Goal: Task Accomplishment & Management: Manage account settings

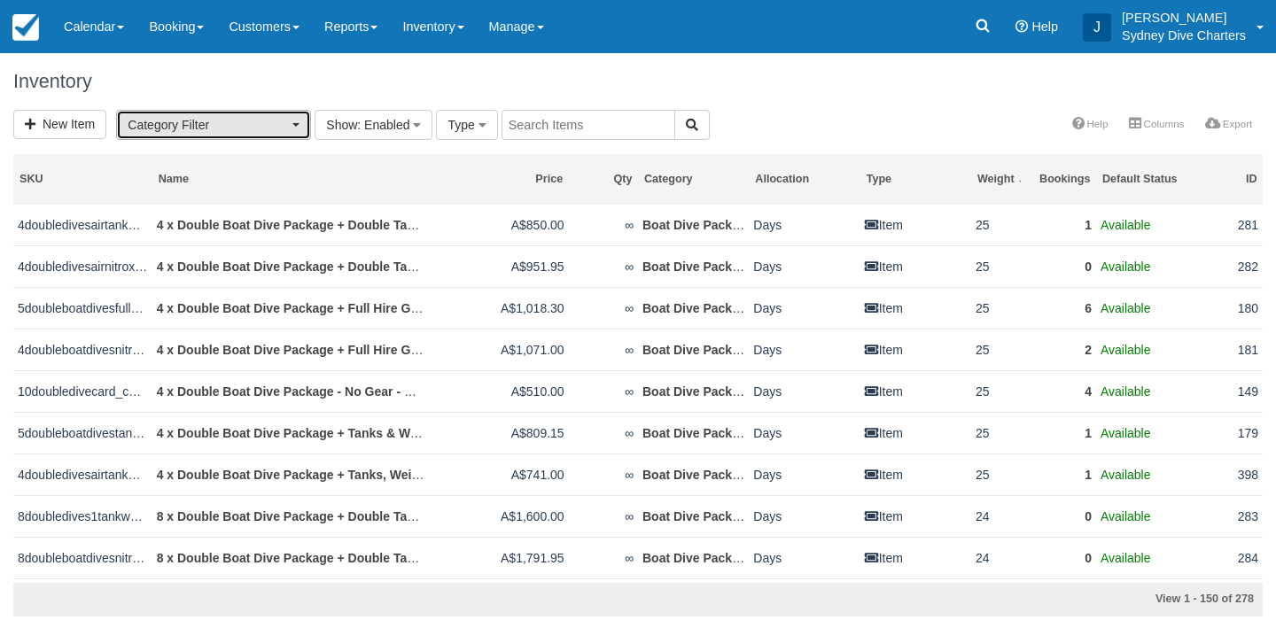
click at [293, 113] on button "Category Filter" at bounding box center [213, 125] width 195 height 30
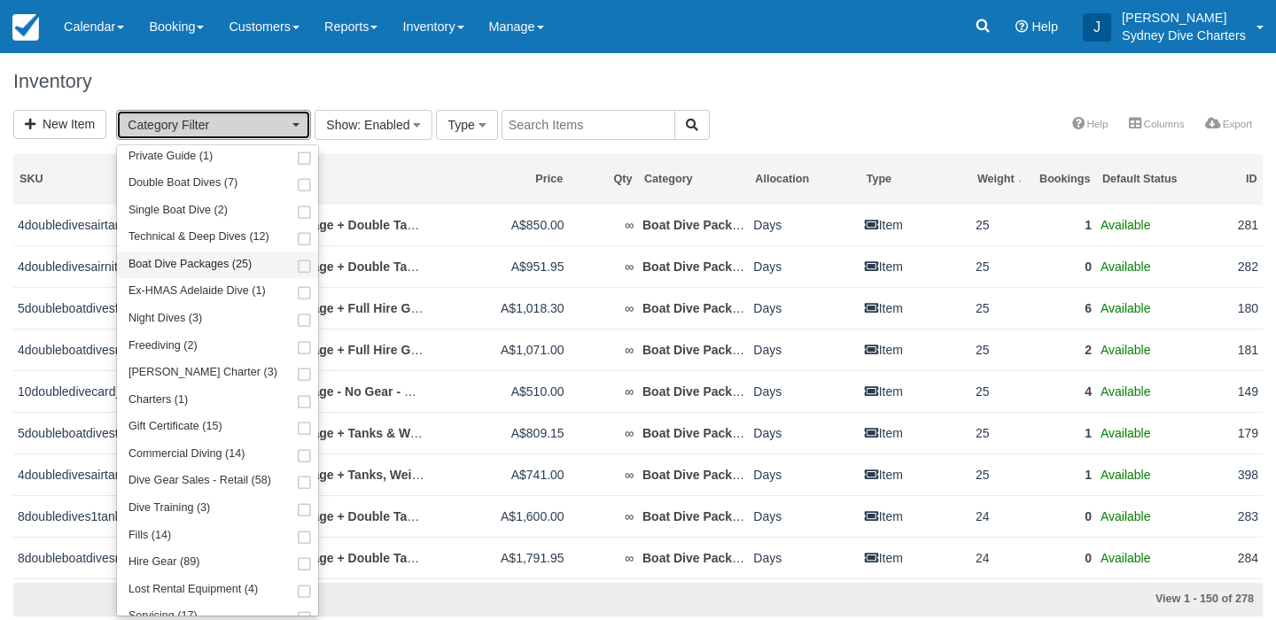
scroll to position [180, 0]
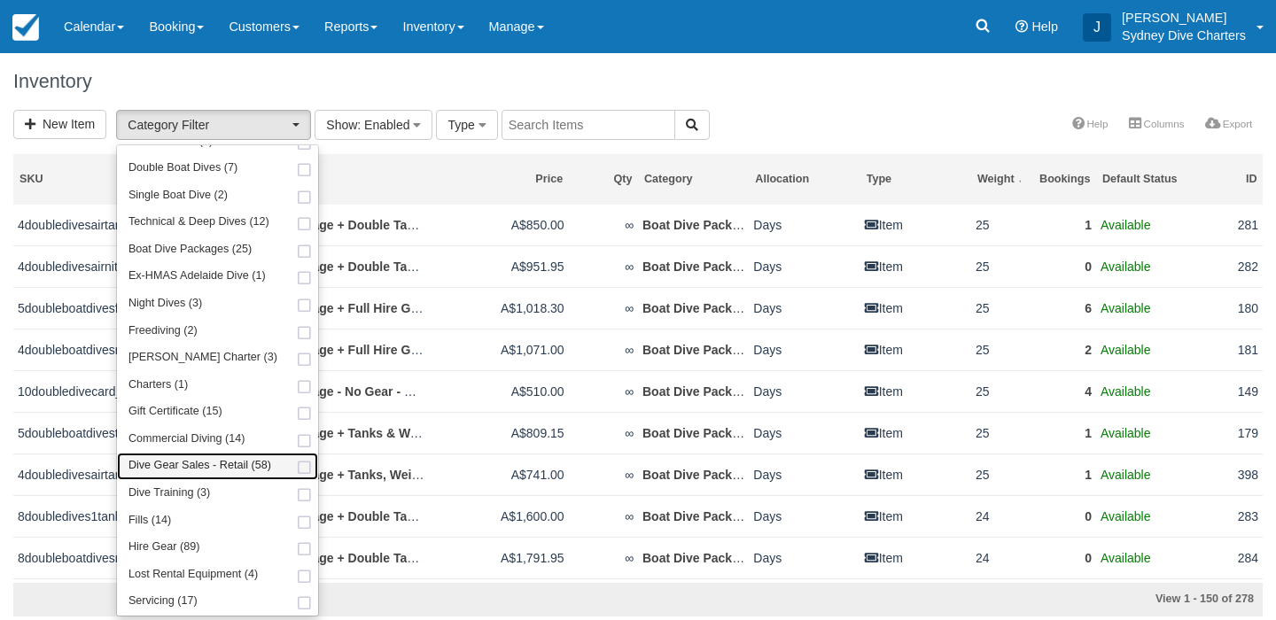
click at [295, 464] on span at bounding box center [304, 469] width 19 height 12
select select "22"
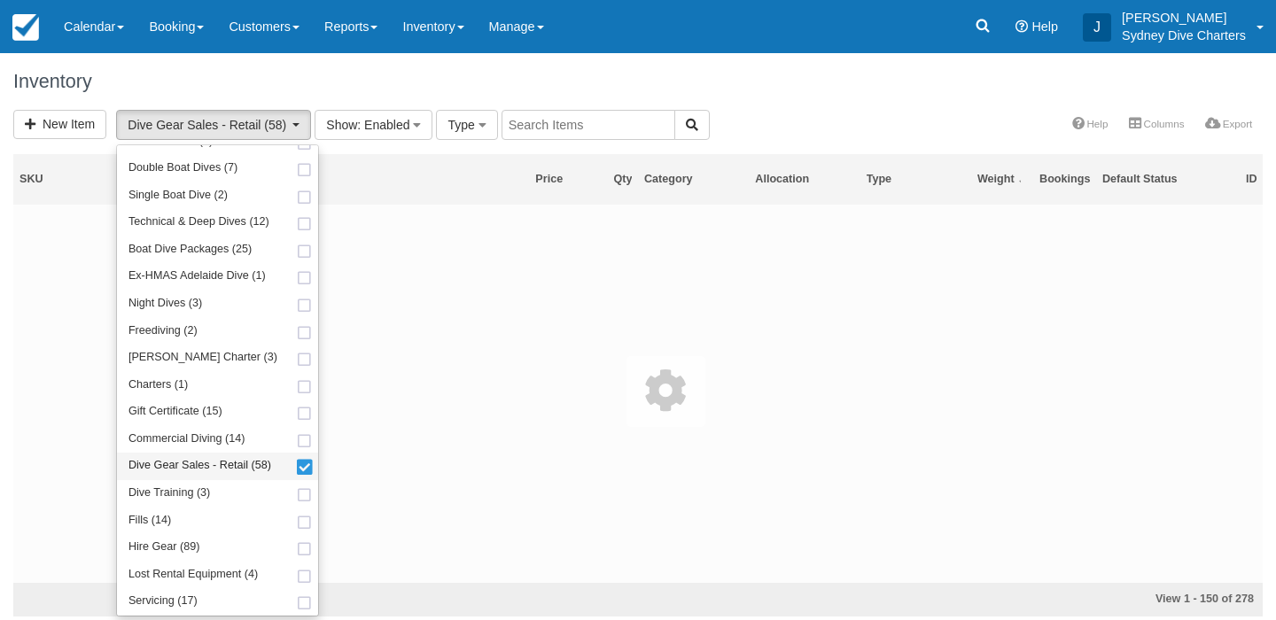
scroll to position [278, 0]
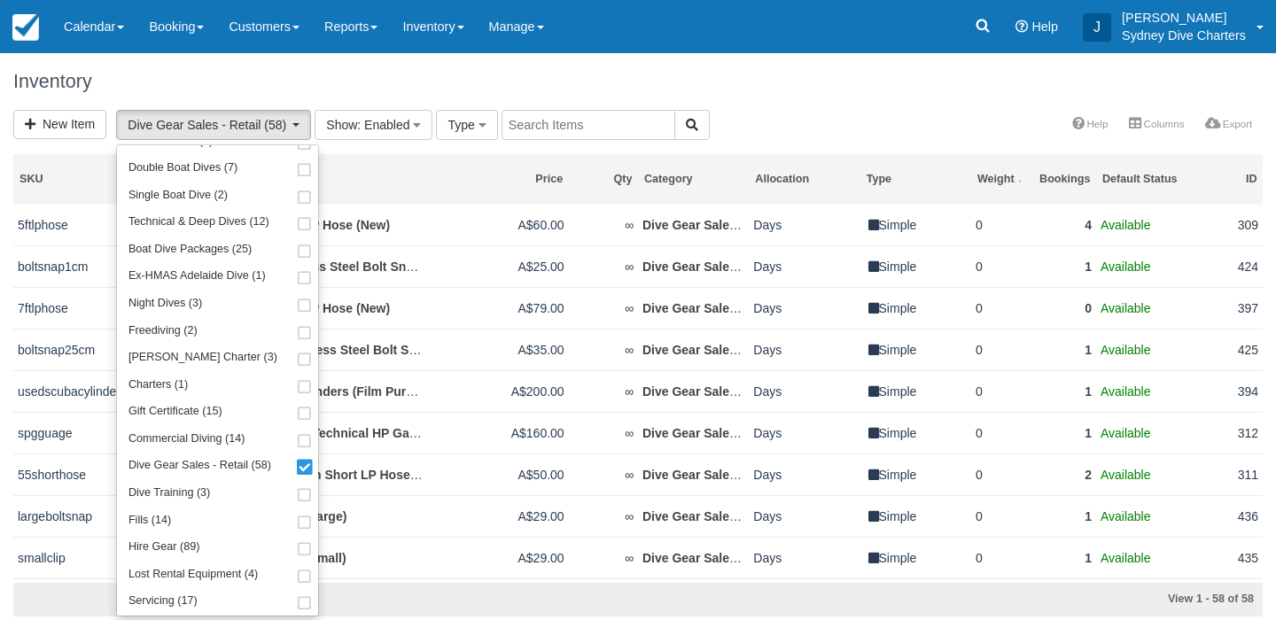
click at [843, 83] on h1 "Inventory" at bounding box center [637, 81] width 1249 height 21
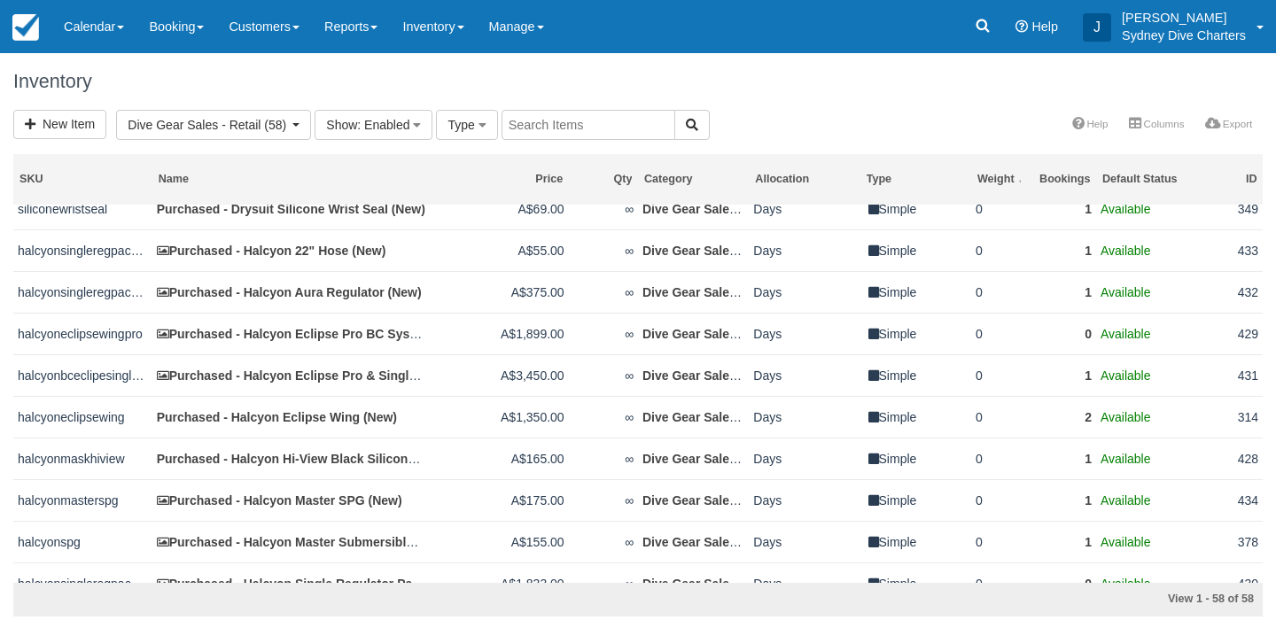
scroll to position [602, 0]
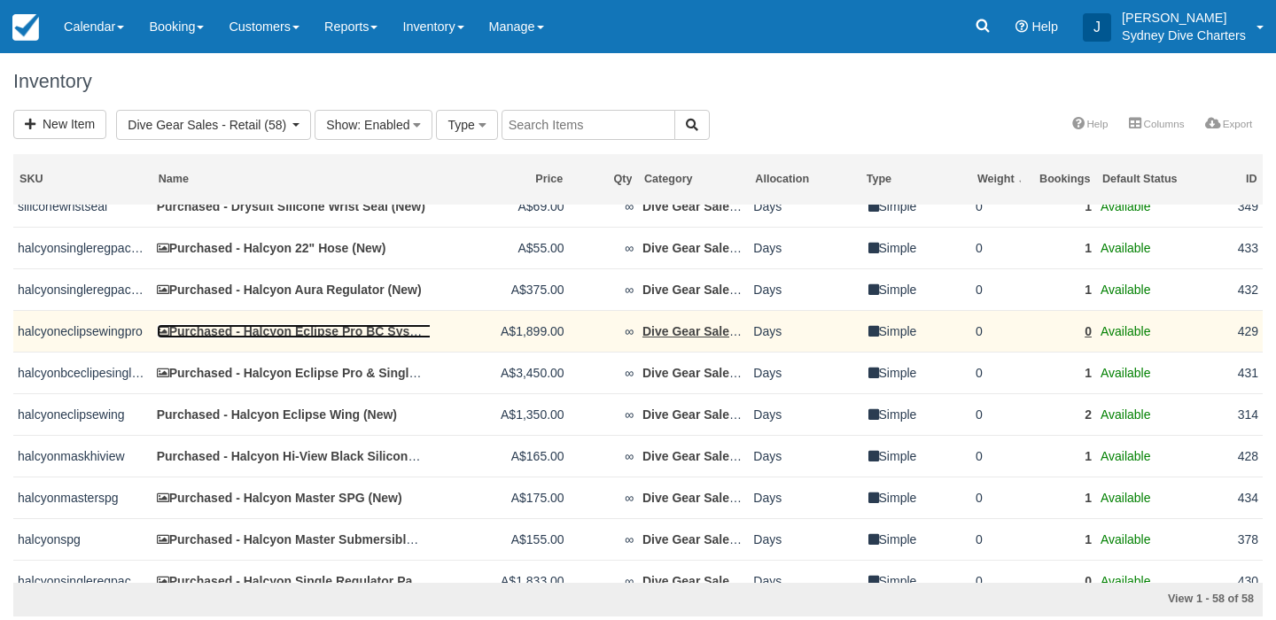
click at [362, 338] on link "Purchased - Halcyon Eclipse Pro BC System (New)" at bounding box center [313, 331] width 312 height 14
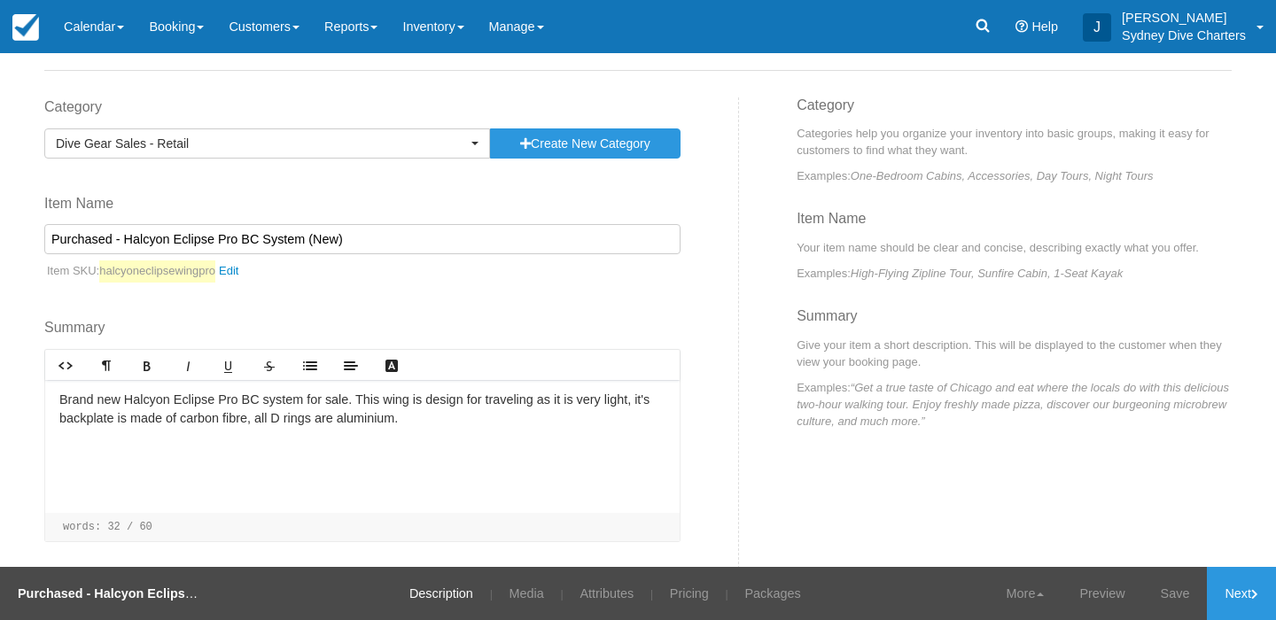
scroll to position [138, 0]
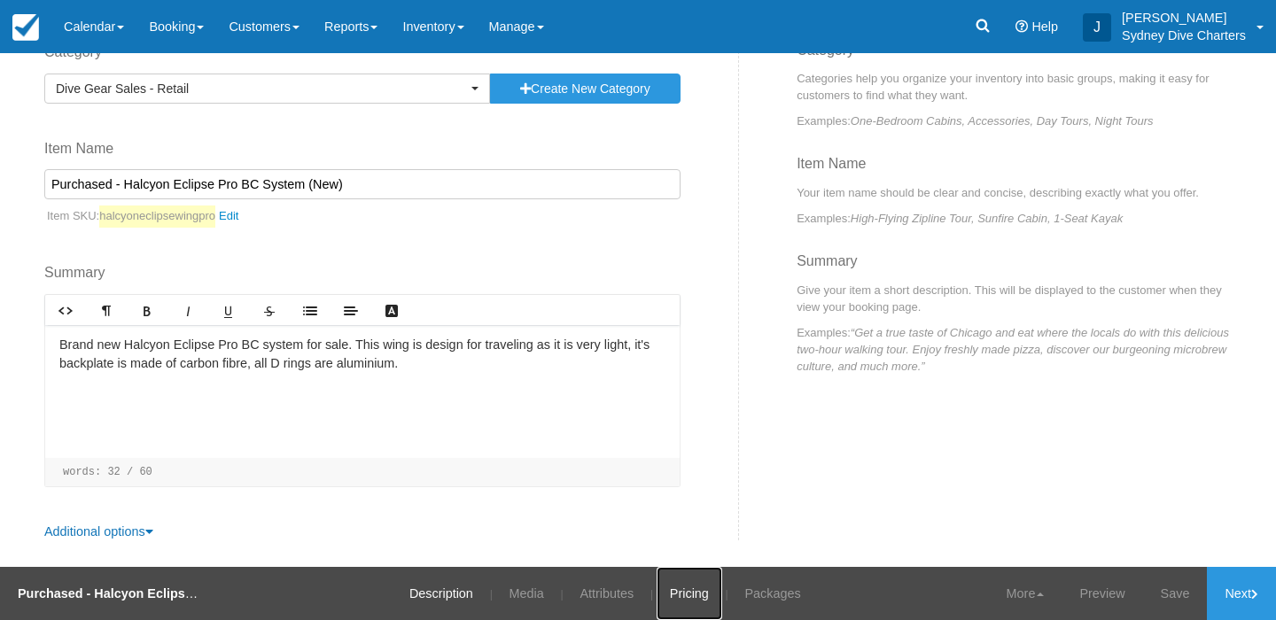
click at [704, 599] on link "Pricing" at bounding box center [690, 593] width 66 height 53
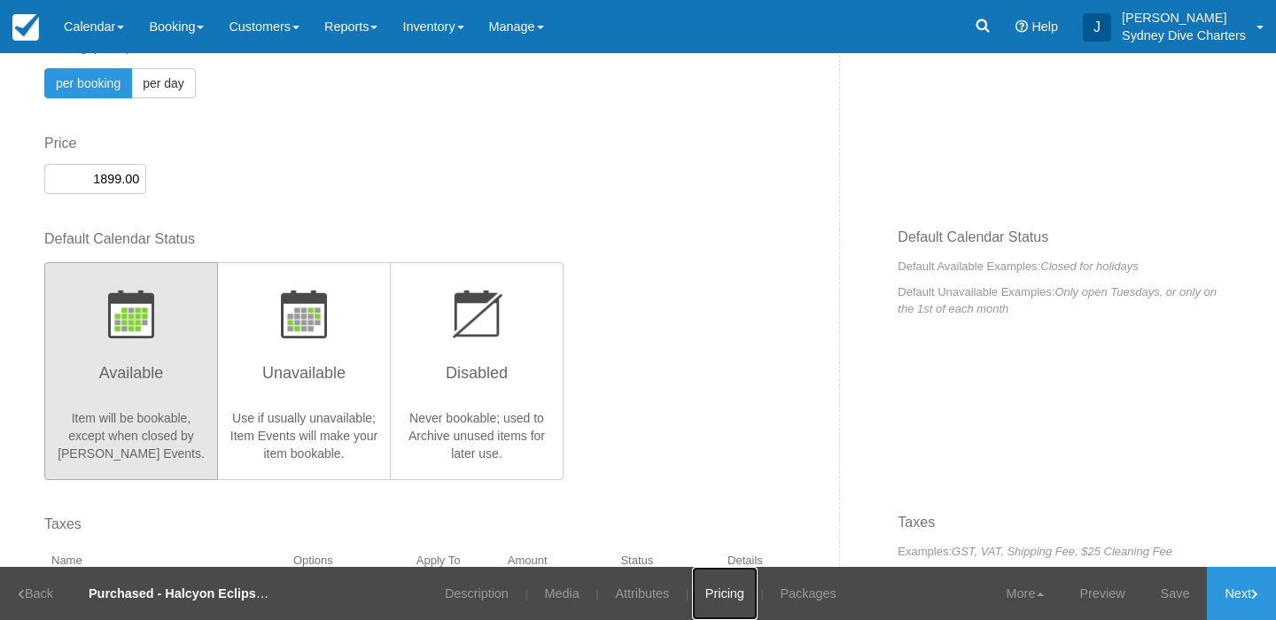
scroll to position [142, 0]
click at [626, 599] on link "Attributes" at bounding box center [642, 593] width 81 height 53
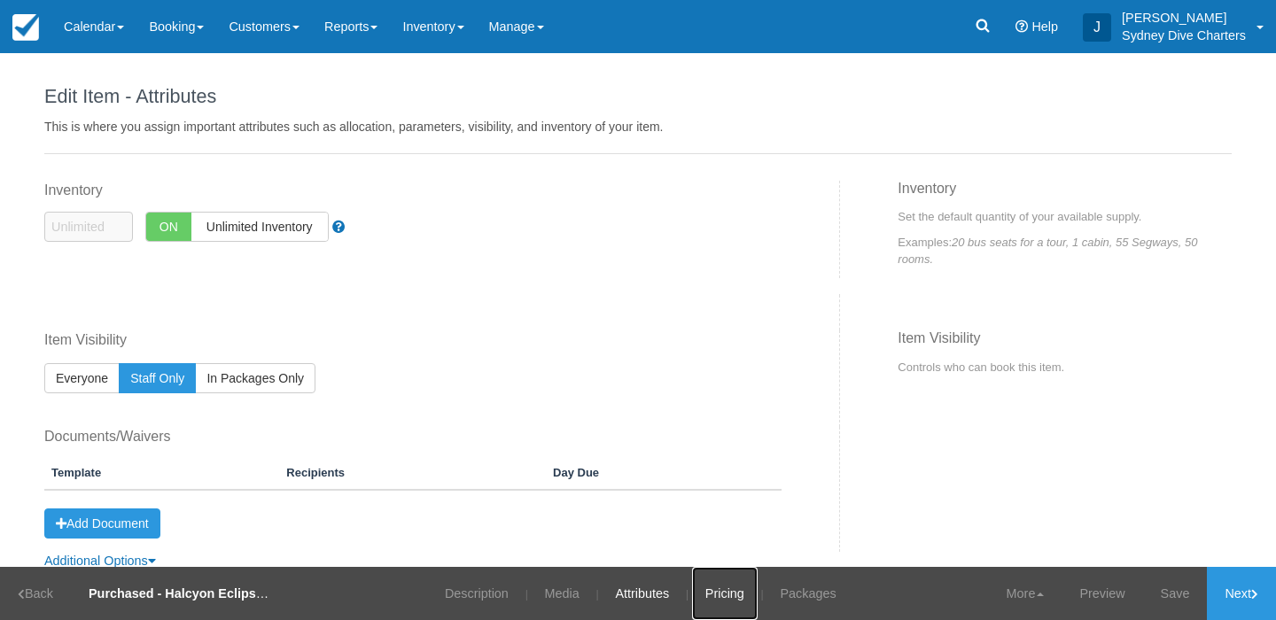
click at [711, 587] on link "Pricing" at bounding box center [725, 593] width 66 height 53
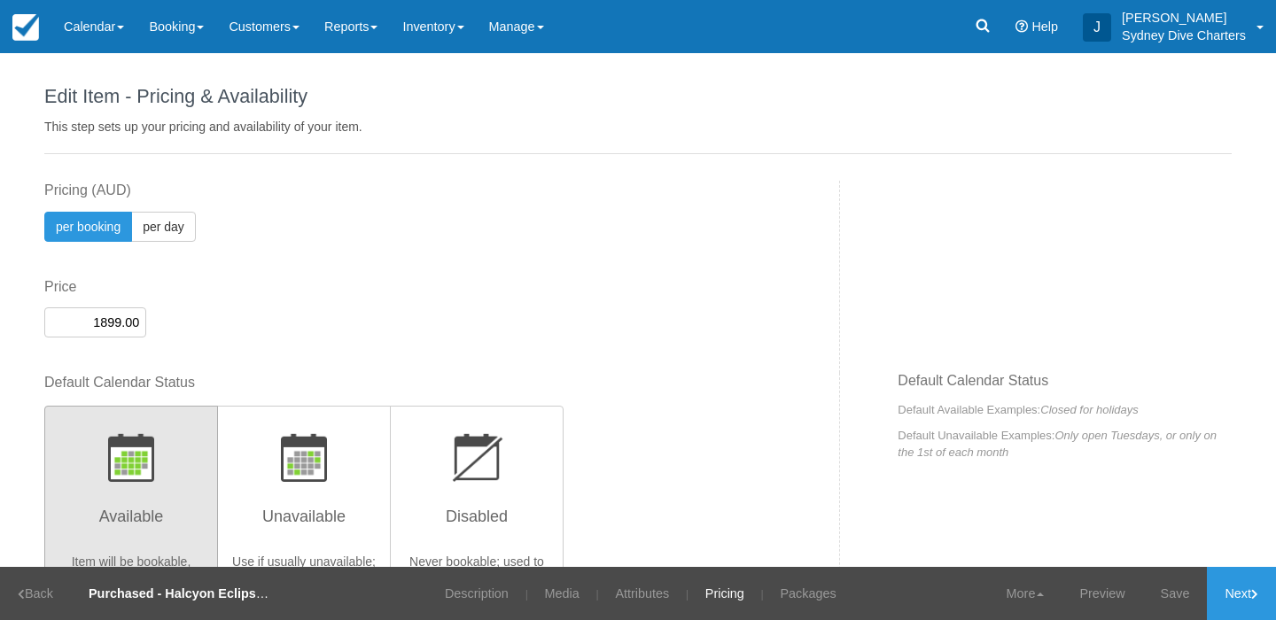
click at [115, 323] on input "1899.00" at bounding box center [95, 322] width 102 height 30
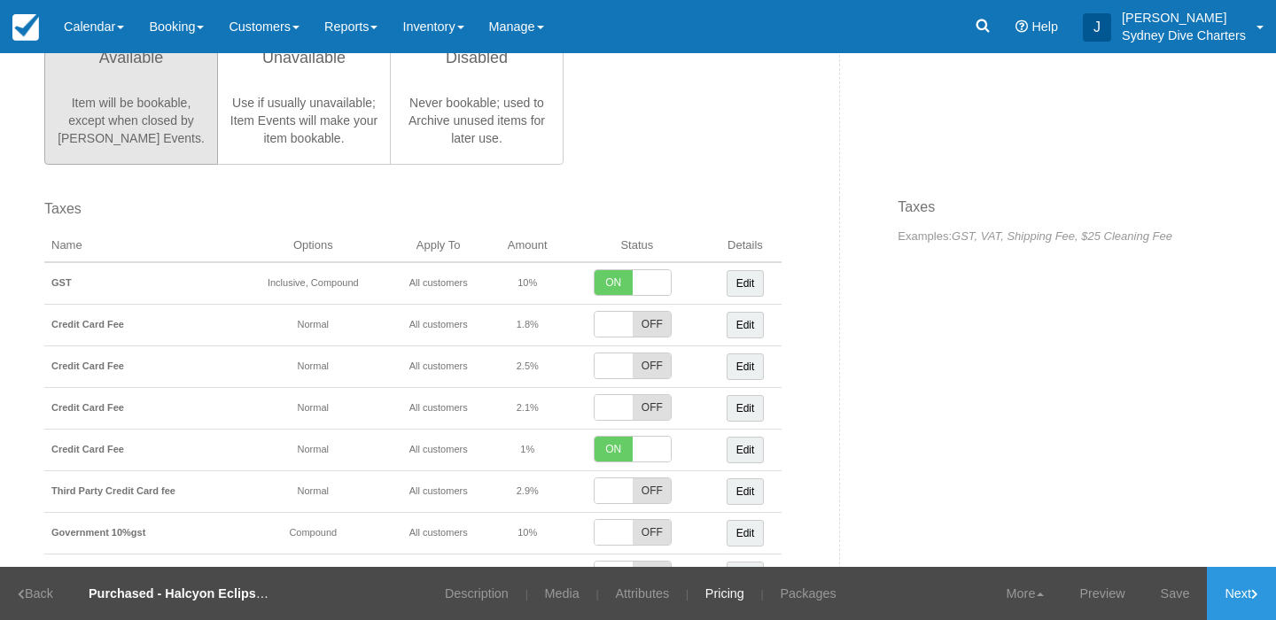
scroll to position [712, 0]
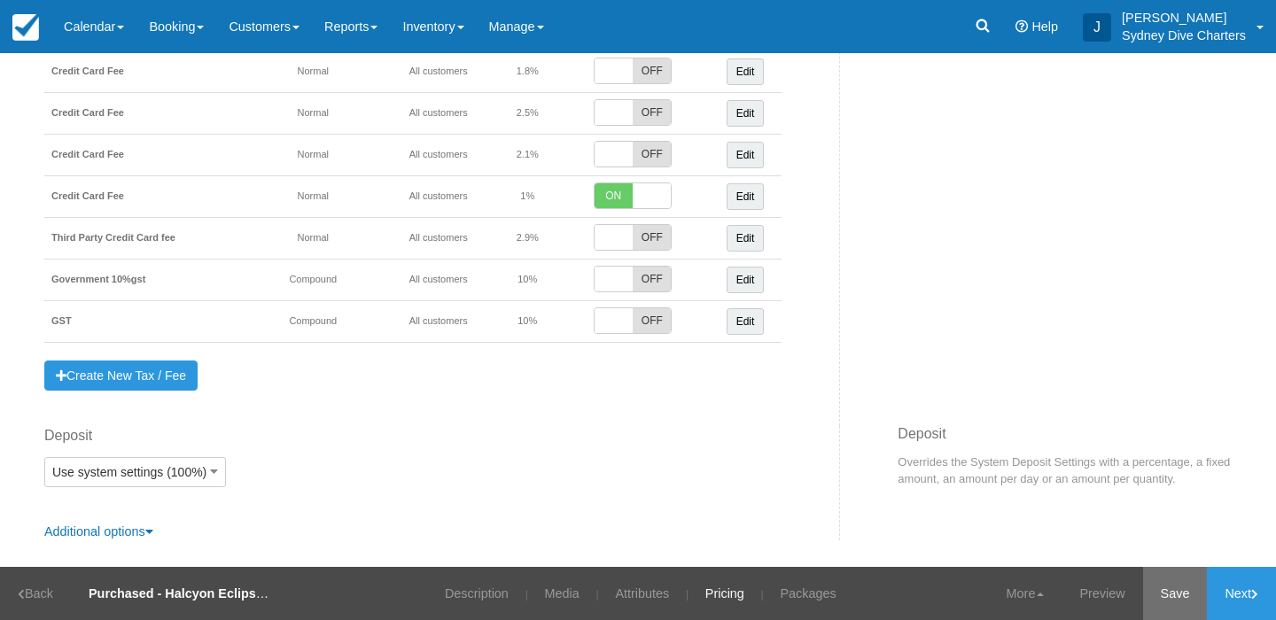
type input "1680.00"
click at [1183, 595] on link "Save" at bounding box center [1175, 593] width 65 height 53
click at [453, 21] on link "Inventory" at bounding box center [433, 26] width 86 height 53
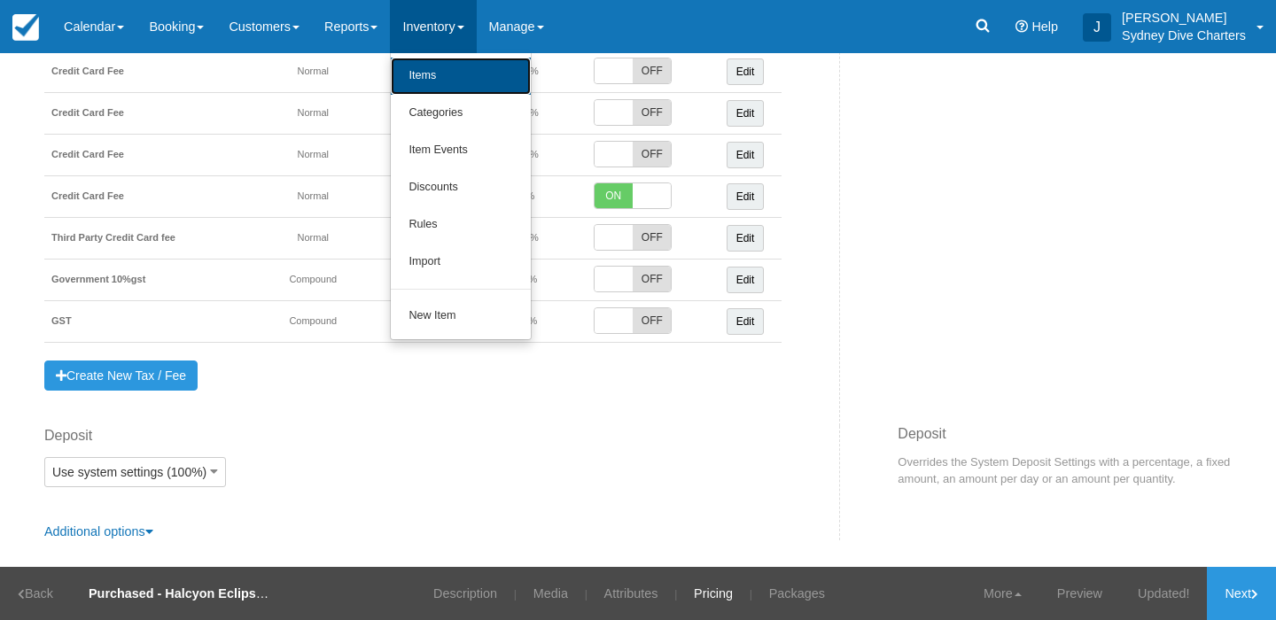
click at [439, 69] on link "Items" at bounding box center [461, 76] width 140 height 37
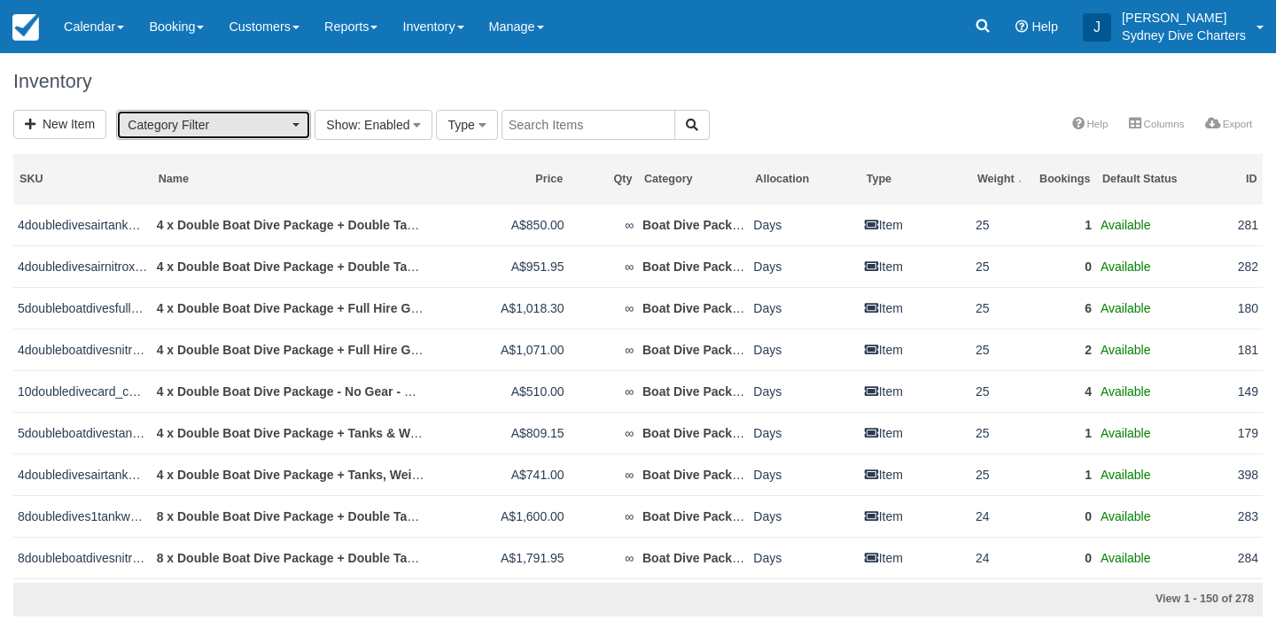
click at [299, 123] on span "button" at bounding box center [295, 125] width 7 height 4
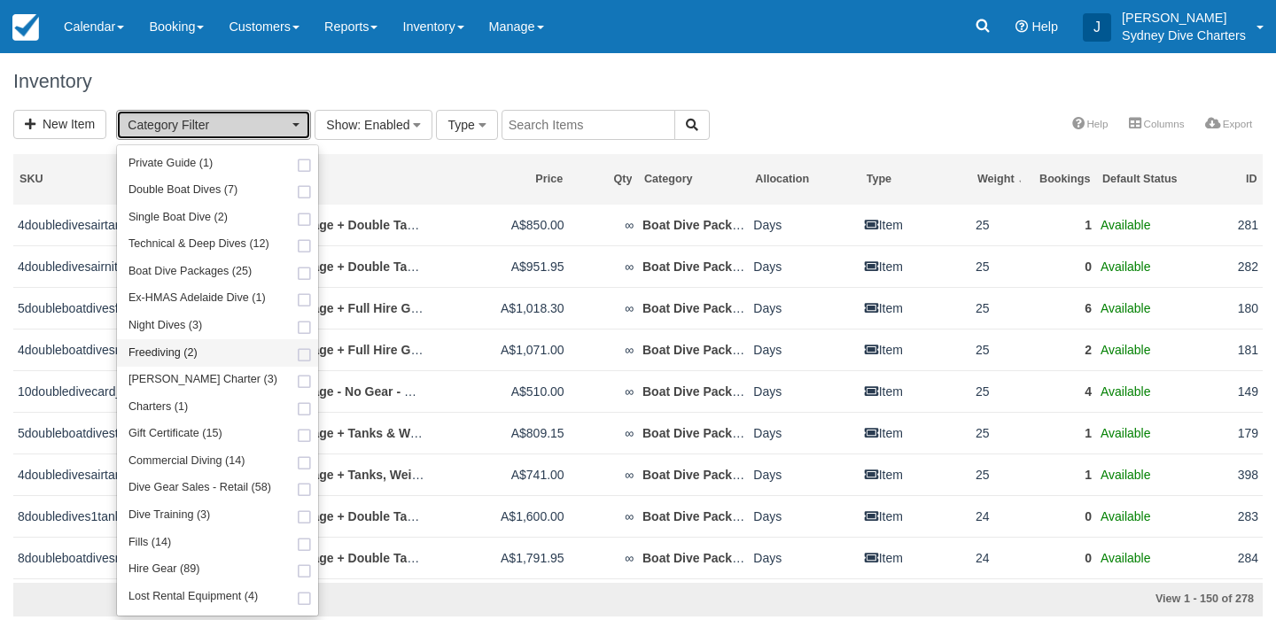
scroll to position [180, 0]
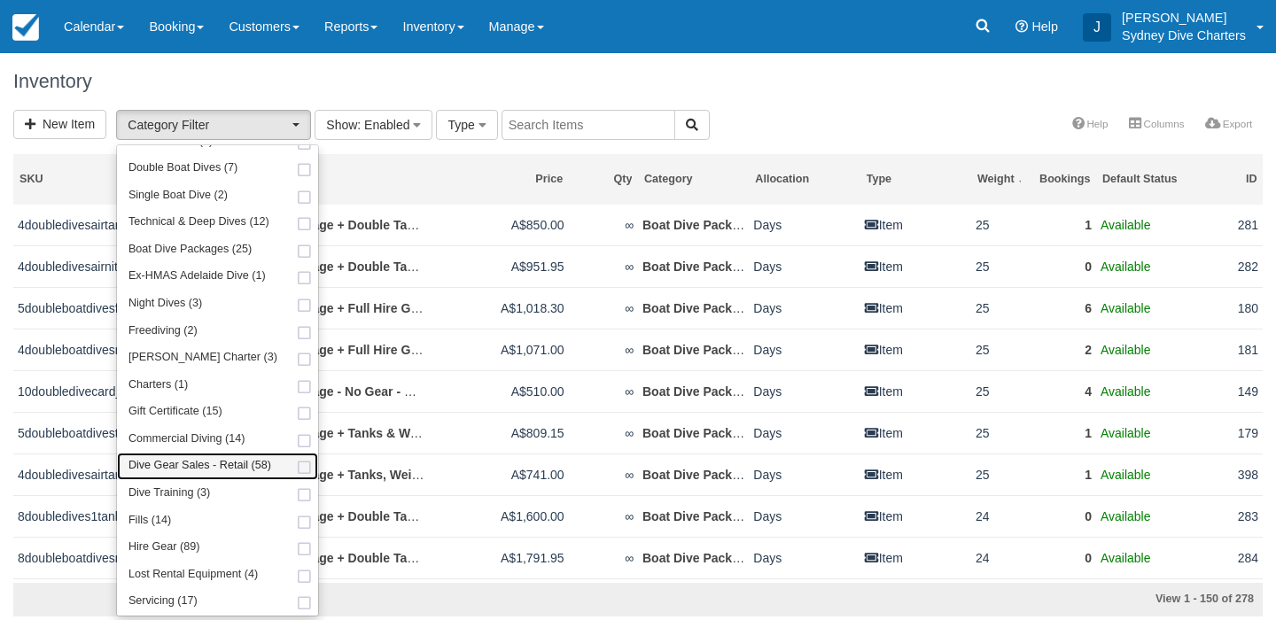
click at [298, 466] on span at bounding box center [304, 469] width 19 height 12
select select "22"
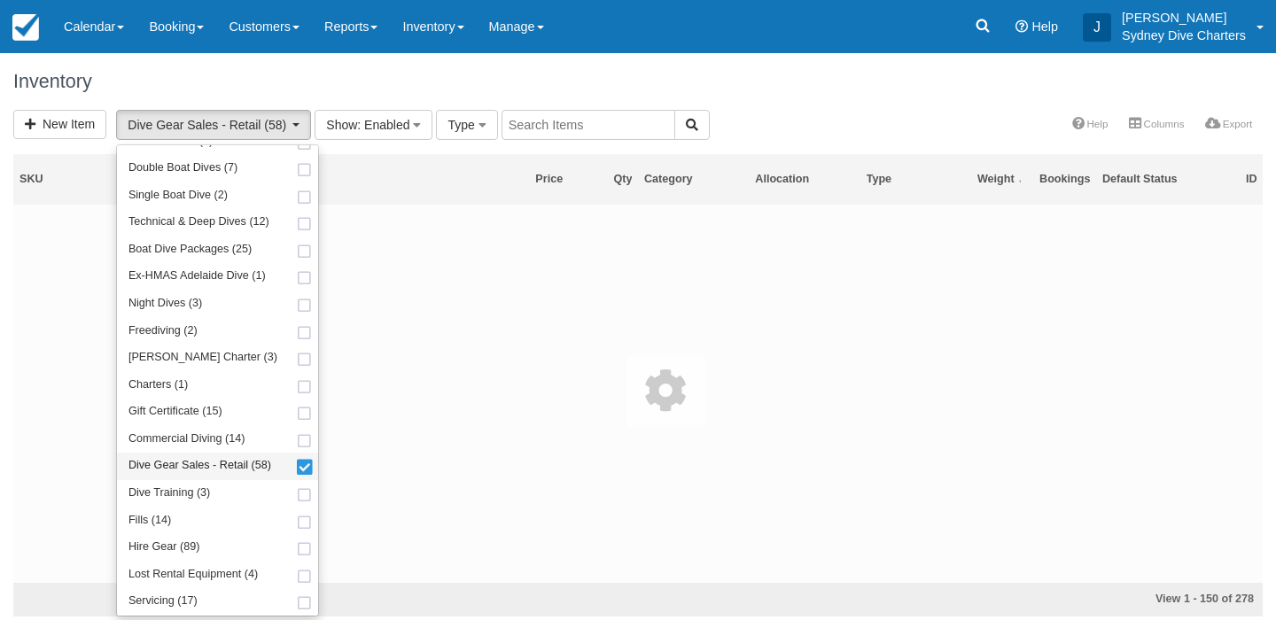
scroll to position [278, 0]
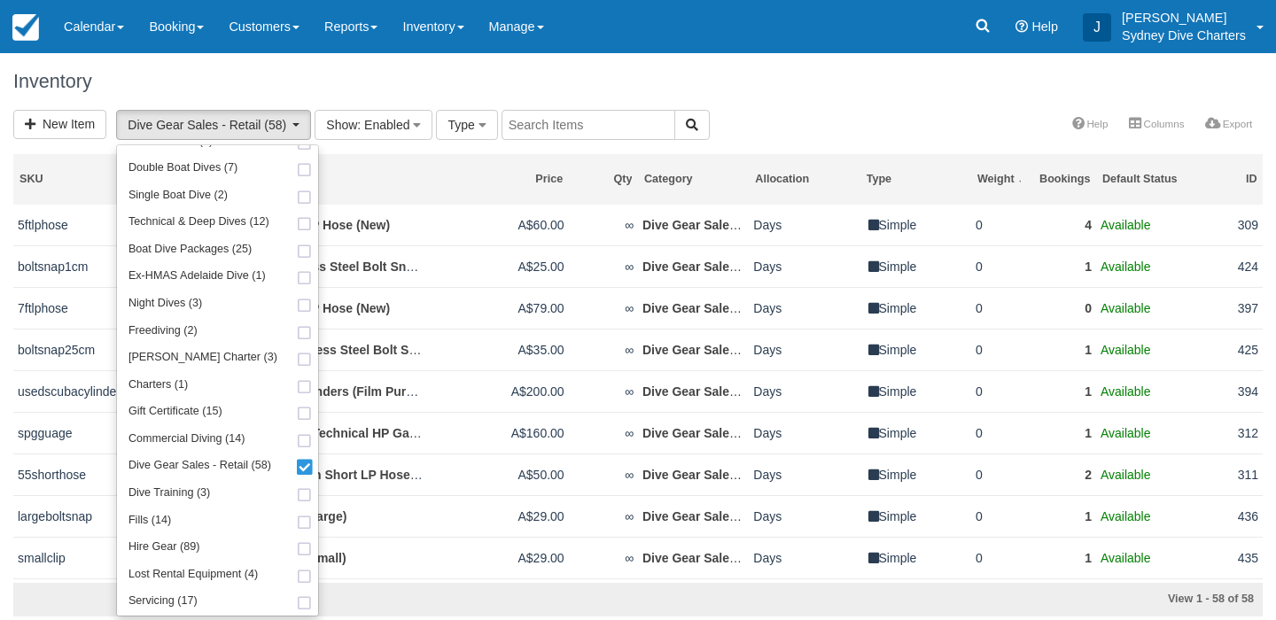
click at [811, 112] on div "New Item Dive Gear Sales - Retail (58) Refresher Course (1) Administration Fees…" at bounding box center [638, 126] width 1276 height 33
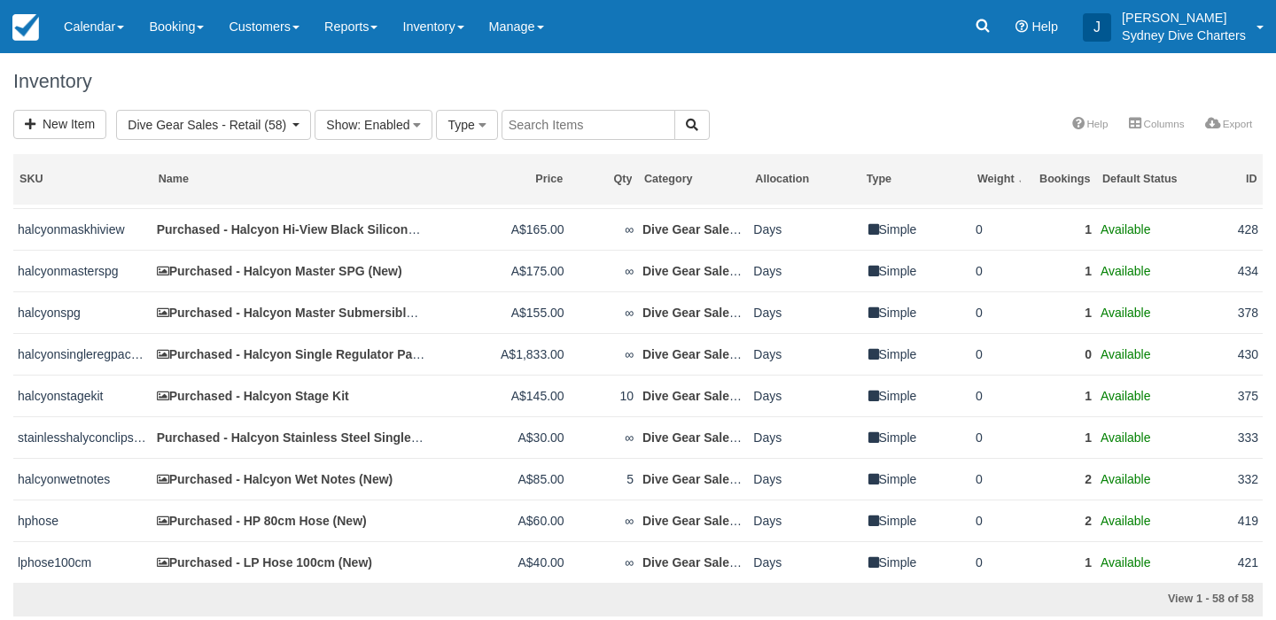
scroll to position [831, 0]
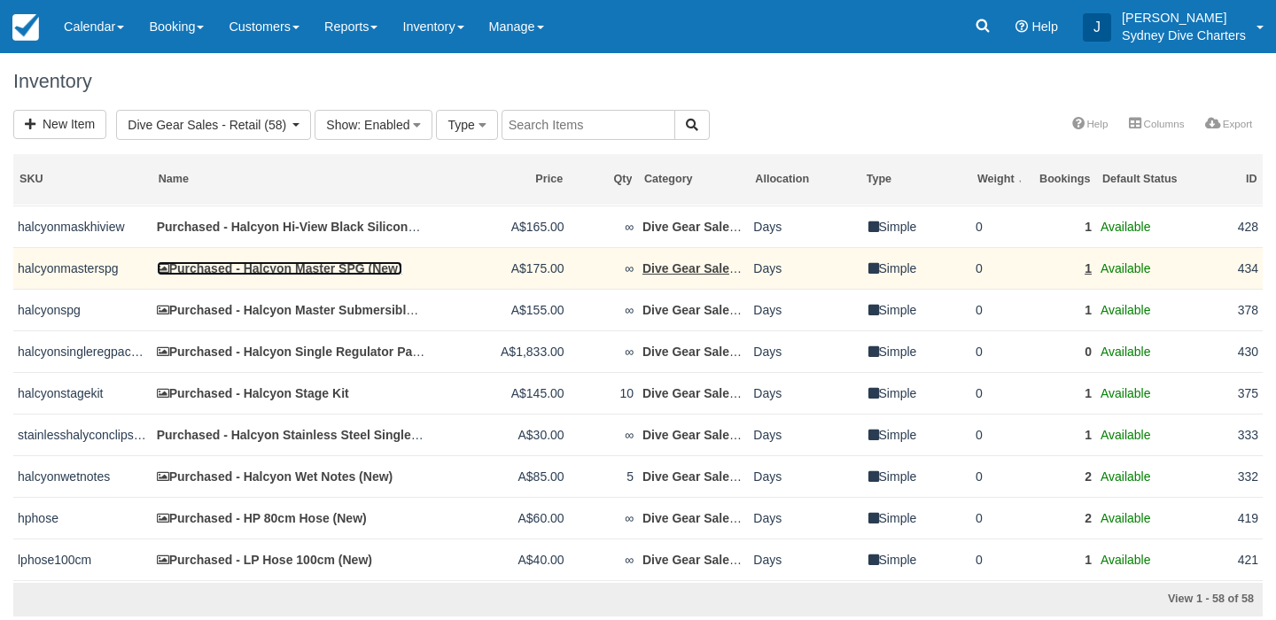
click at [385, 276] on link "Purchased - Halcyon Master SPG (New)" at bounding box center [279, 268] width 245 height 14
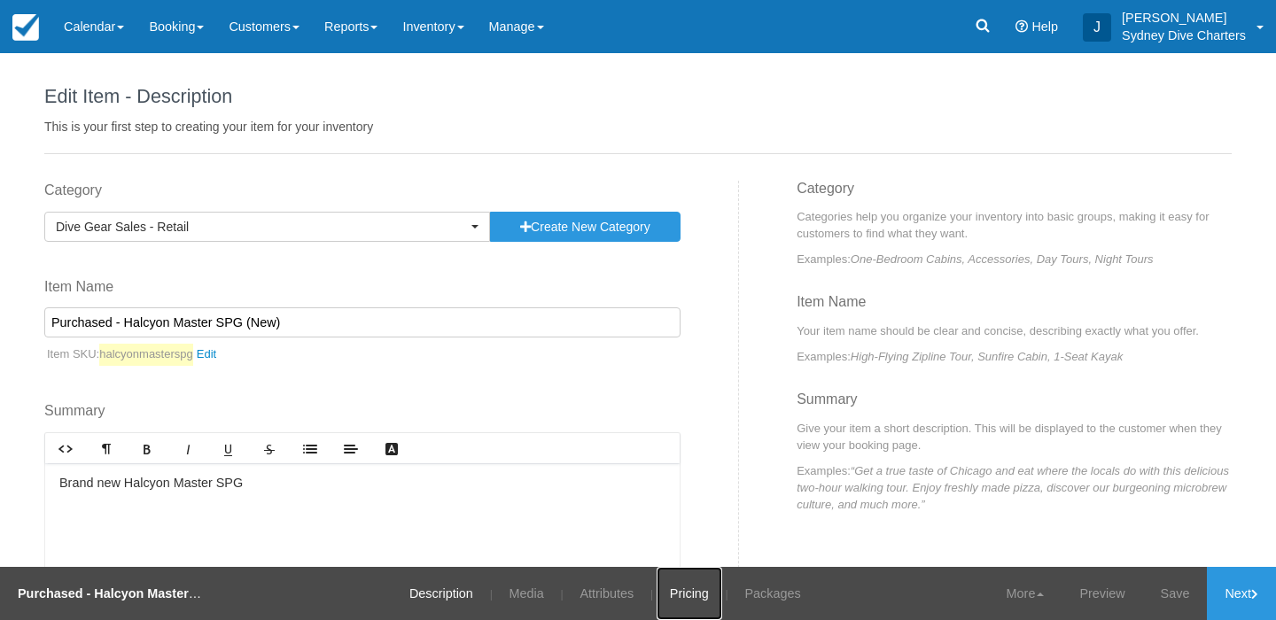
click at [677, 590] on link "Pricing" at bounding box center [690, 593] width 66 height 53
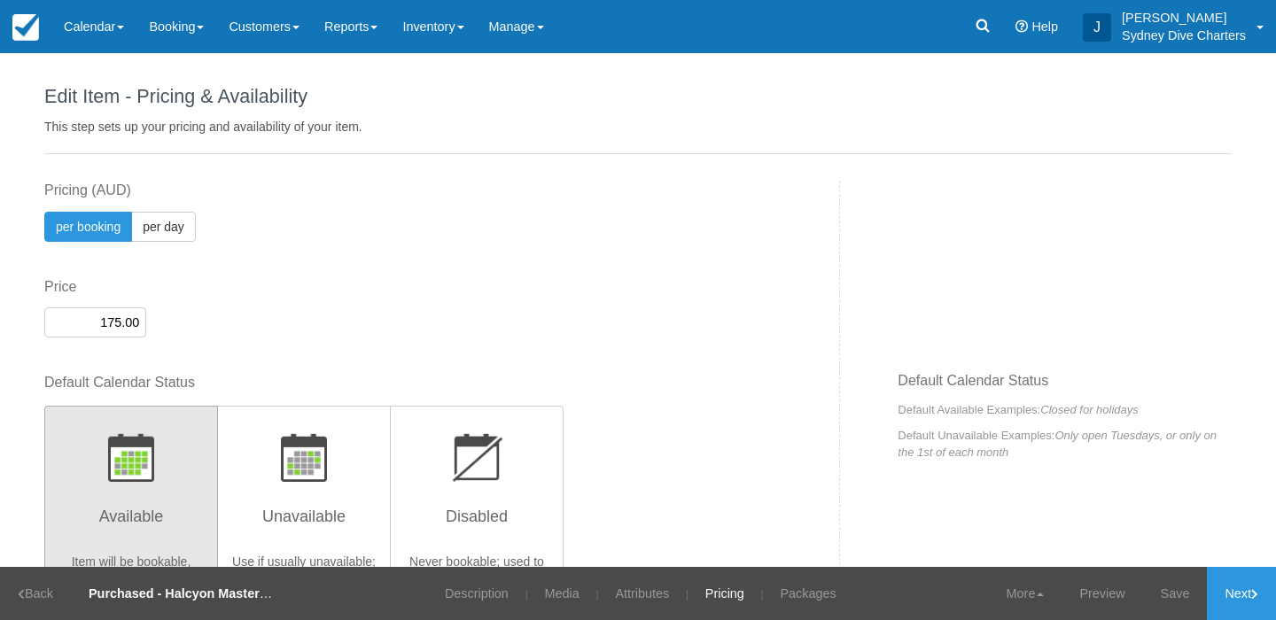
click at [121, 323] on input "175.00" at bounding box center [95, 322] width 102 height 30
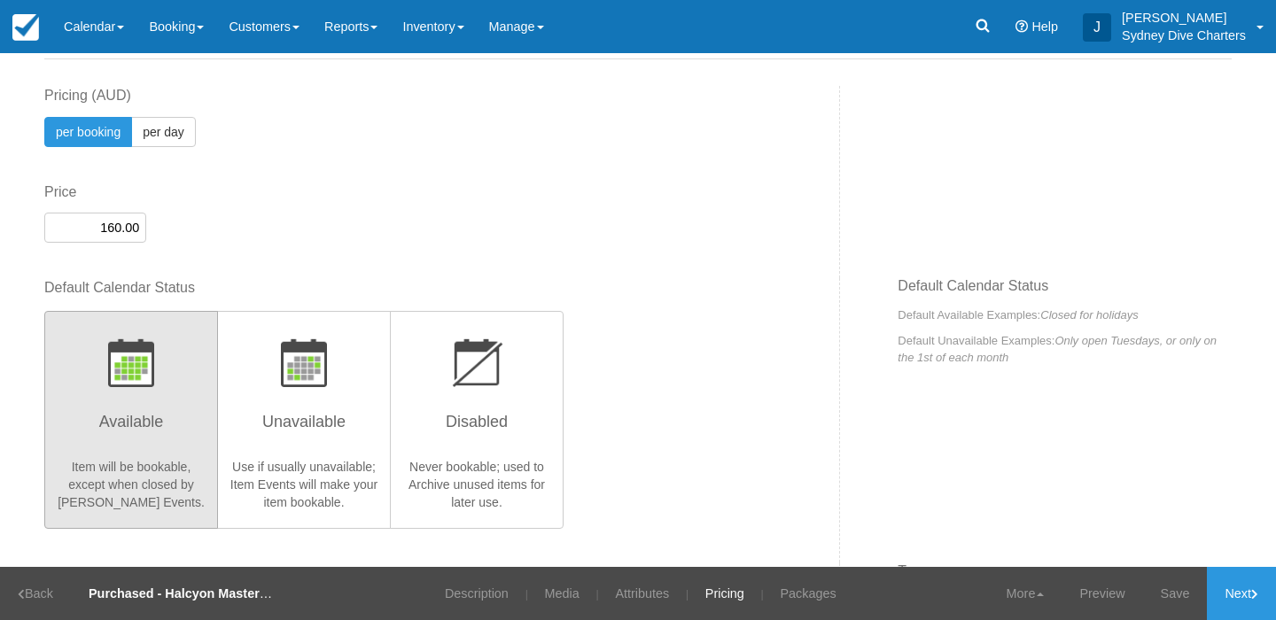
scroll to position [107, 0]
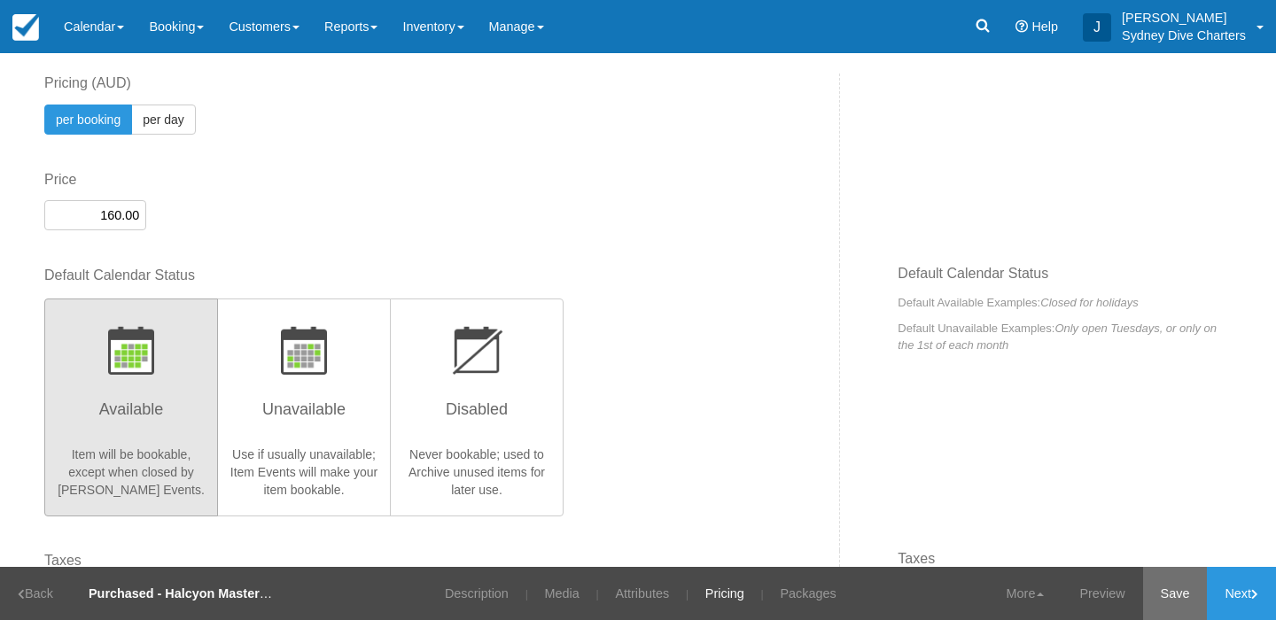
type input "160.00"
click at [1173, 587] on link "Save" at bounding box center [1175, 593] width 65 height 53
click at [445, 23] on link "Inventory" at bounding box center [433, 26] width 86 height 53
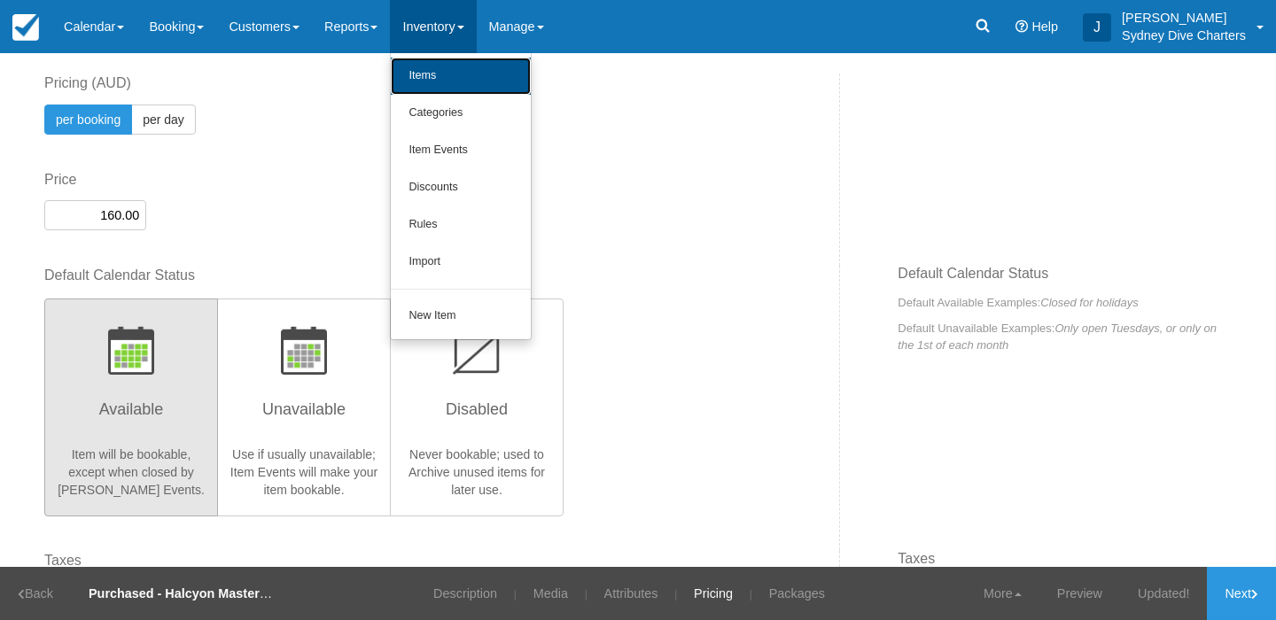
click at [447, 74] on link "Items" at bounding box center [461, 76] width 140 height 37
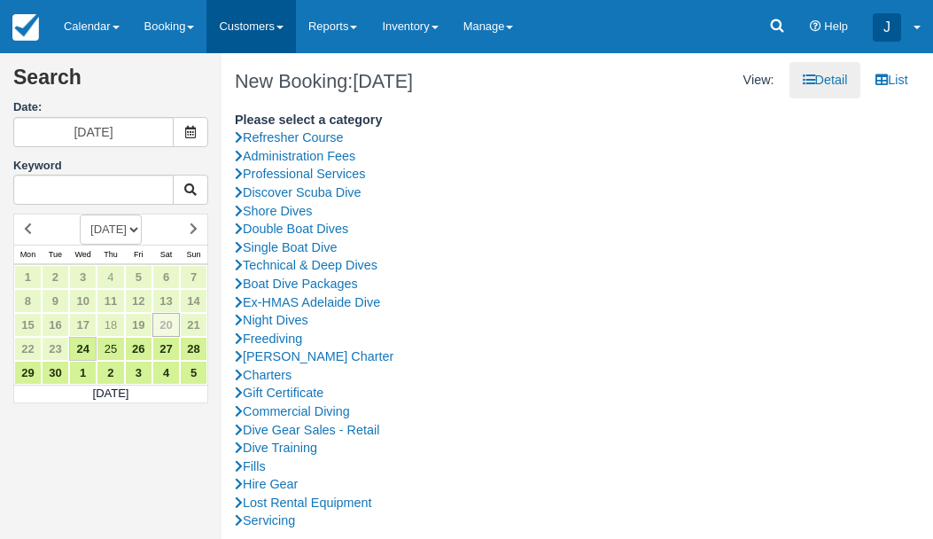
click at [271, 19] on link "Customers" at bounding box center [250, 26] width 89 height 53
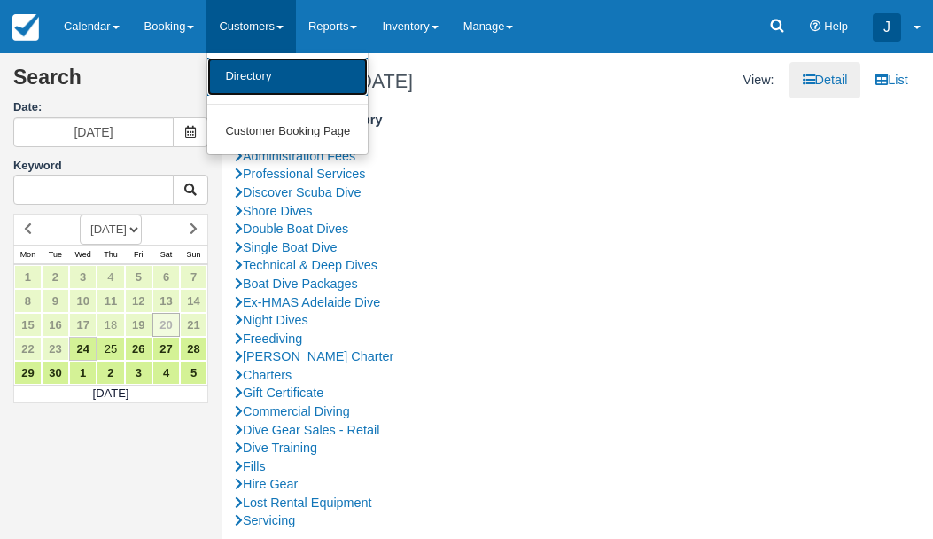
click at [265, 74] on link "Directory" at bounding box center [287, 77] width 160 height 38
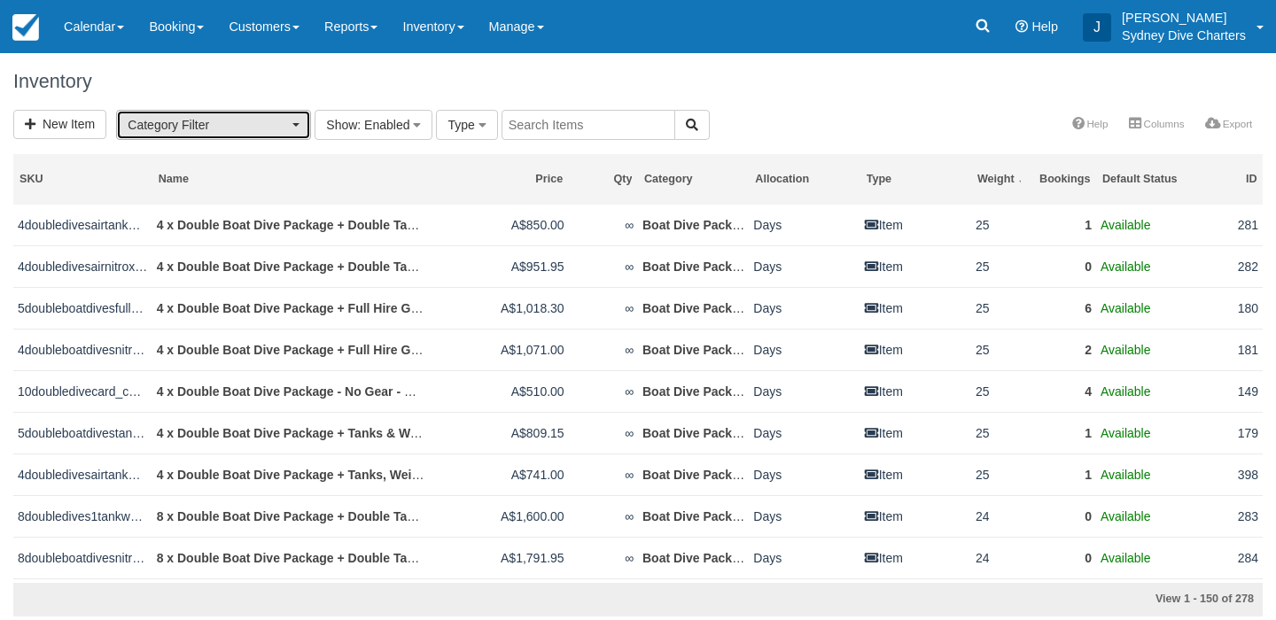
click at [284, 127] on span "Category Filter" at bounding box center [208, 125] width 160 height 18
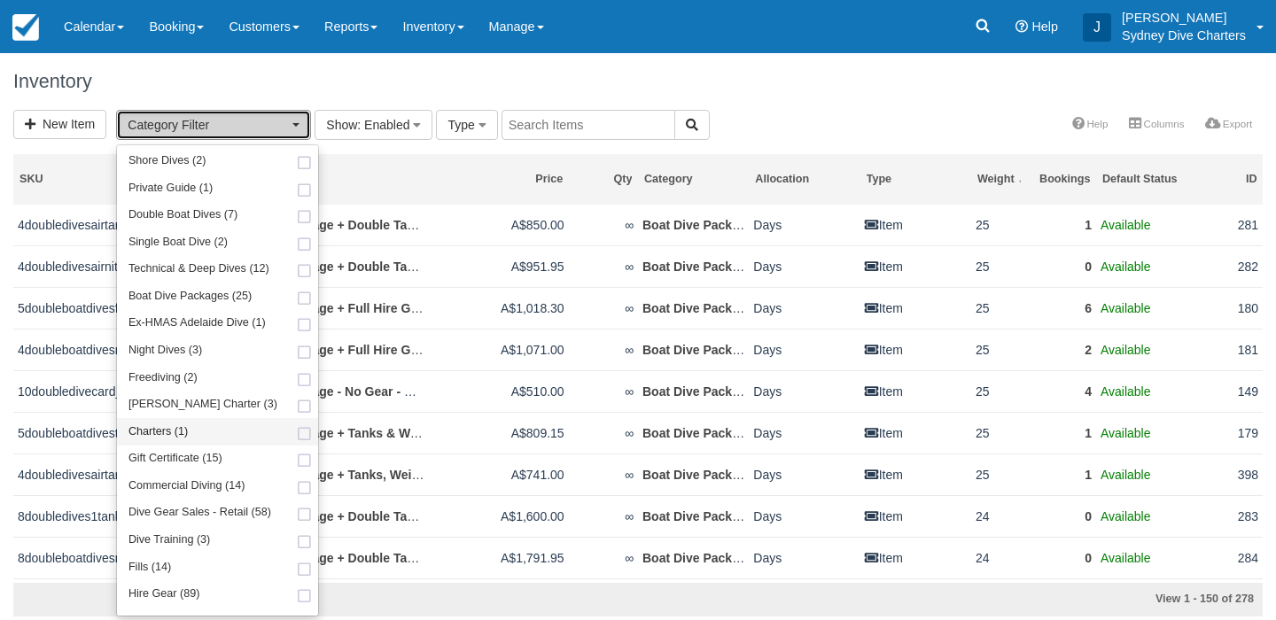
scroll to position [132, 0]
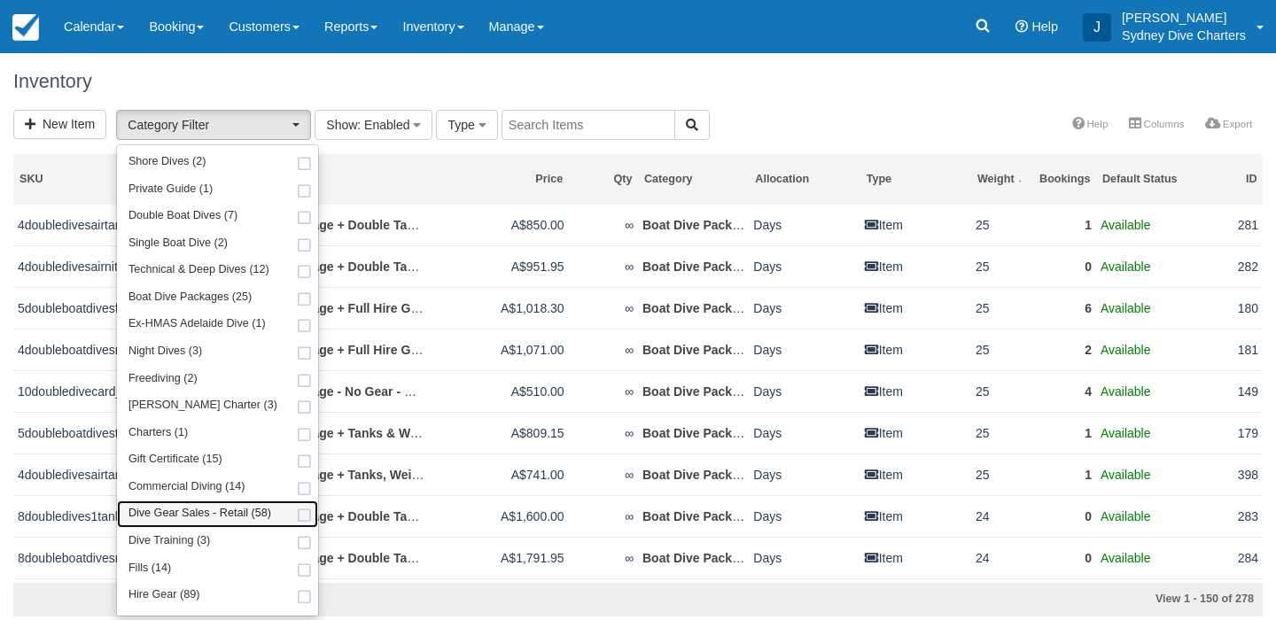
click at [296, 518] on span at bounding box center [304, 516] width 19 height 12
select select "22"
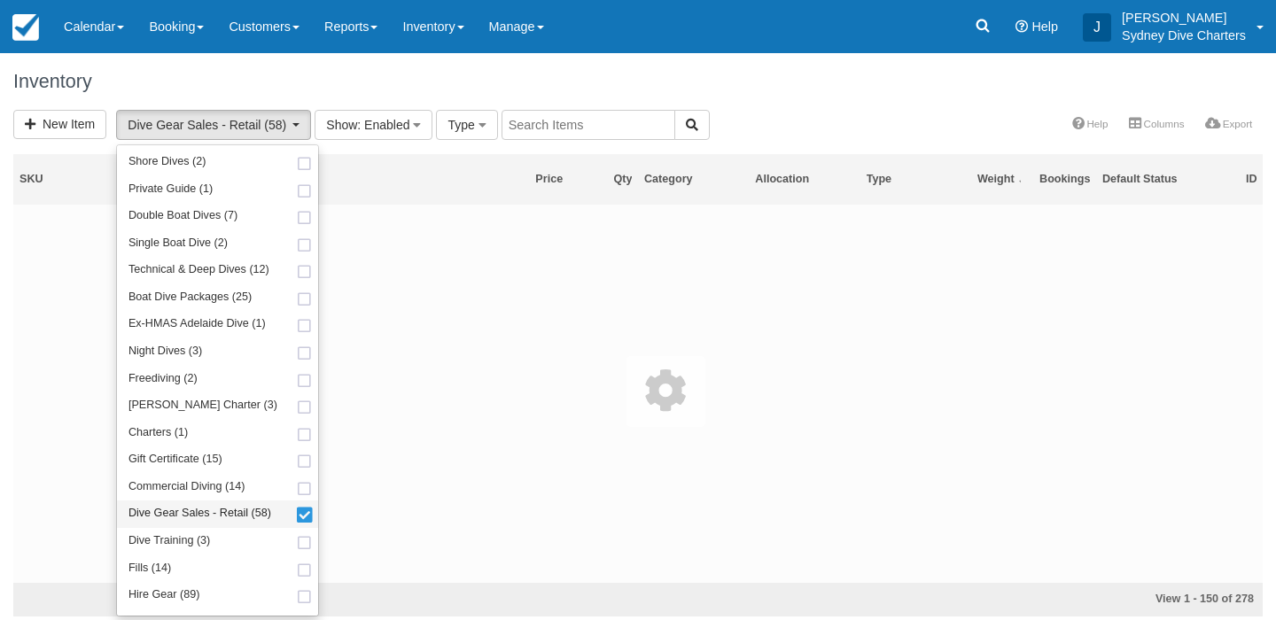
scroll to position [278, 0]
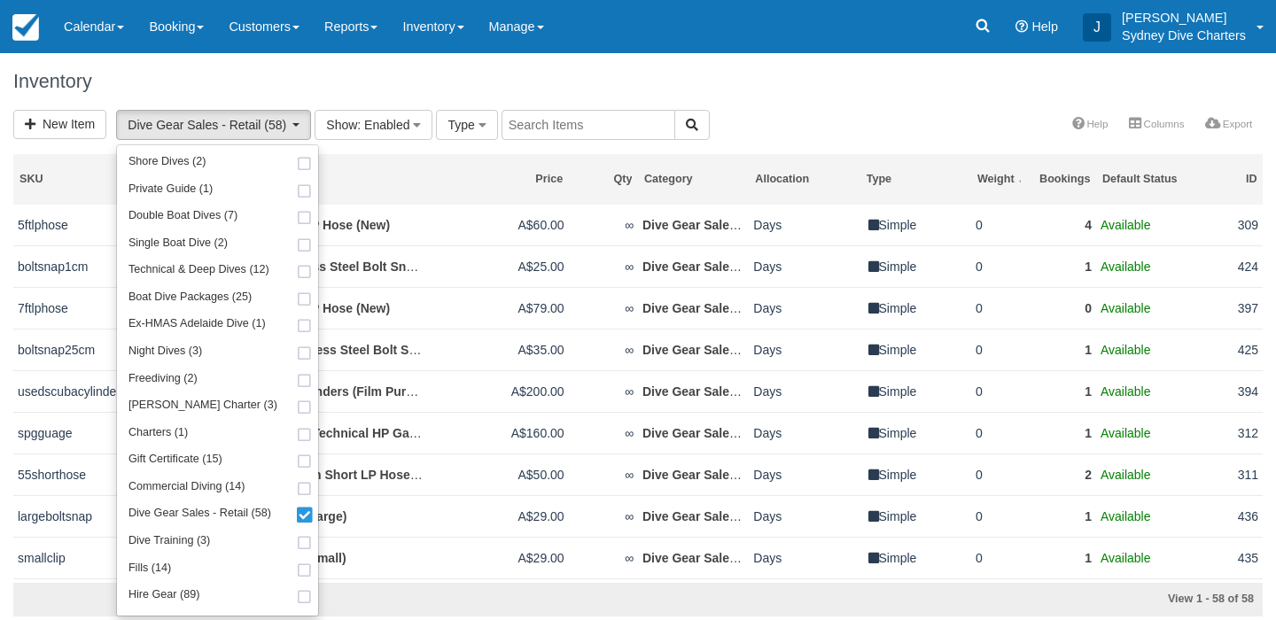
click at [766, 116] on div "New Item Dive Gear Sales - Retail (58) Refresher Course (1) Administration Fees…" at bounding box center [638, 126] width 1276 height 33
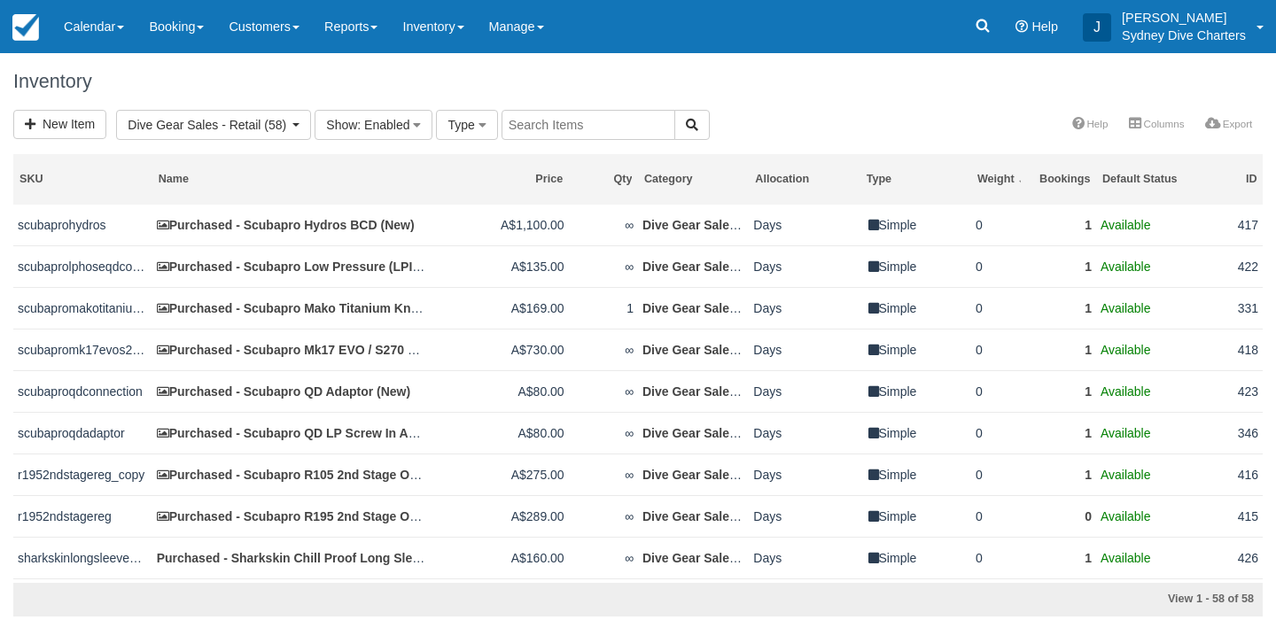
scroll to position [1503, 0]
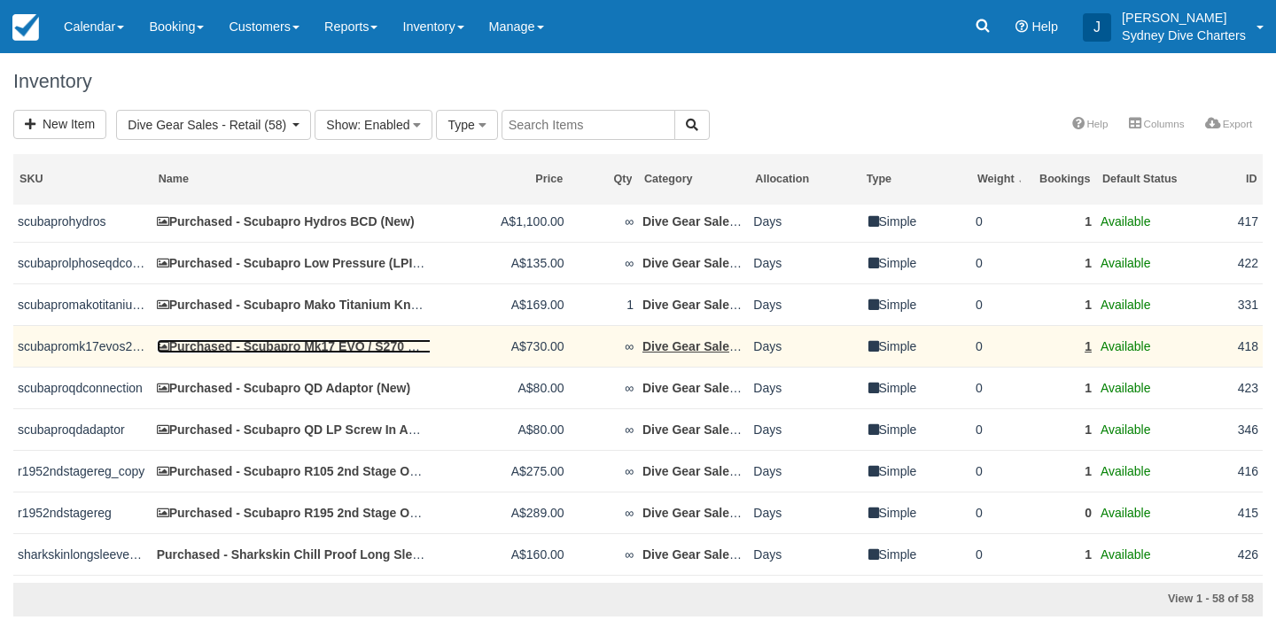
click at [328, 354] on link "Purchased - Scubapro Mk17 EVO / S270 First Stage (New)" at bounding box center [333, 346] width 353 height 14
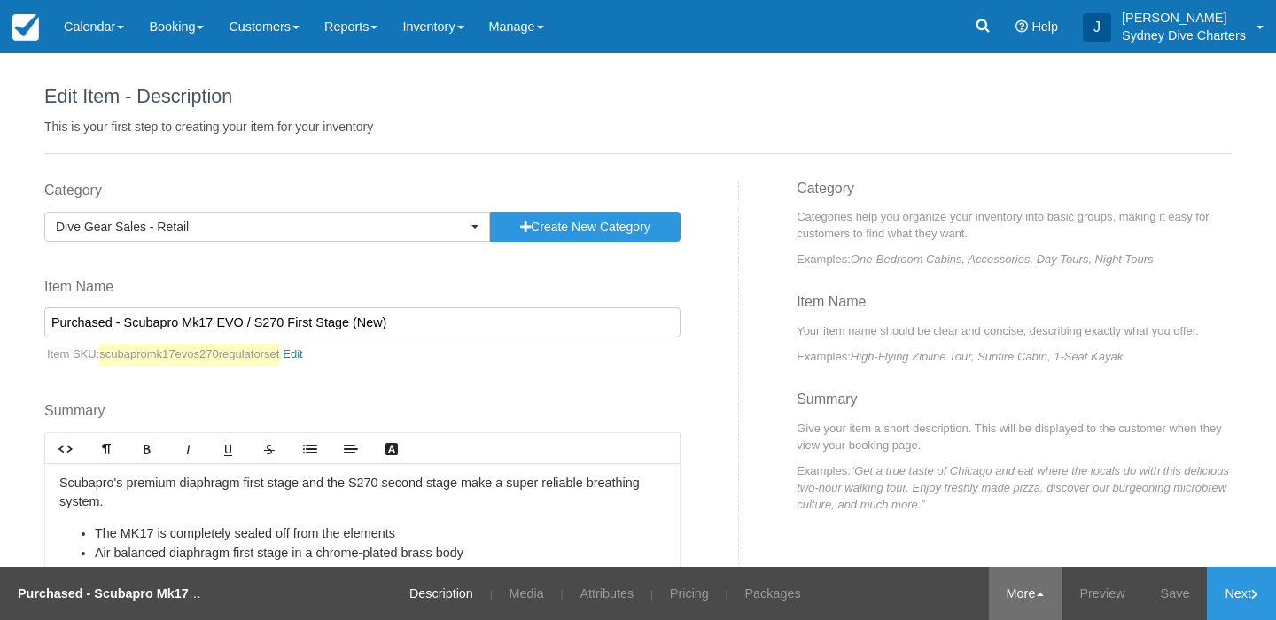
click at [1030, 595] on link "More" at bounding box center [1026, 593] width 74 height 53
click at [964, 502] on link "Copy" at bounding box center [992, 506] width 140 height 37
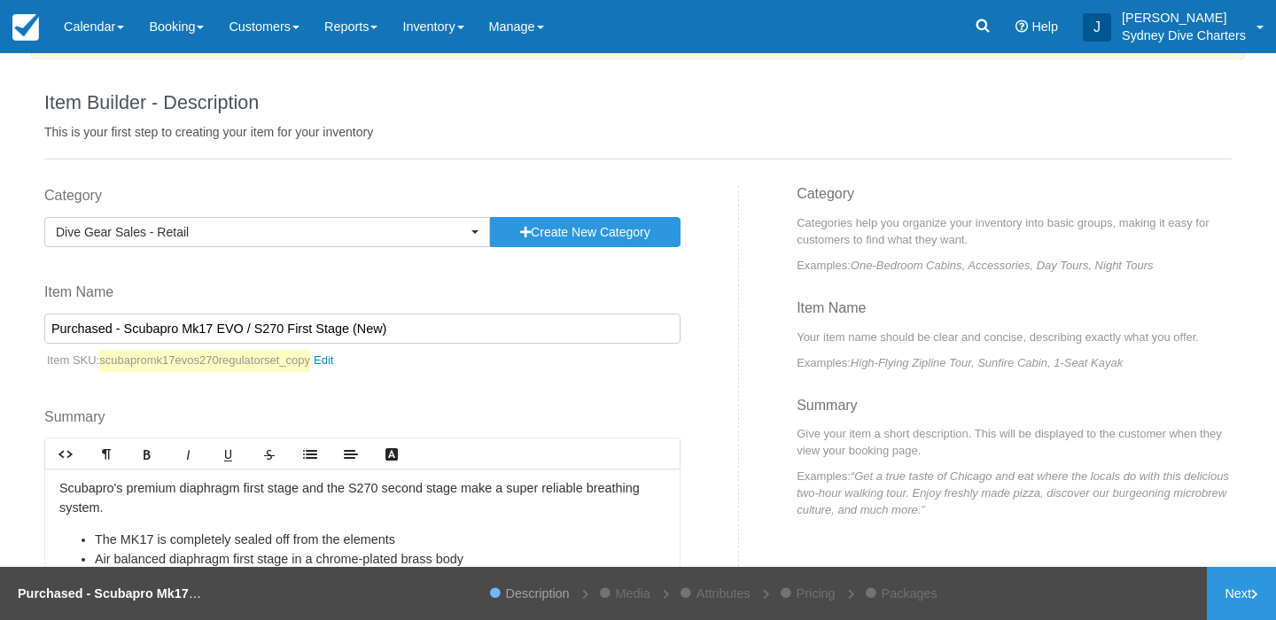
scroll to position [42, 0]
click at [335, 364] on link "scubapromk17evos270regulatorset_copy" at bounding box center [220, 360] width 243 height 22
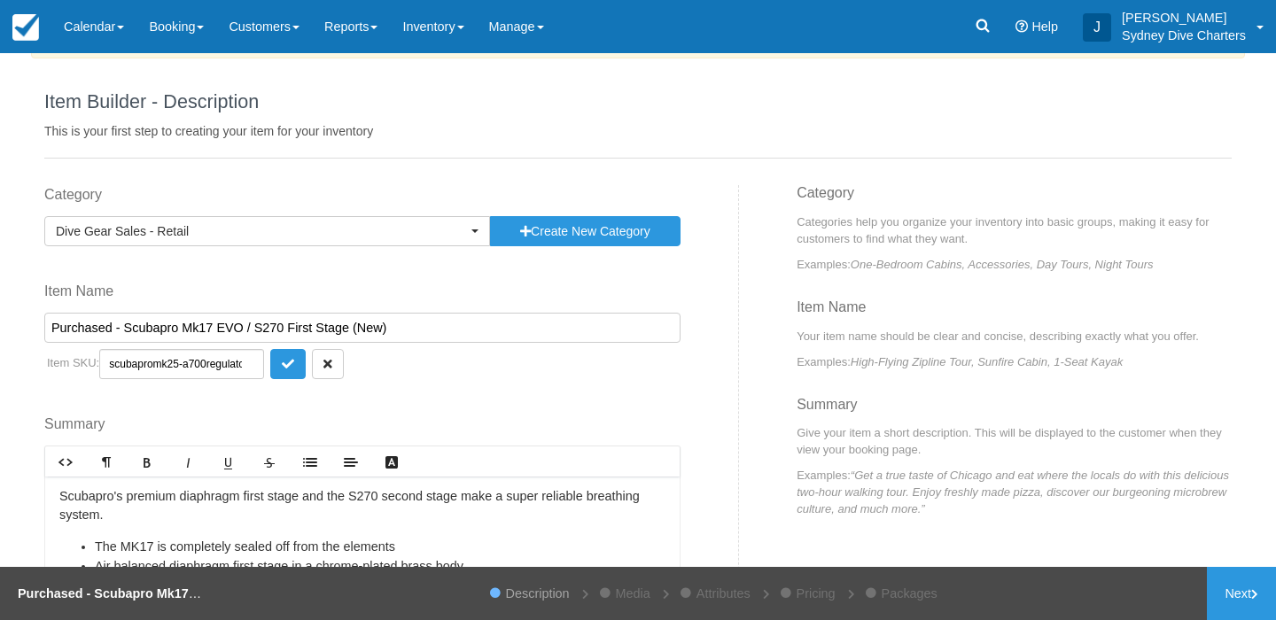
scroll to position [0, 39]
type input "scubapromk25-a700regulatorset"
click at [282, 361] on icon "submit" at bounding box center [288, 364] width 12 height 12
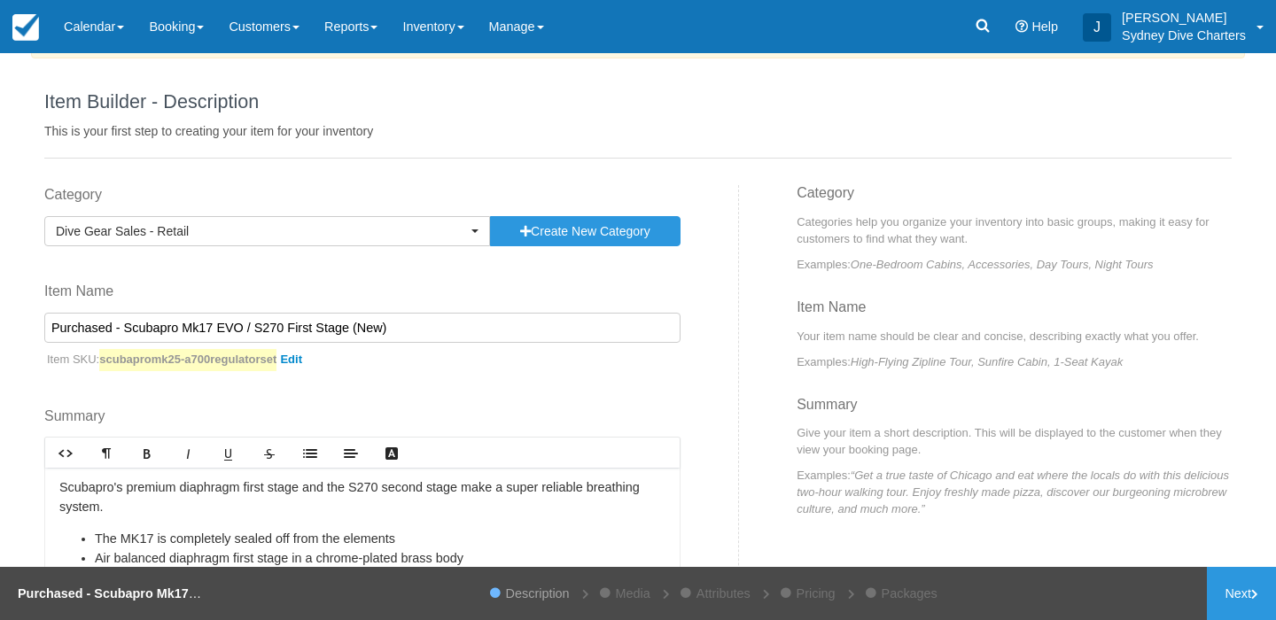
click at [208, 326] on input "Purchased - Scubapro Mk17 EVO / S270 First Stage (New)" at bounding box center [362, 328] width 636 height 30
click at [279, 330] on input "Purchased - Scubapro Mk25 EVO / S270 First Stage (New)" at bounding box center [362, 328] width 636 height 30
click at [342, 331] on input "Purchased - Scubapro Mk25 EVO / S700 First Stage (New)" at bounding box center [362, 328] width 636 height 30
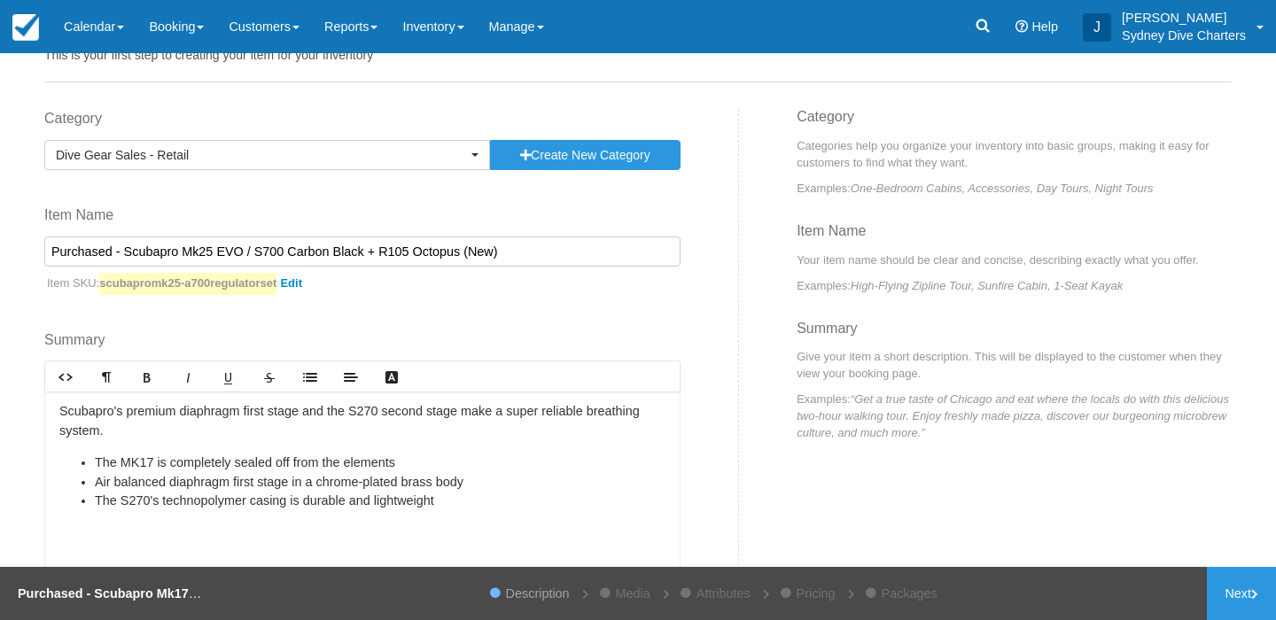
scroll to position [120, 0]
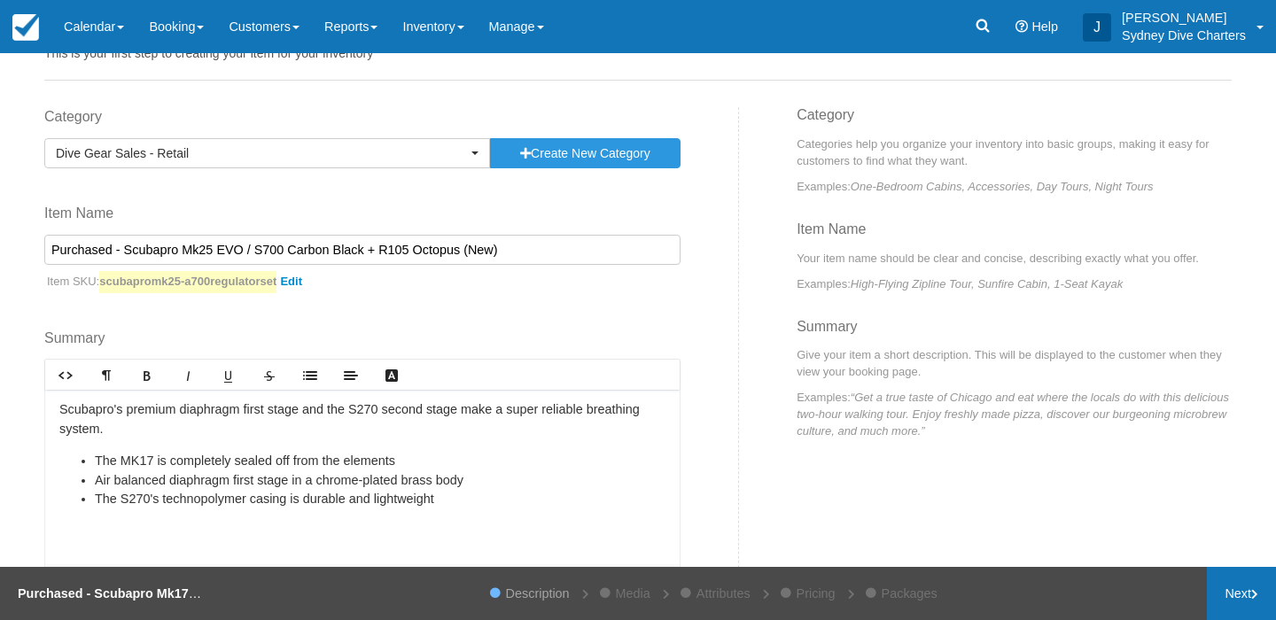
type input "Purchased - Scubapro Mk25 EVO / S700 Carbon Black + R105 Octopus (New)"
click at [1217, 592] on link "Next" at bounding box center [1241, 593] width 69 height 53
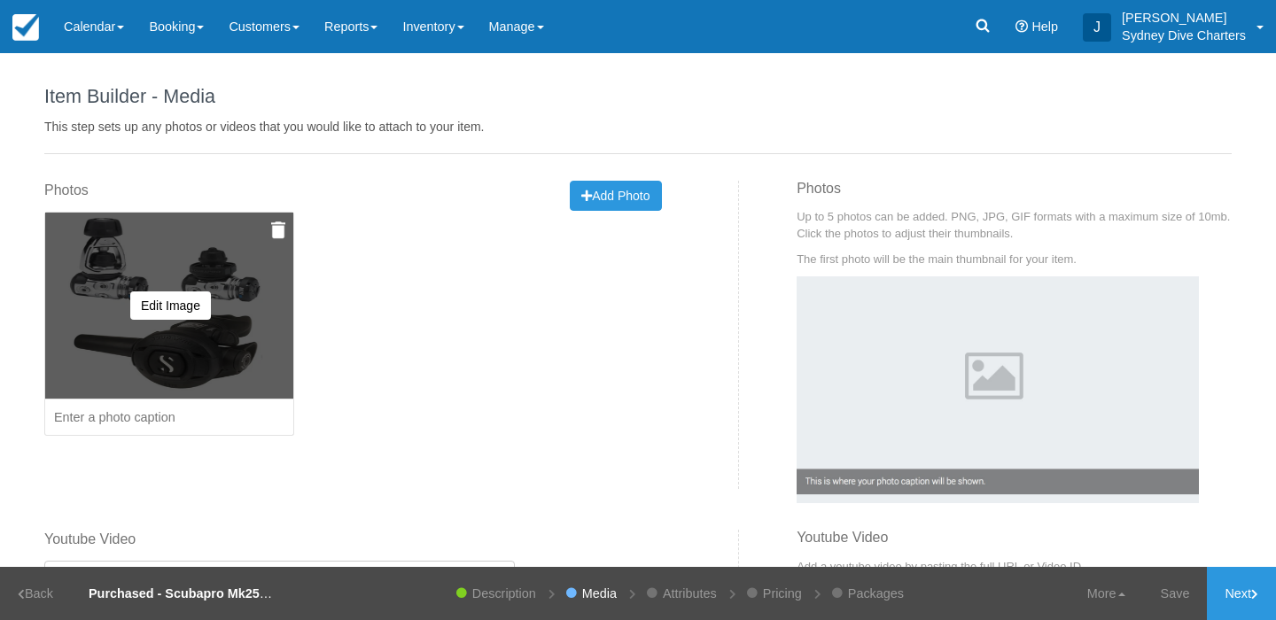
click at [279, 225] on img at bounding box center [278, 231] width 14 height 18
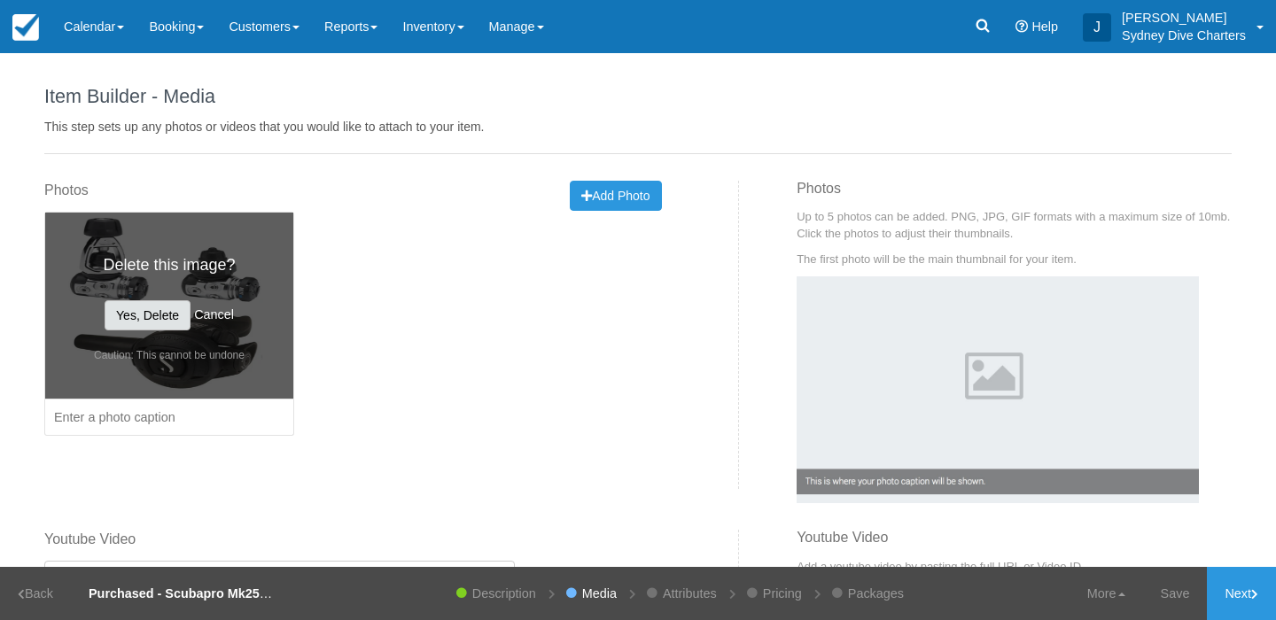
click at [163, 314] on button "Yes, Delete" at bounding box center [148, 315] width 86 height 30
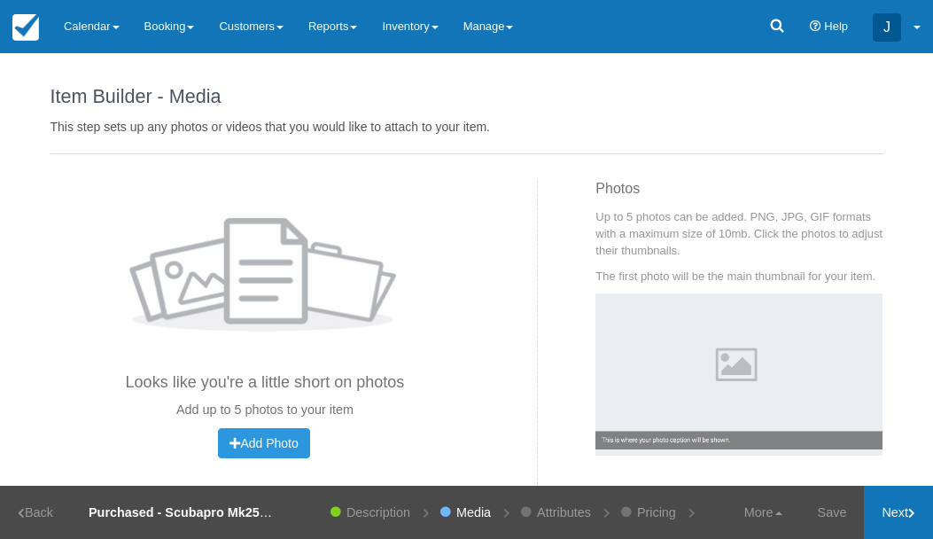
click at [885, 510] on link "Next" at bounding box center [898, 512] width 69 height 53
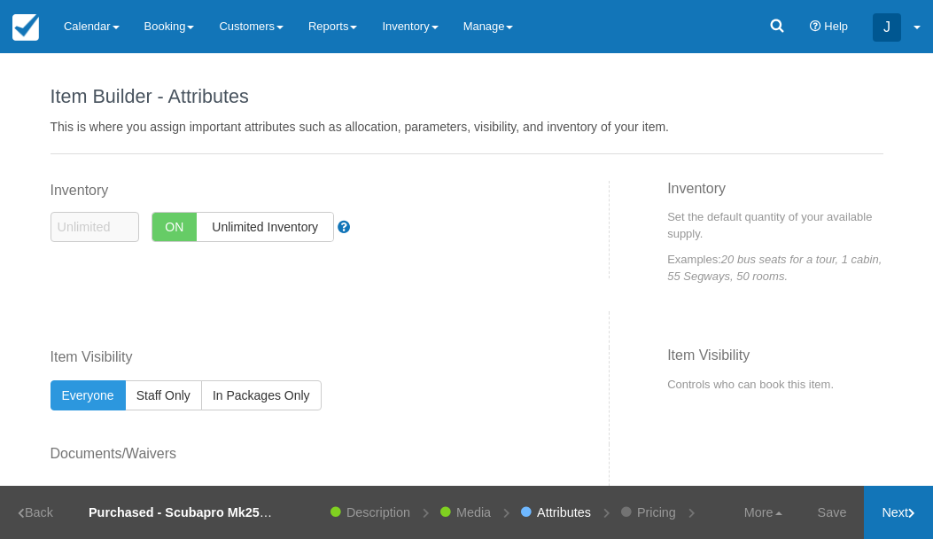
click at [885, 510] on link "Next" at bounding box center [898, 512] width 69 height 53
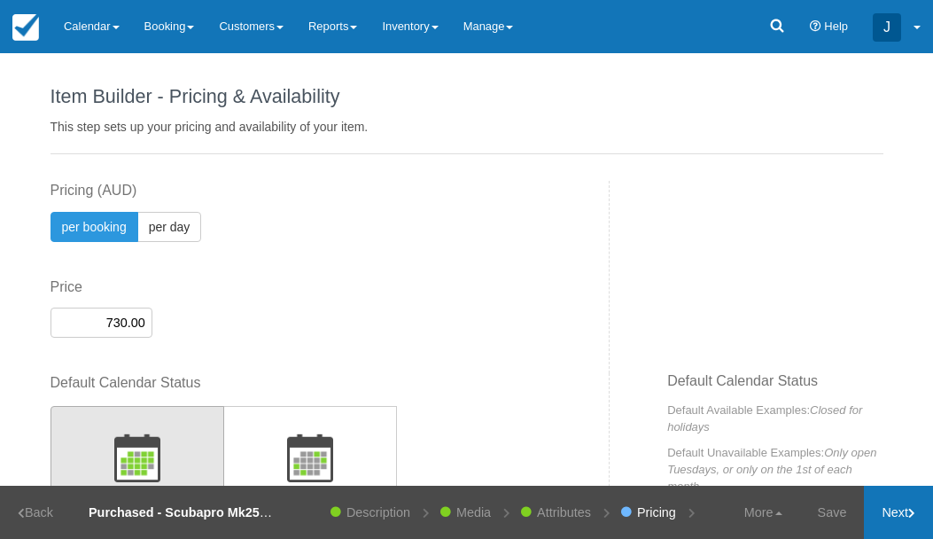
click at [885, 510] on link "Next" at bounding box center [898, 512] width 69 height 53
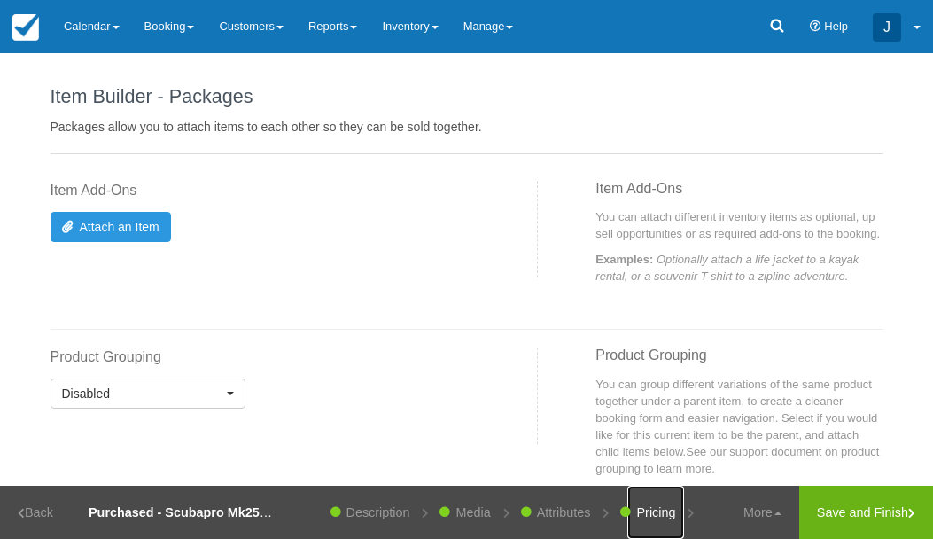
click at [648, 511] on link "Pricing" at bounding box center [655, 512] width 57 height 53
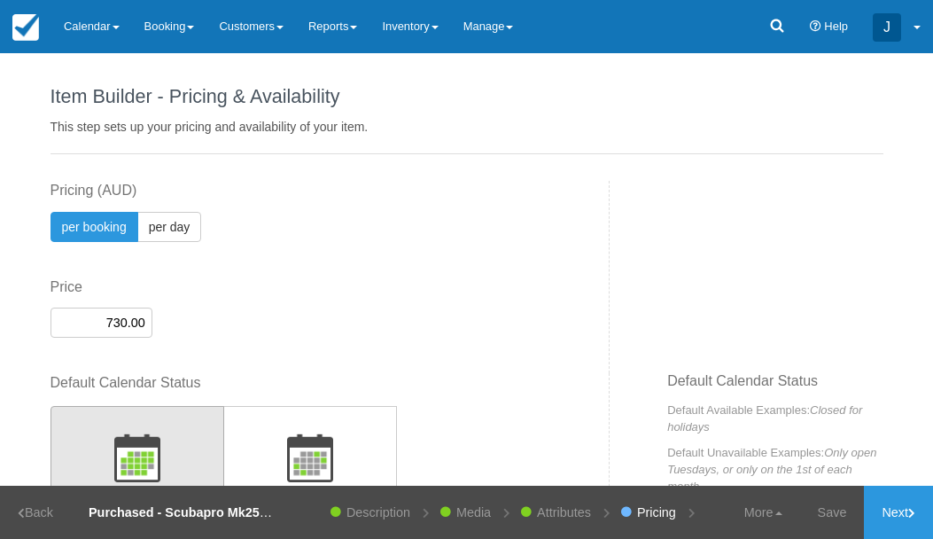
click at [125, 327] on input "730.00" at bounding box center [102, 322] width 102 height 30
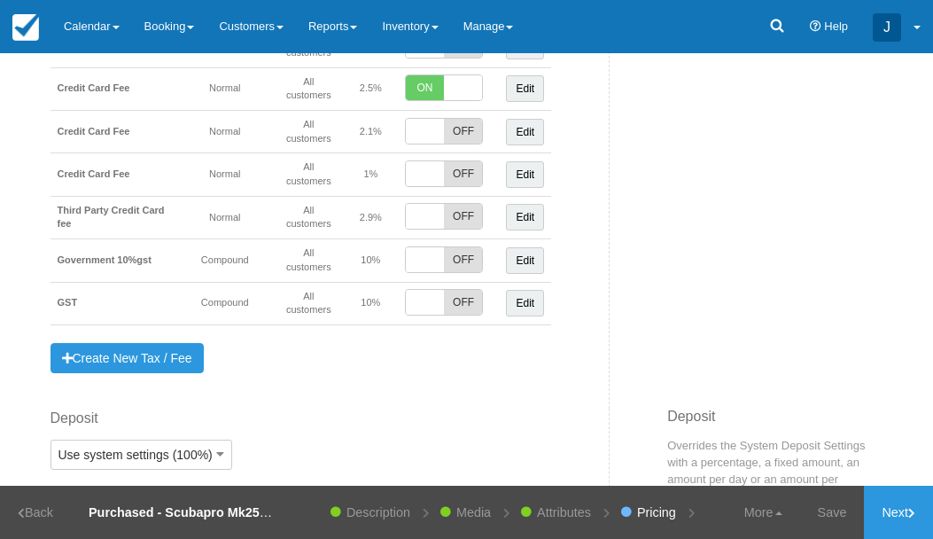
scroll to position [1029, 0]
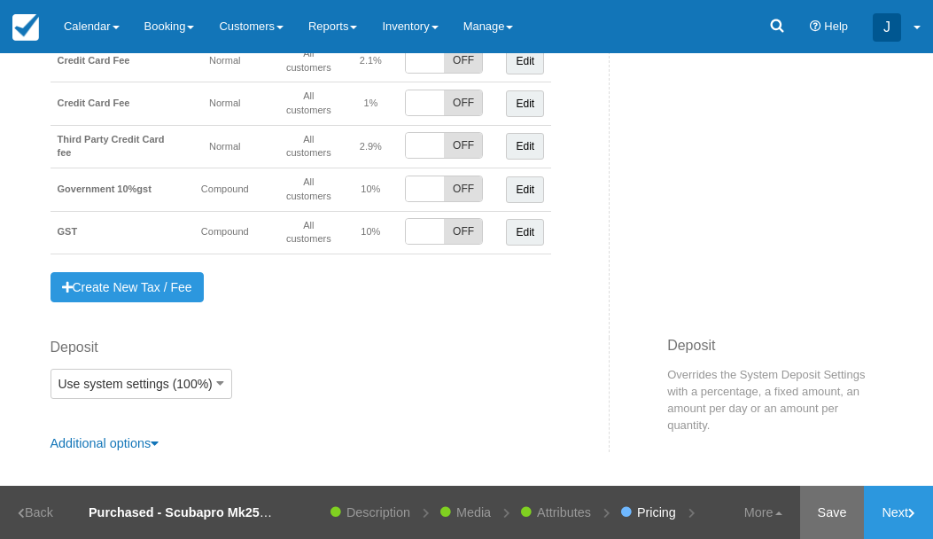
type input "2000.00"
click at [833, 506] on link "Save" at bounding box center [832, 512] width 65 height 53
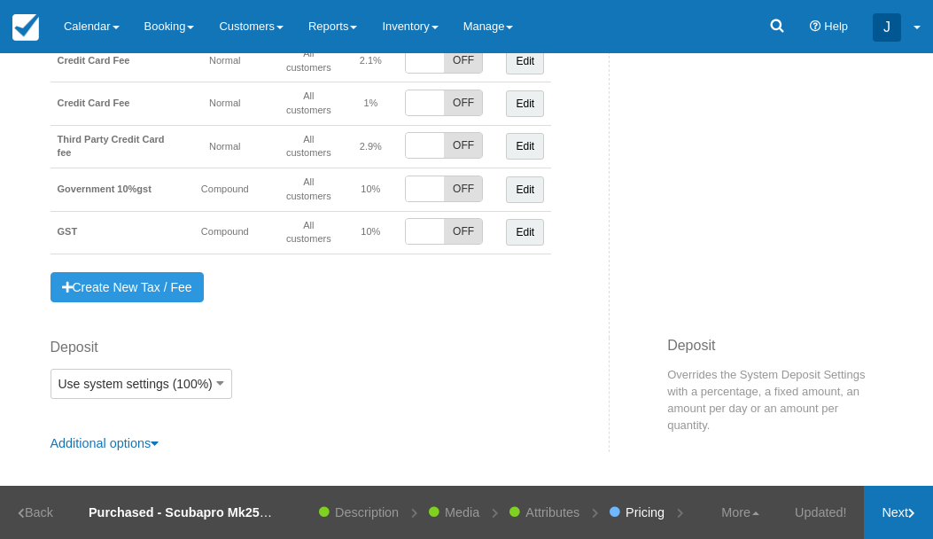
click at [895, 517] on link "Next" at bounding box center [898, 512] width 69 height 53
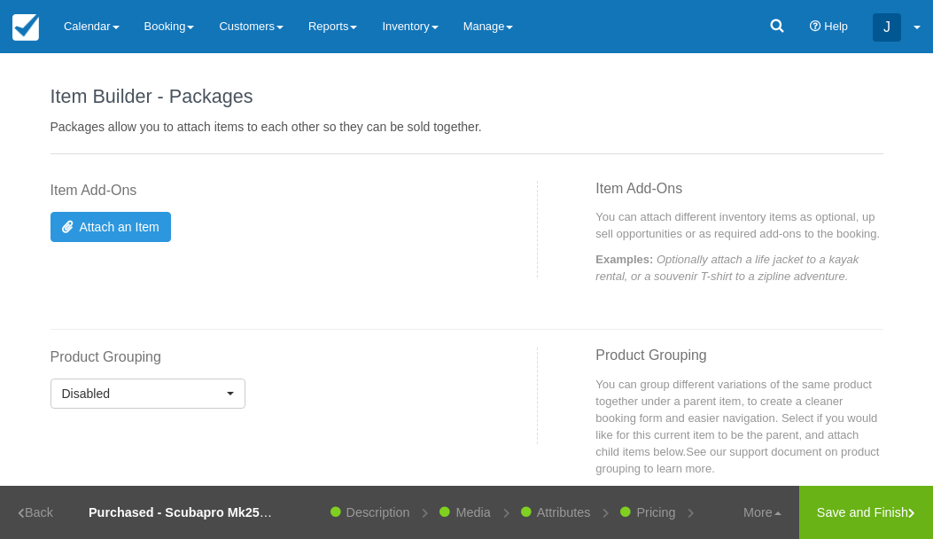
click at [895, 517] on link "Save and Finish" at bounding box center [866, 512] width 134 height 53
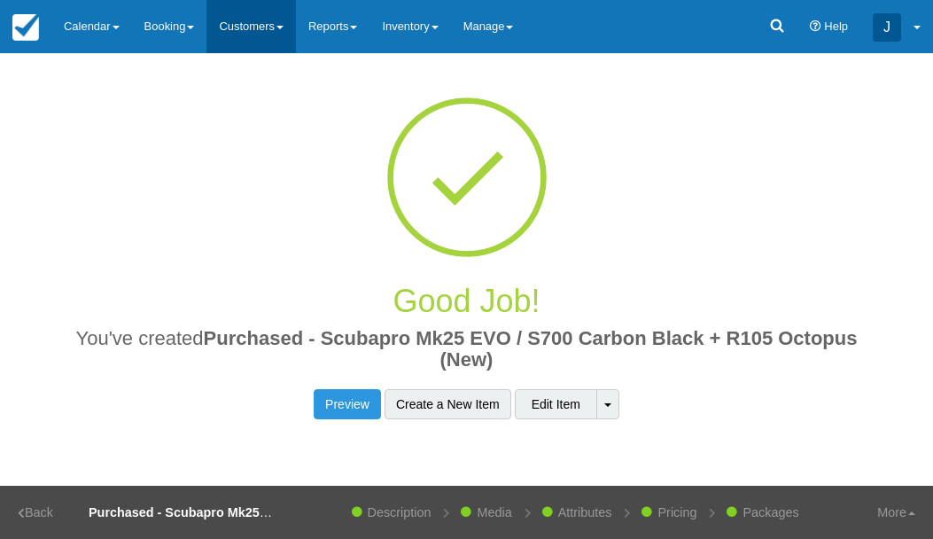
click at [266, 29] on link "Customers" at bounding box center [250, 26] width 89 height 53
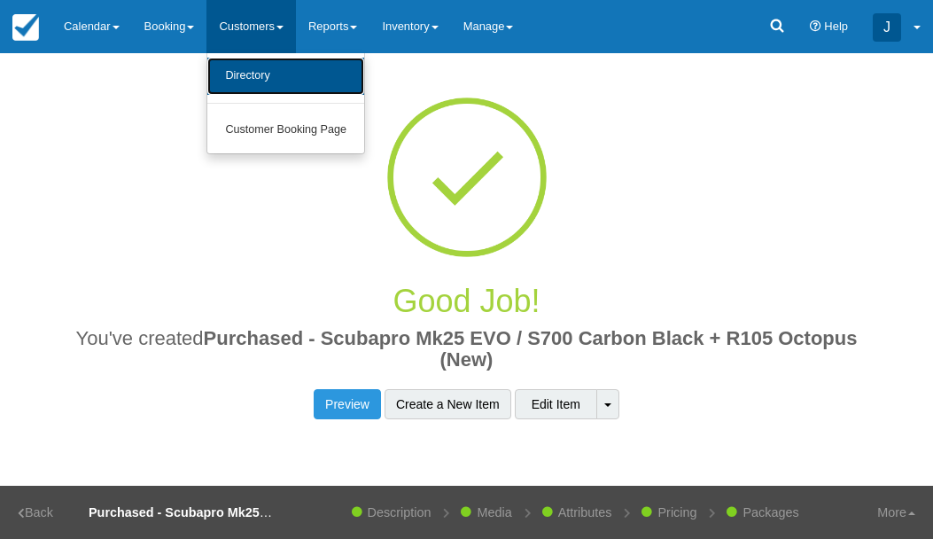
click at [256, 70] on link "Directory" at bounding box center [285, 76] width 157 height 37
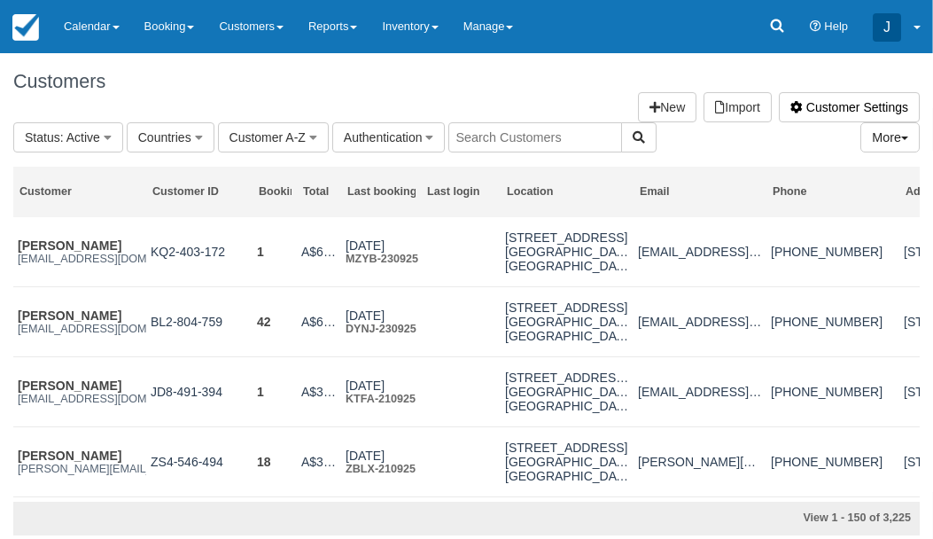
click at [487, 136] on input "text" at bounding box center [535, 137] width 174 height 30
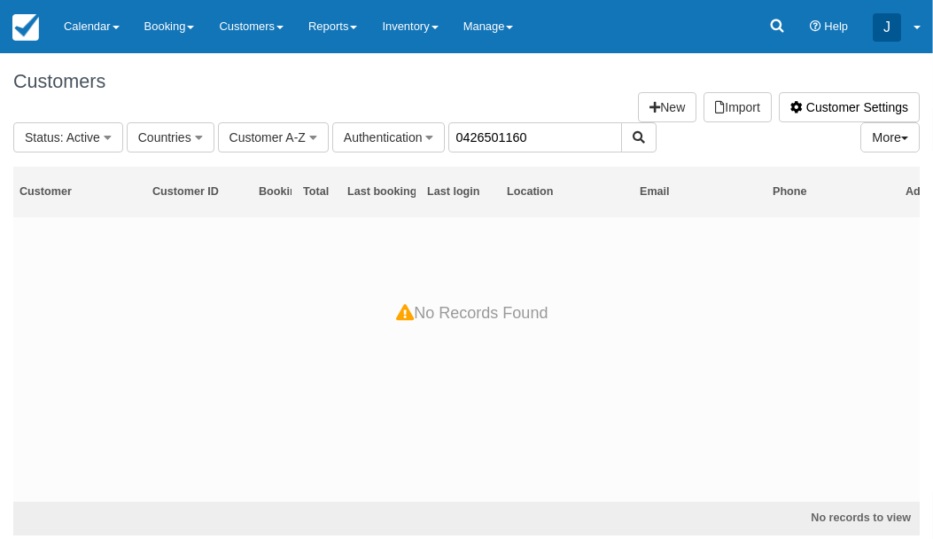
click at [557, 145] on input "0426501160" at bounding box center [535, 137] width 174 height 30
type input "0"
click at [485, 138] on input "yilan wang" at bounding box center [535, 137] width 174 height 30
click at [542, 136] on input "maggie wang" at bounding box center [535, 137] width 174 height 30
type input "maggie"
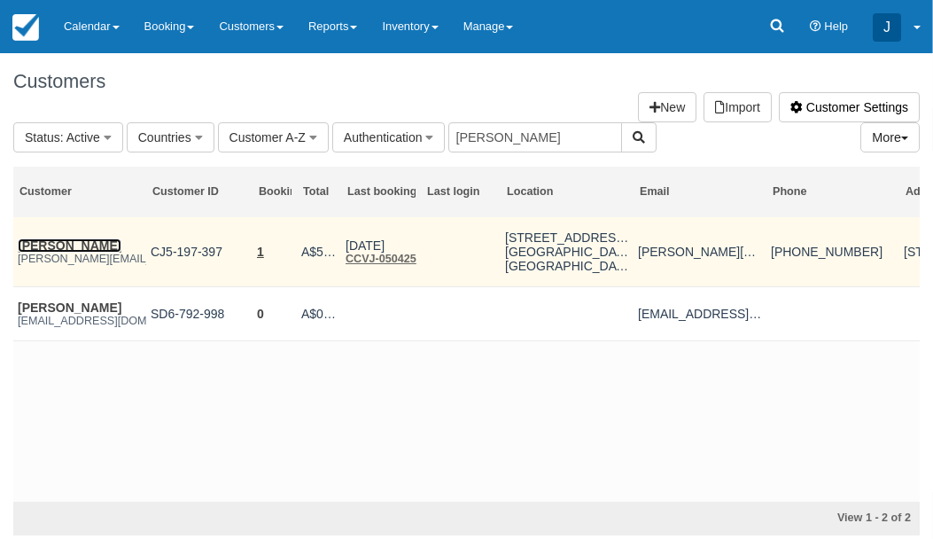
click at [47, 248] on link "[PERSON_NAME]" at bounding box center [70, 245] width 104 height 14
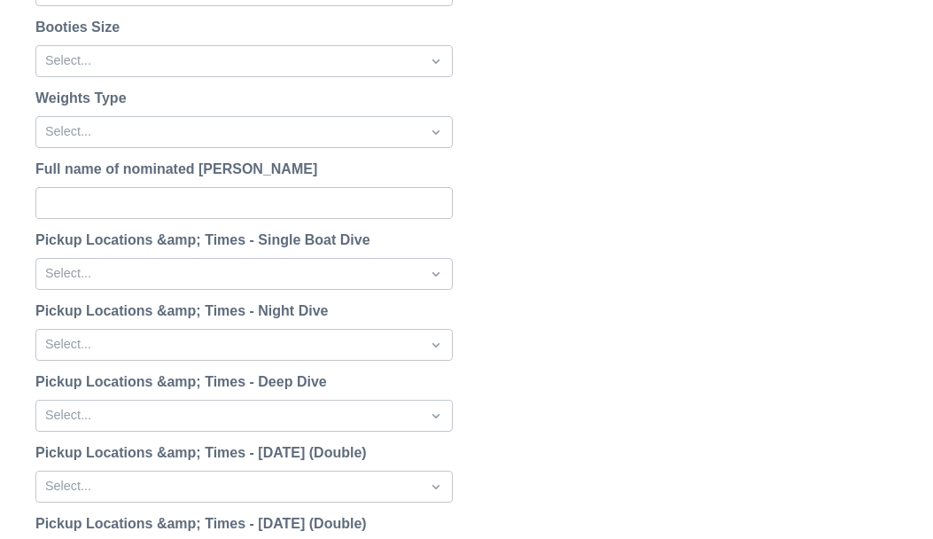
scroll to position [2327, 0]
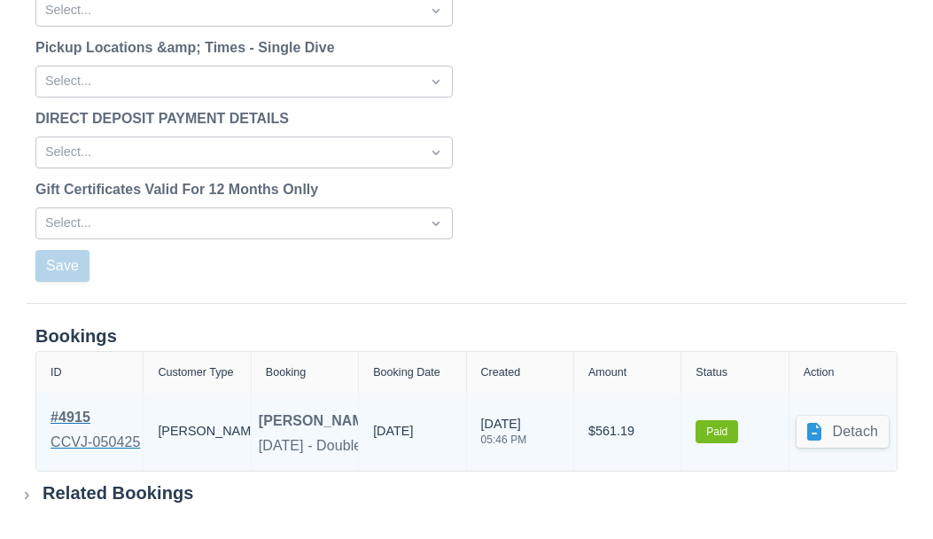
click at [73, 422] on div "# 4915" at bounding box center [95, 417] width 89 height 21
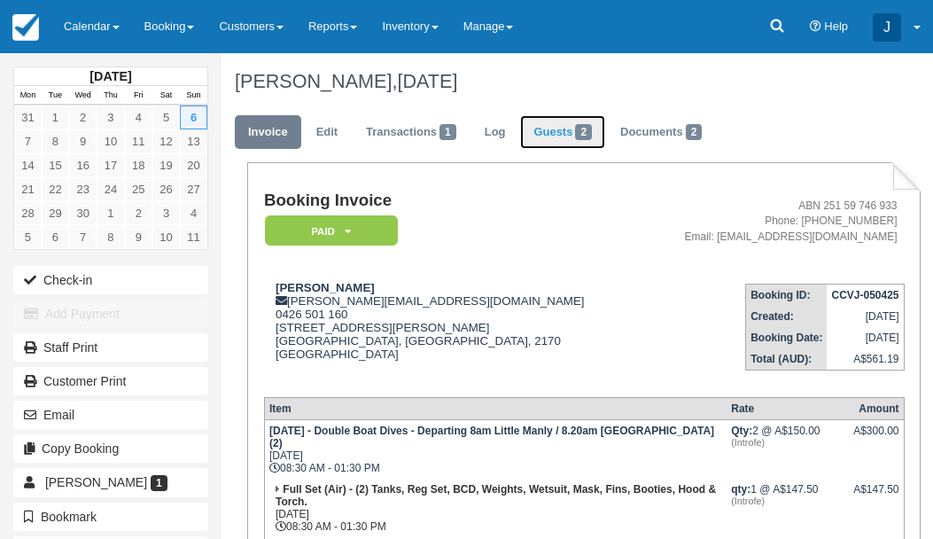
click at [576, 129] on link "Guests 2" at bounding box center [562, 132] width 85 height 35
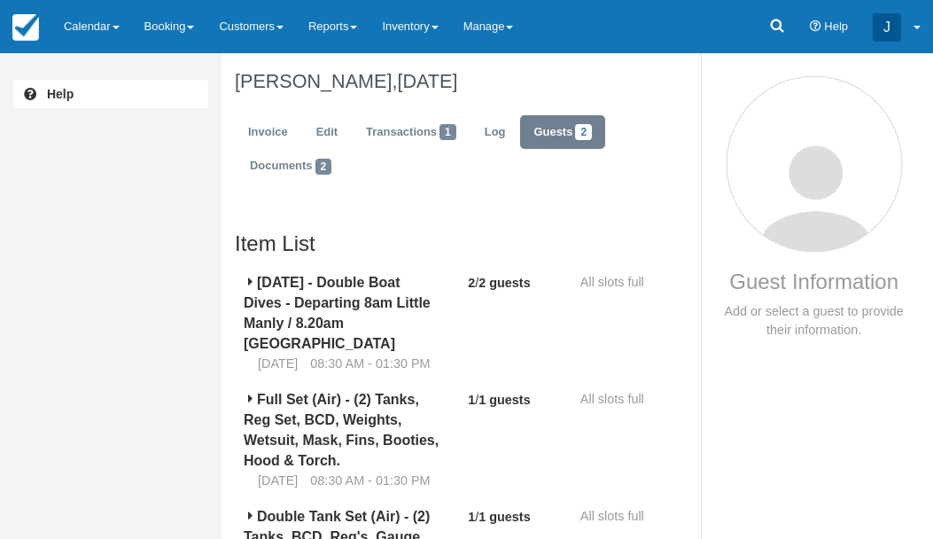
scroll to position [276, 0]
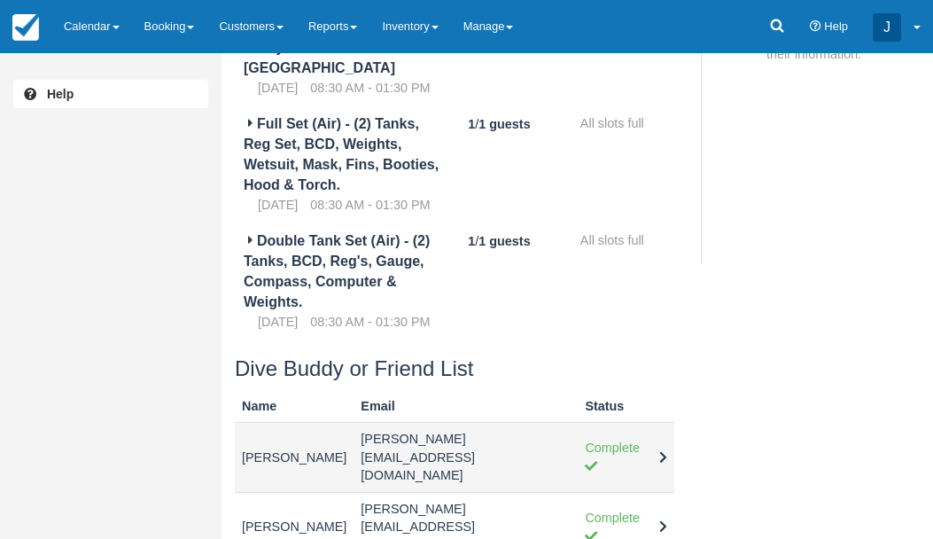
click at [273, 479] on td "Yilan Wang" at bounding box center [294, 458] width 119 height 70
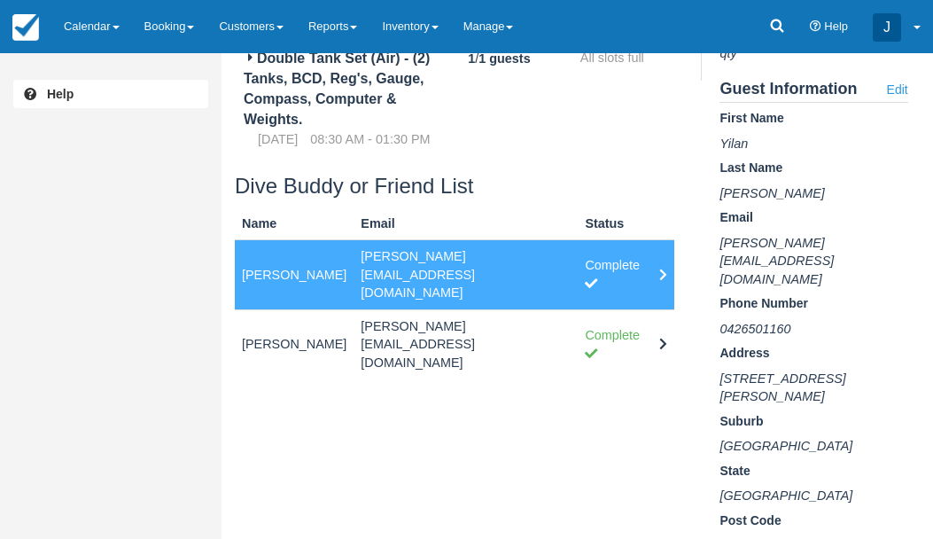
scroll to position [449, 0]
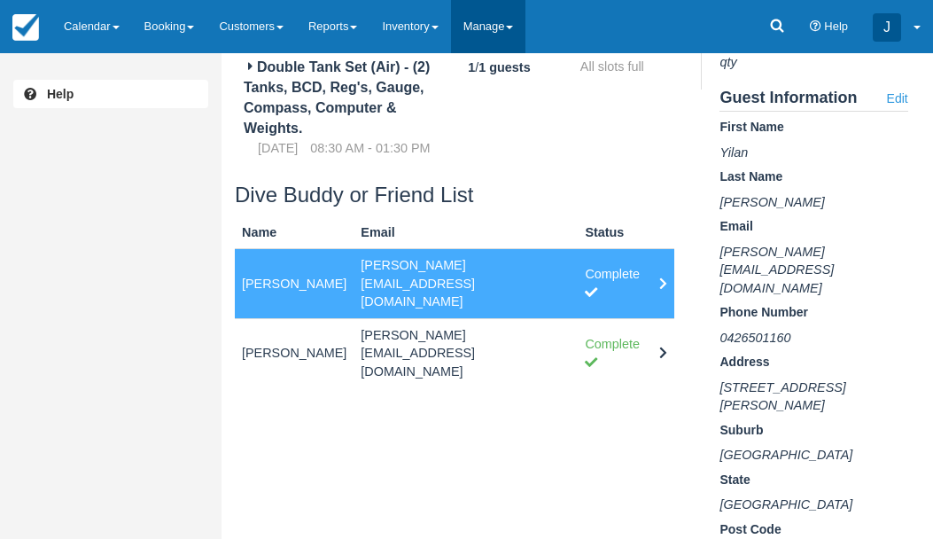
click at [484, 26] on link "Manage" at bounding box center [488, 26] width 75 height 53
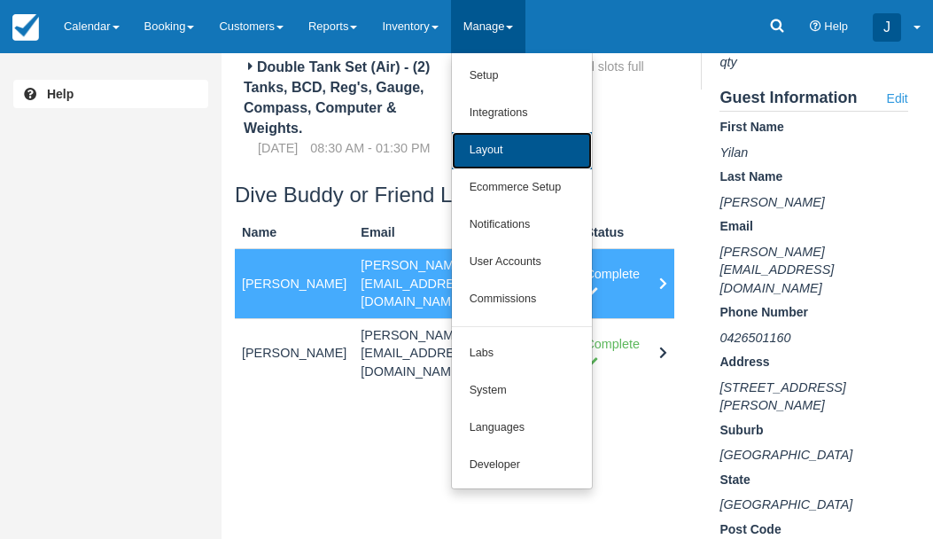
click at [514, 162] on link "Layout" at bounding box center [522, 150] width 140 height 37
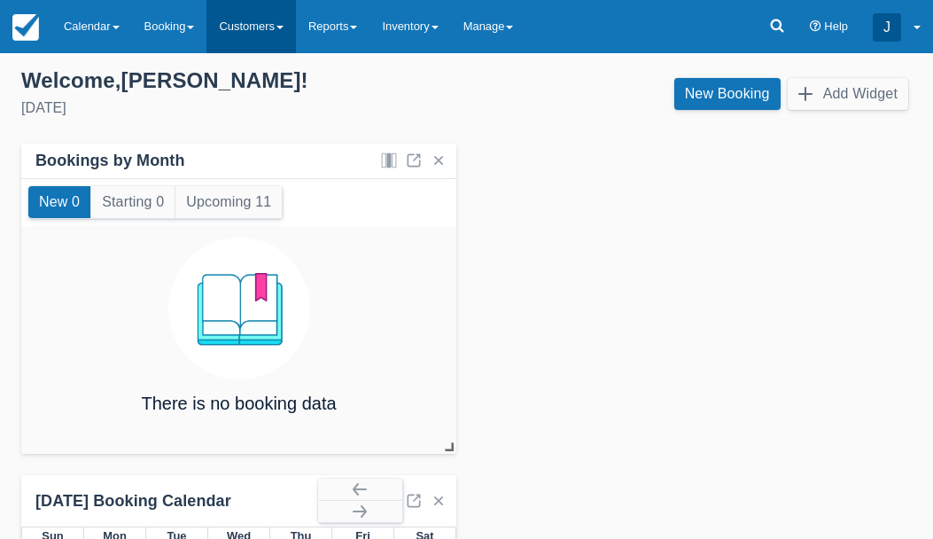
click at [269, 19] on link "Customers" at bounding box center [250, 26] width 89 height 53
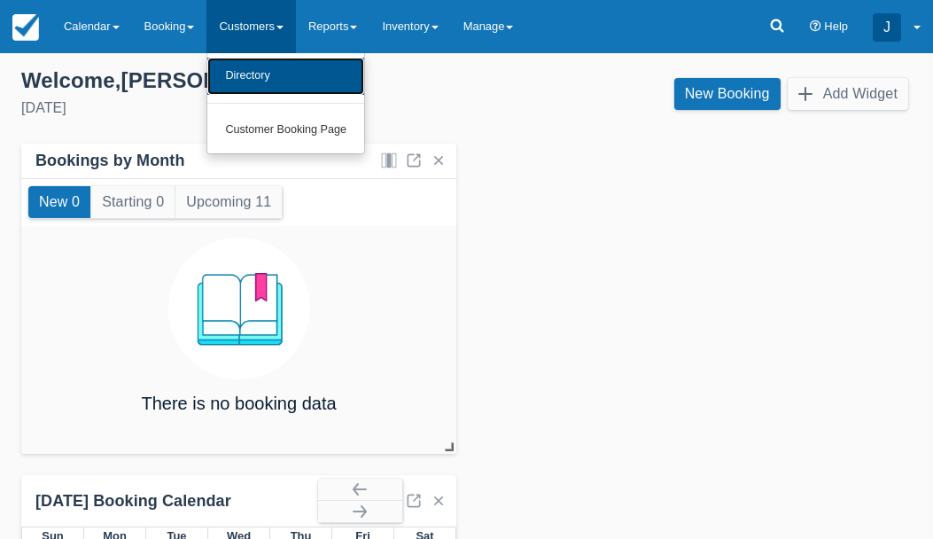
click at [272, 64] on link "Directory" at bounding box center [285, 76] width 157 height 37
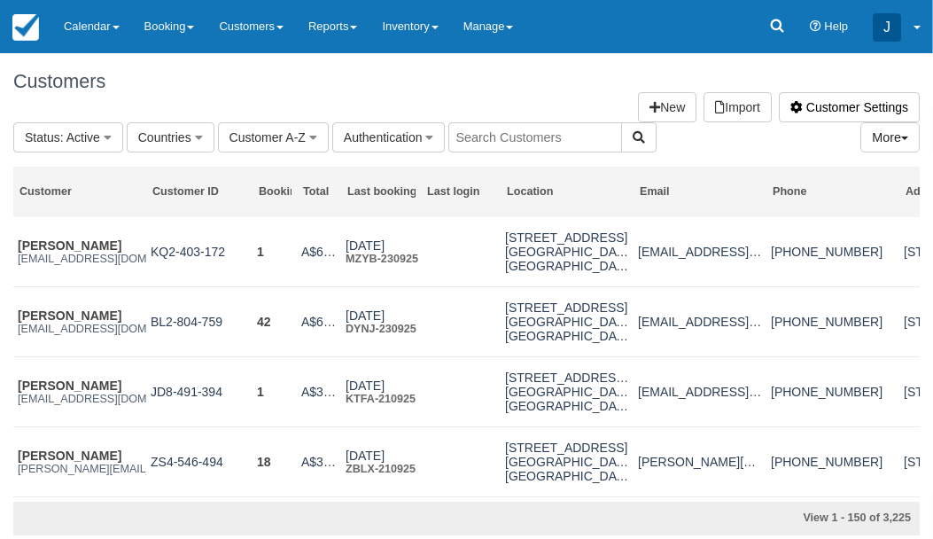
click at [572, 136] on input "text" at bounding box center [535, 137] width 174 height 30
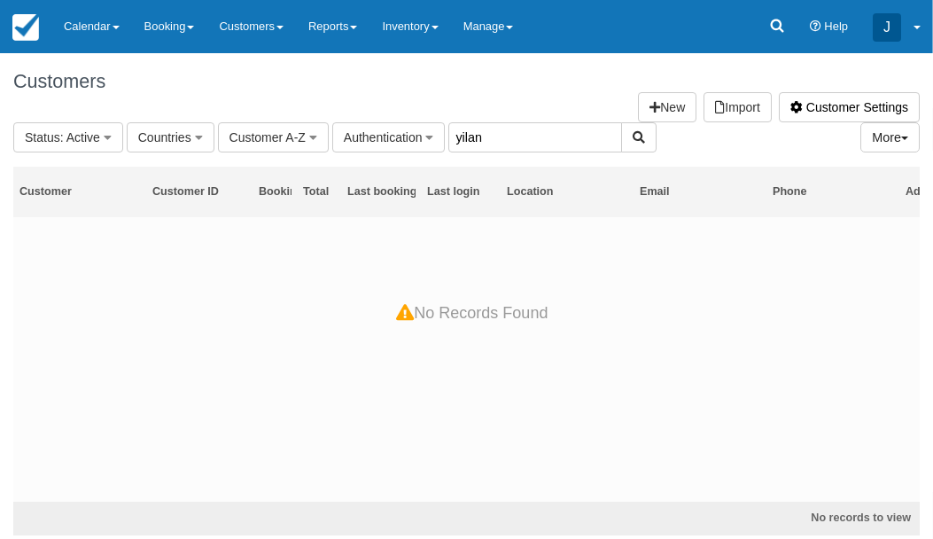
click at [564, 130] on input "yilan" at bounding box center [535, 137] width 174 height 30
type input "y"
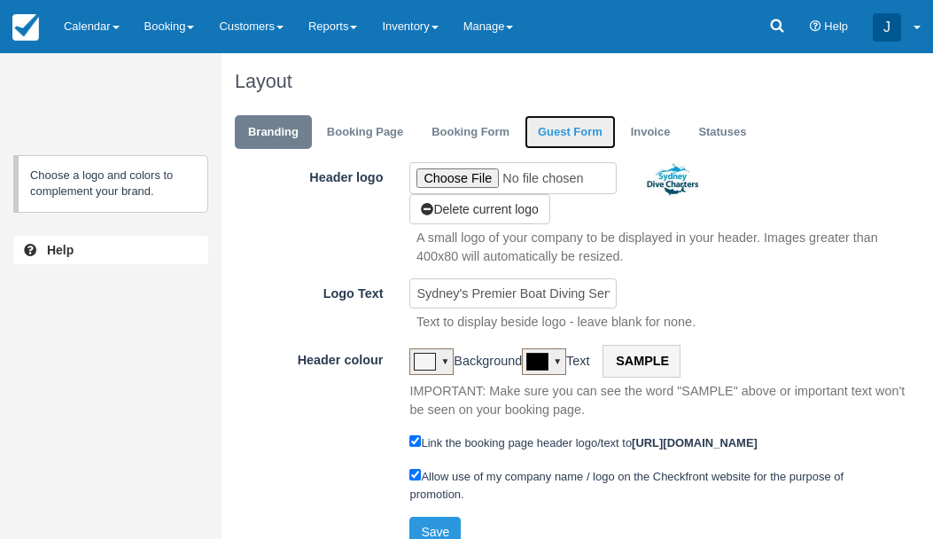
click at [547, 128] on link "Guest Form" at bounding box center [570, 132] width 91 height 35
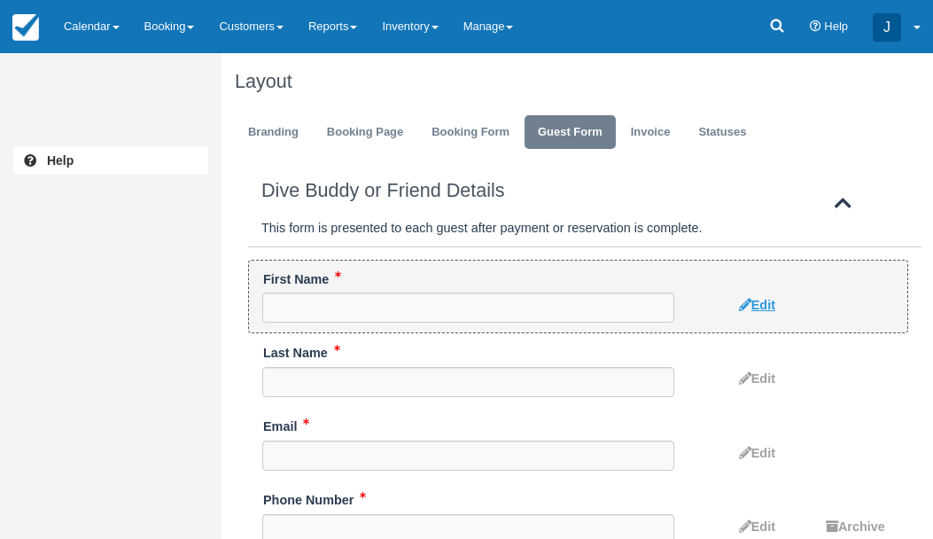
click at [755, 295] on link "Edit" at bounding box center [753, 305] width 43 height 28
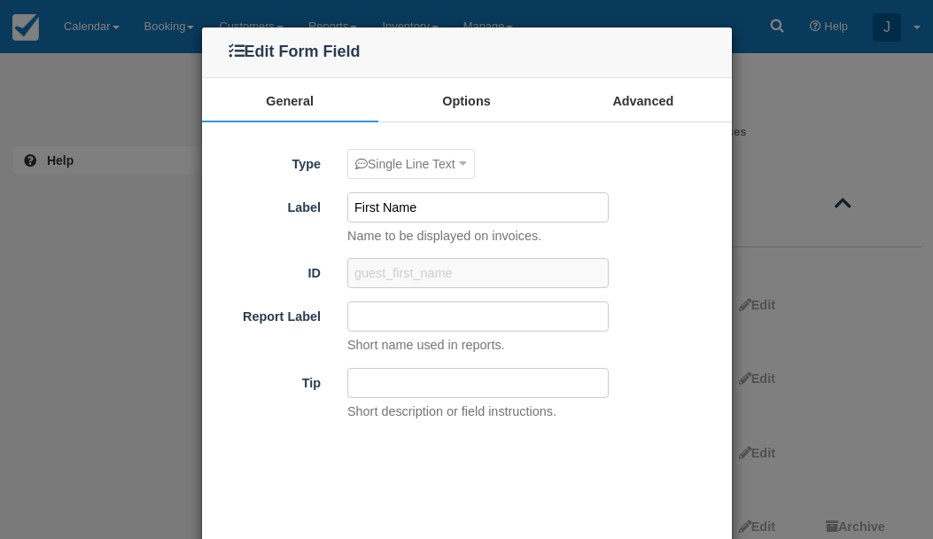
click at [424, 205] on input "First Name" at bounding box center [477, 207] width 261 height 30
click at [412, 211] on input "First Name & Lasy Name" at bounding box center [477, 207] width 261 height 30
click at [416, 208] on input "First & Lasy Name" at bounding box center [477, 207] width 261 height 30
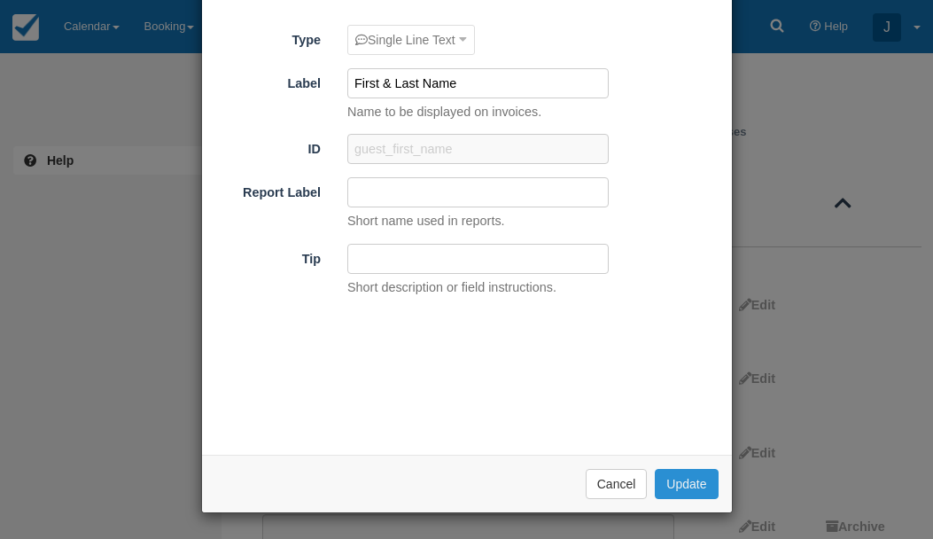
type input "First & Last Name"
click at [686, 495] on button "Update" at bounding box center [686, 484] width 63 height 30
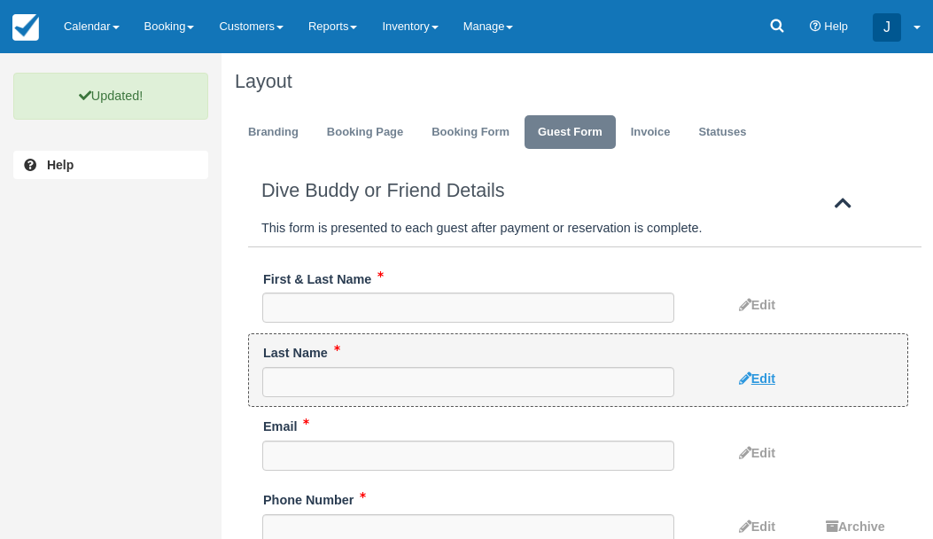
click at [762, 380] on span "Edit" at bounding box center [763, 378] width 24 height 14
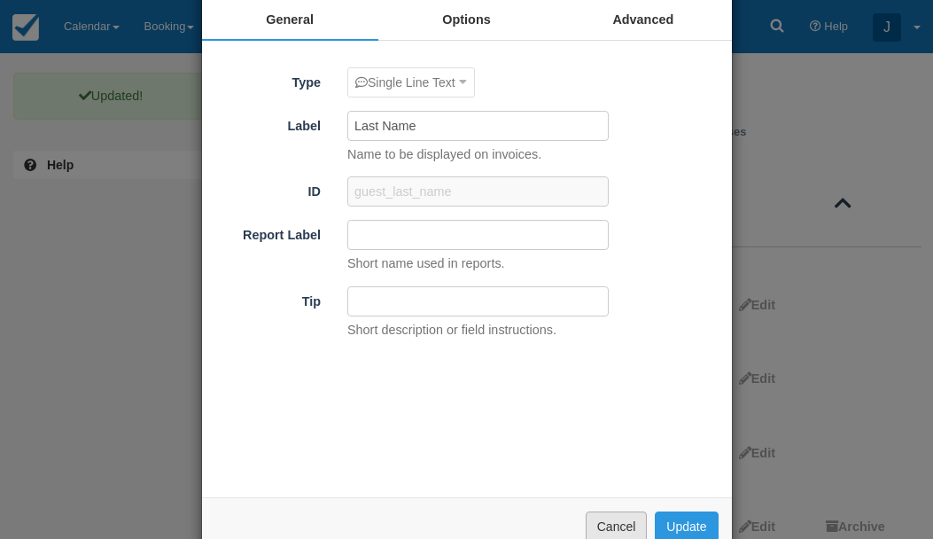
scroll to position [124, 0]
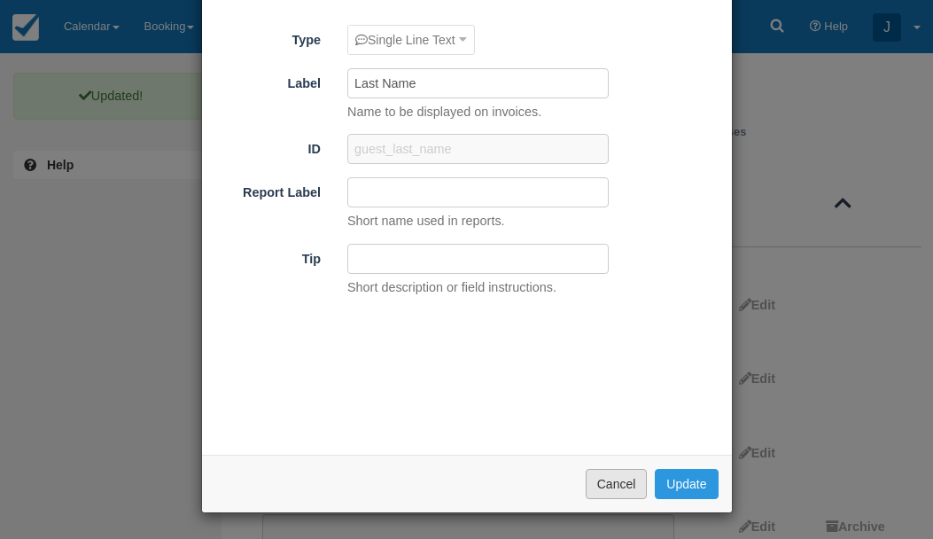
click at [634, 479] on button "Cancel" at bounding box center [617, 484] width 62 height 30
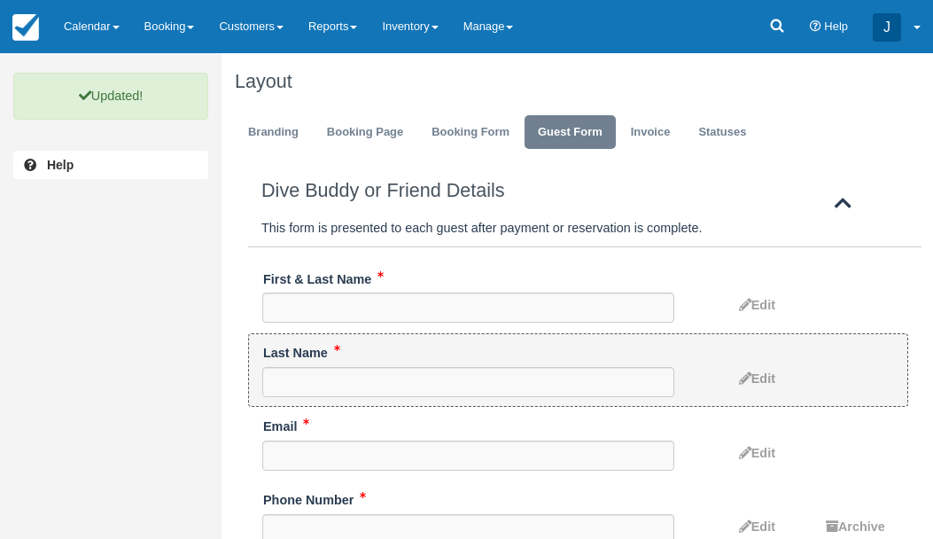
click at [843, 358] on li "Last Name Edit" at bounding box center [578, 370] width 660 height 74
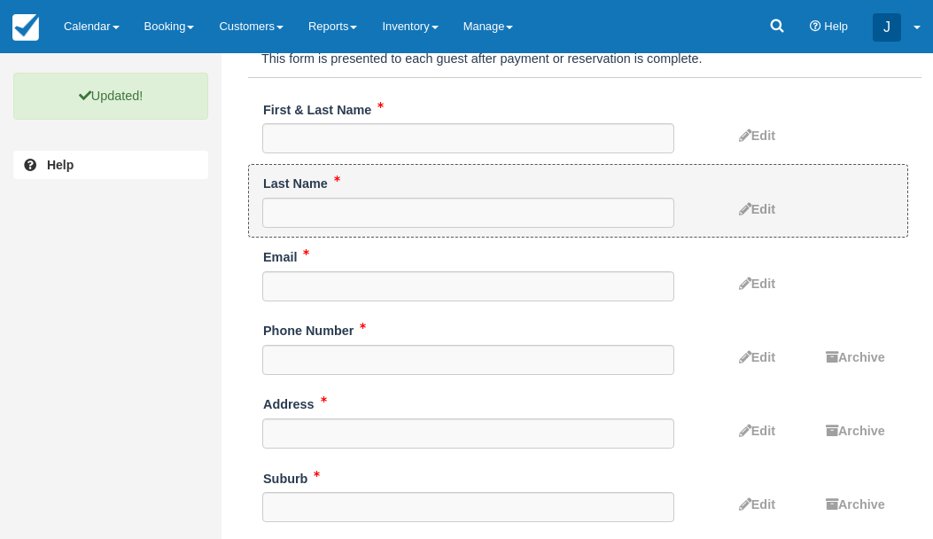
scroll to position [170, 0]
click at [763, 211] on span "Edit" at bounding box center [763, 208] width 24 height 14
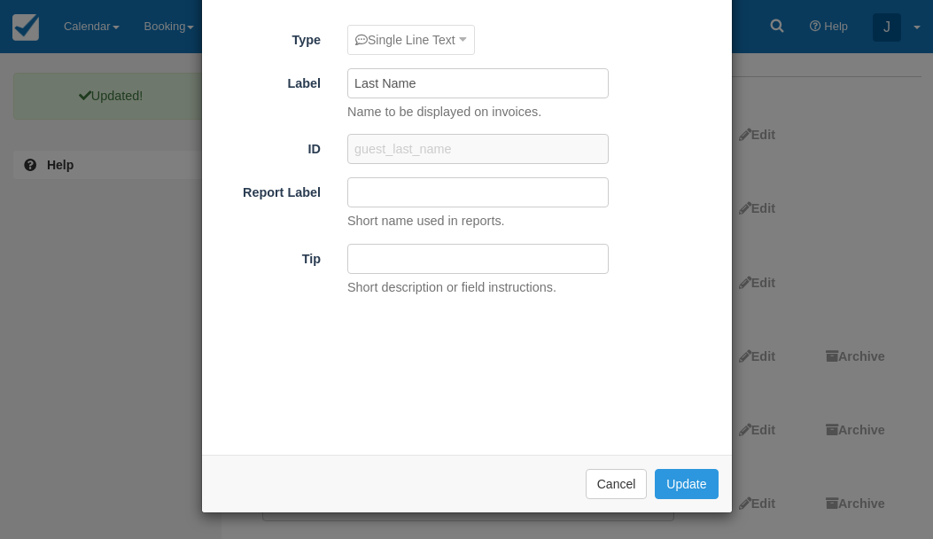
scroll to position [0, 0]
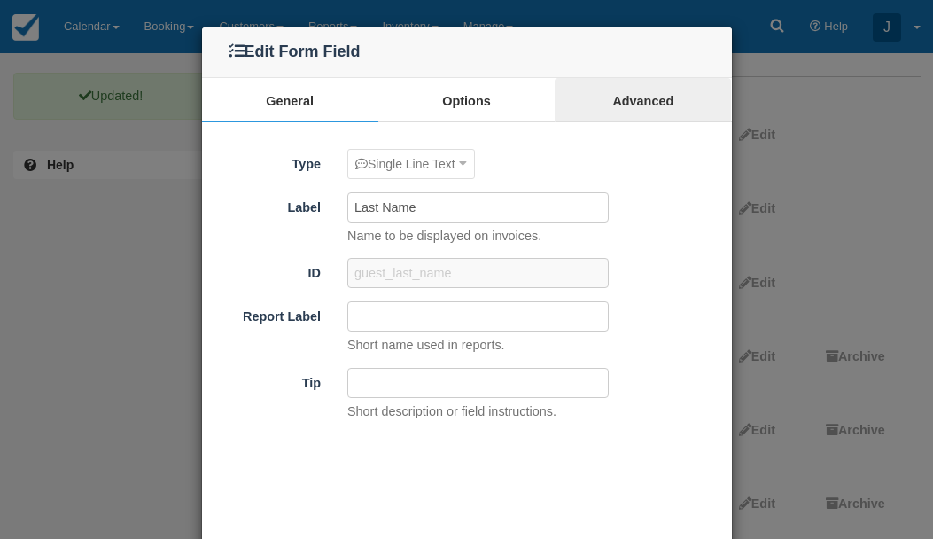
click at [658, 95] on link "Advanced" at bounding box center [643, 100] width 176 height 44
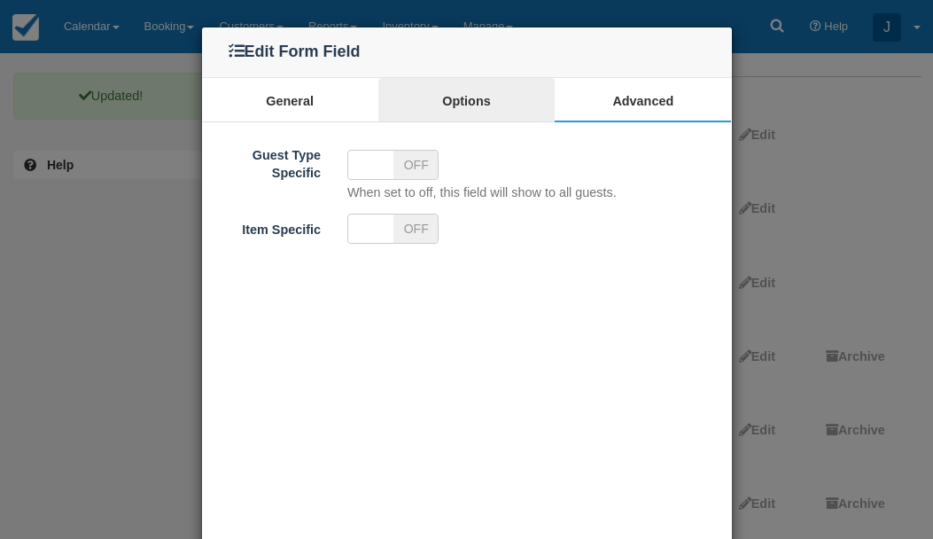
click at [464, 96] on link "Options" at bounding box center [466, 100] width 176 height 44
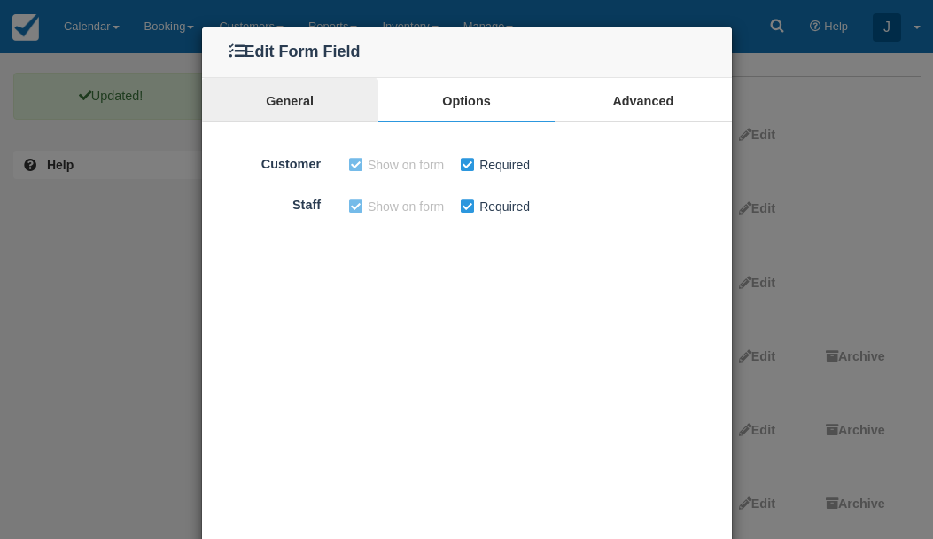
click at [315, 97] on link "General" at bounding box center [290, 100] width 176 height 44
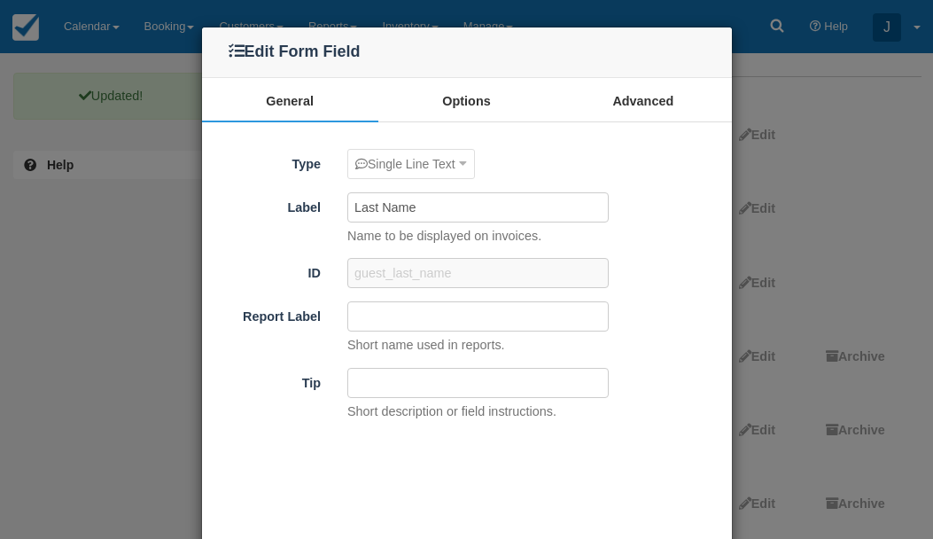
click at [850, 197] on div "Edit Form Field General Options Advanced Type Single Line Text Single Line Text…" at bounding box center [466, 269] width 933 height 539
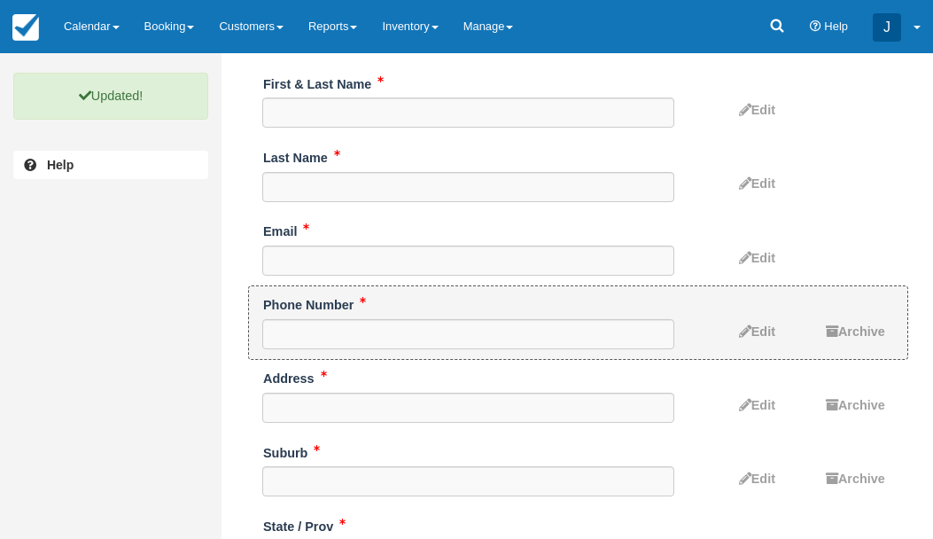
scroll to position [104, 0]
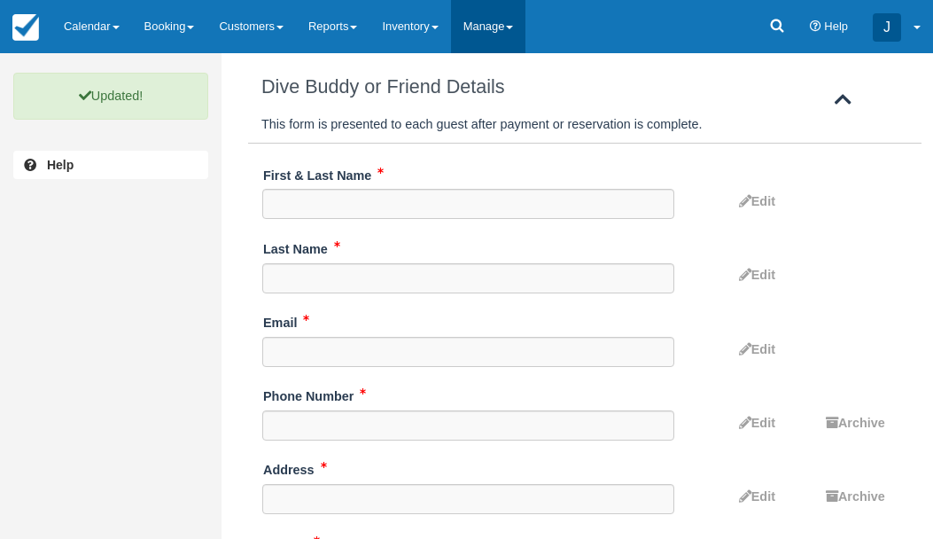
click at [526, 20] on link "Manage" at bounding box center [488, 26] width 75 height 53
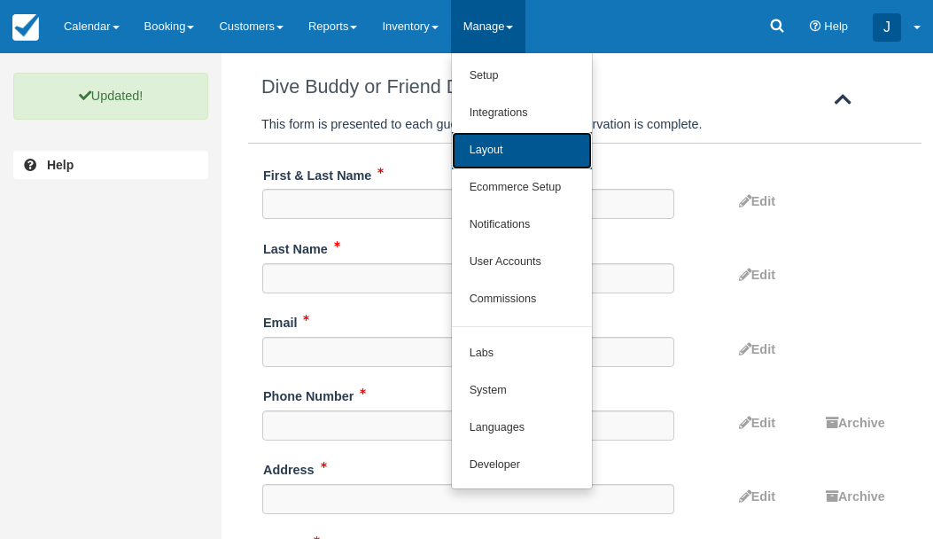
click at [518, 140] on link "Layout" at bounding box center [522, 150] width 140 height 37
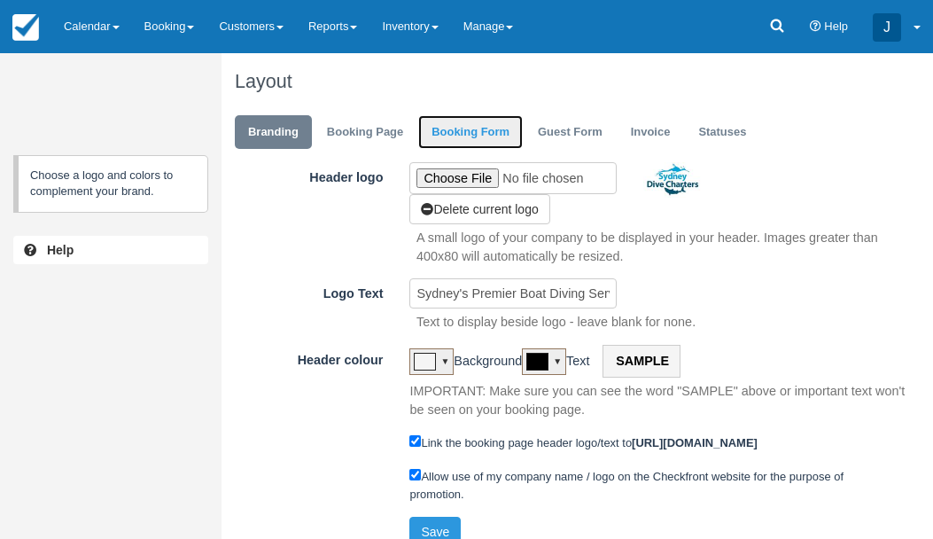
click at [461, 129] on link "Booking Form" at bounding box center [470, 132] width 105 height 35
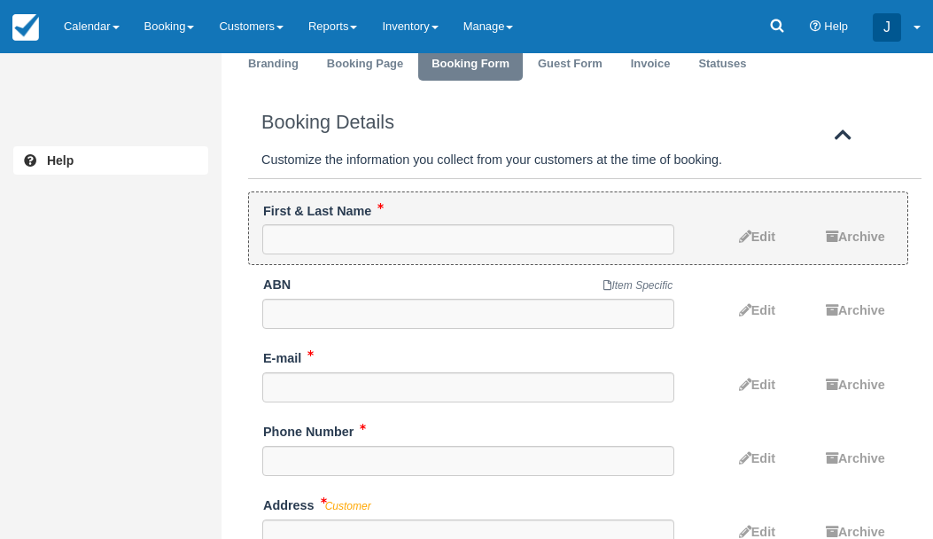
scroll to position [69, 0]
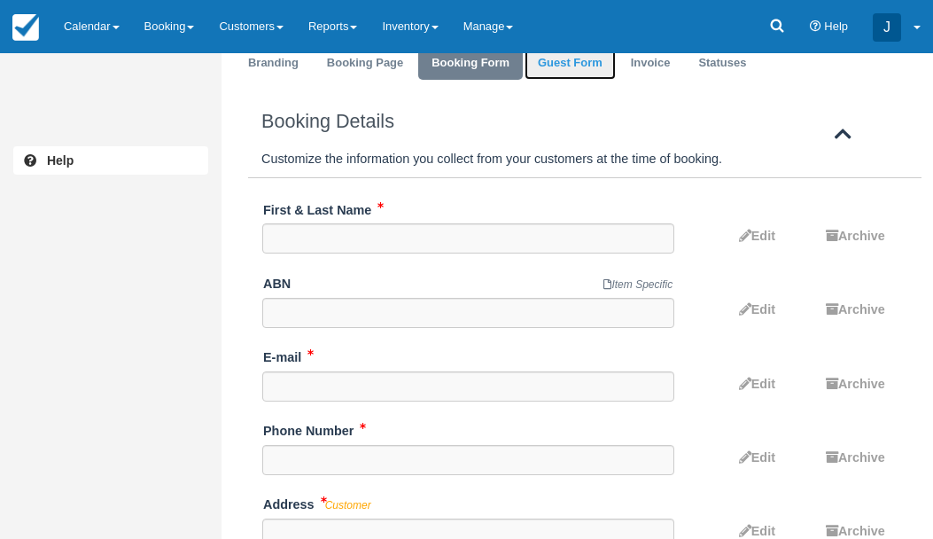
click at [584, 67] on link "Guest Form" at bounding box center [570, 63] width 91 height 35
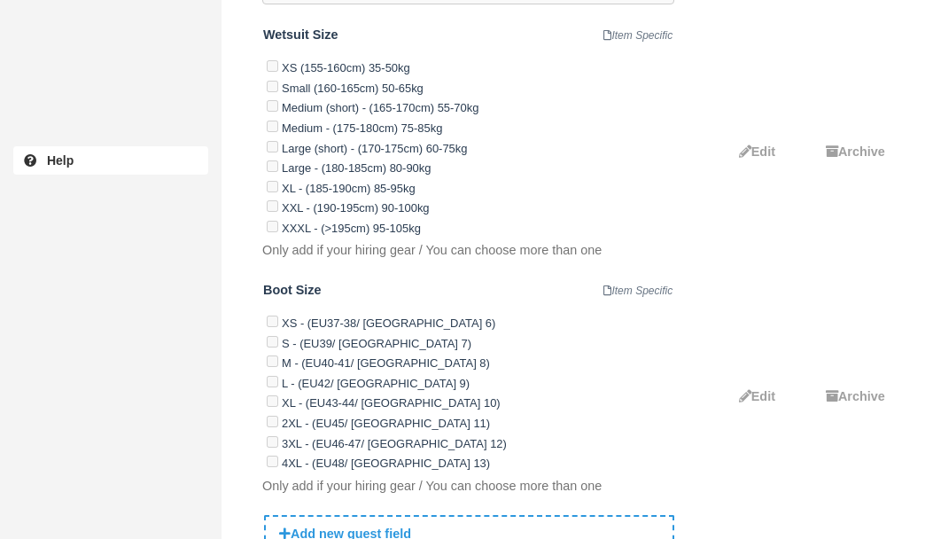
scroll to position [1860, 0]
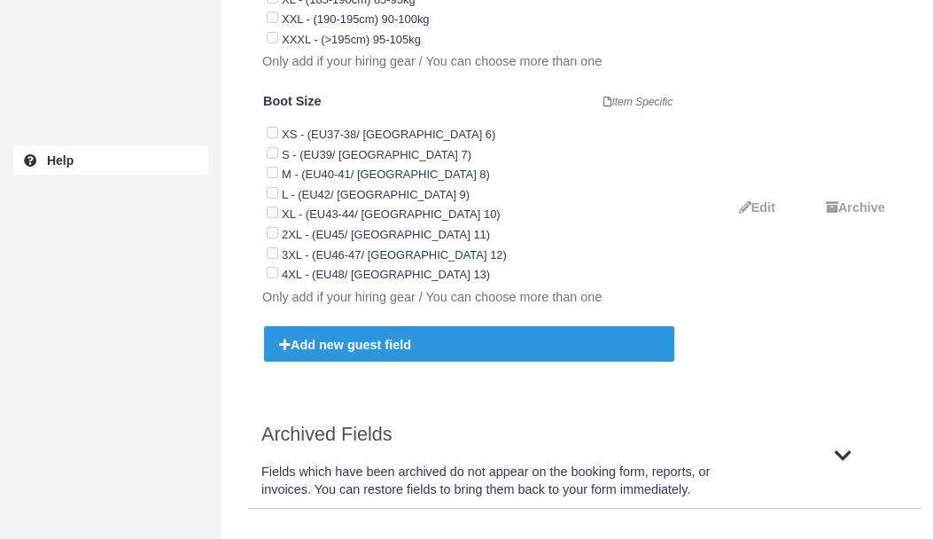
click at [386, 347] on div "Add new guest field" at bounding box center [469, 343] width 410 height 35
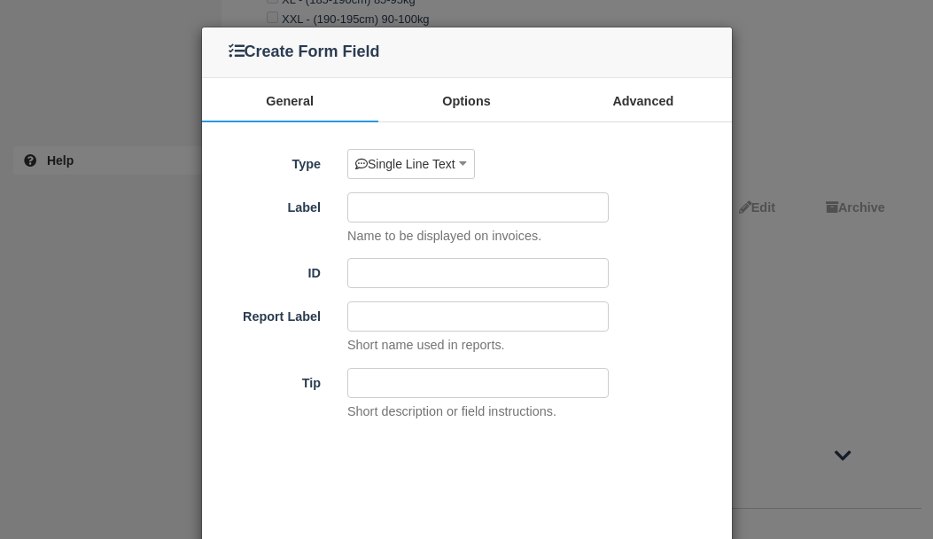
click at [433, 208] on input "Label" at bounding box center [477, 207] width 261 height 30
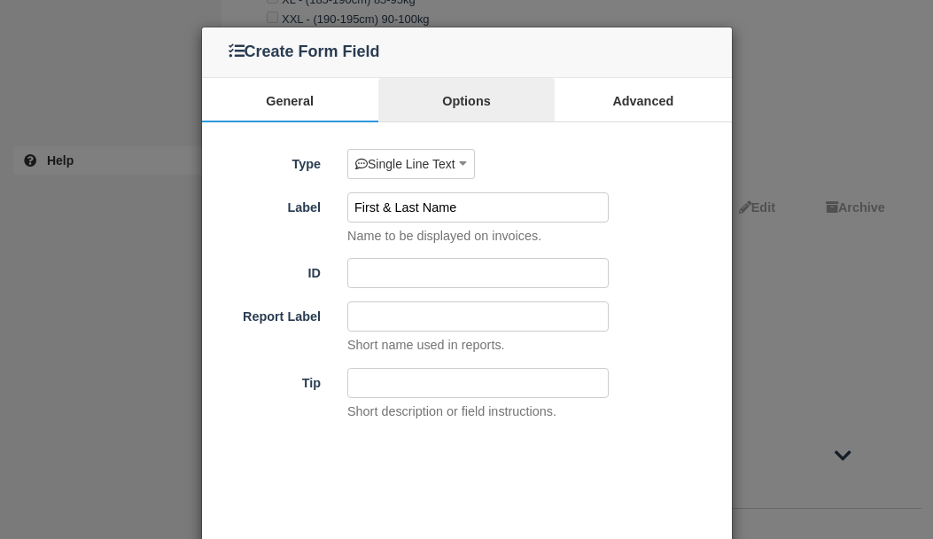
type input "First & Last Name"
type input "first__last_name"
click at [467, 105] on link "Options" at bounding box center [466, 100] width 176 height 44
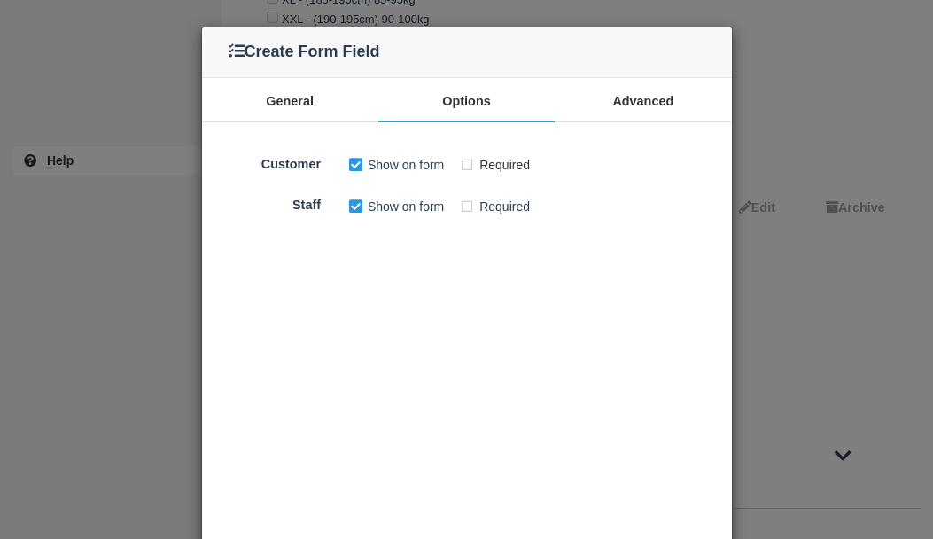
click at [469, 154] on label "Required" at bounding box center [500, 165] width 82 height 27
checkbox input "true"
click at [466, 201] on label "Required" at bounding box center [500, 206] width 82 height 27
checkbox input "true"
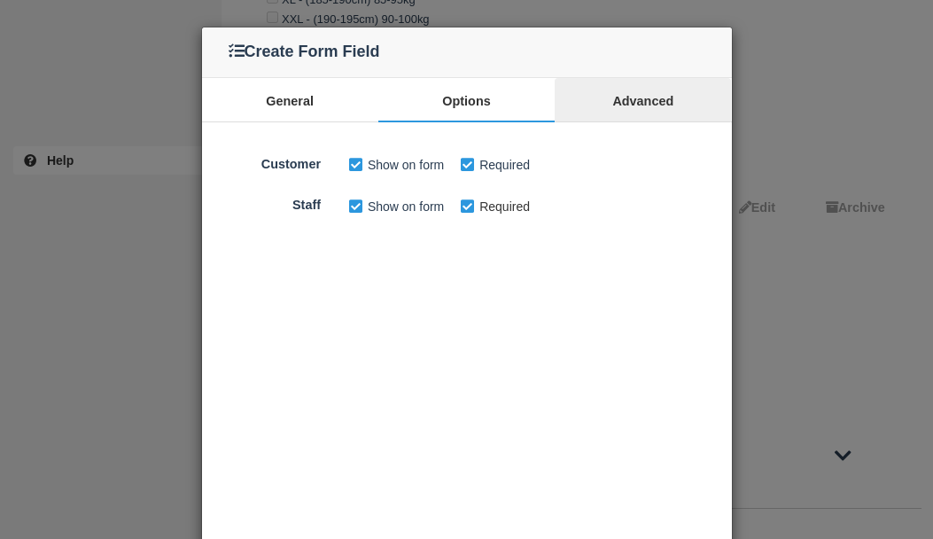
click at [611, 97] on link "Advanced" at bounding box center [643, 100] width 176 height 44
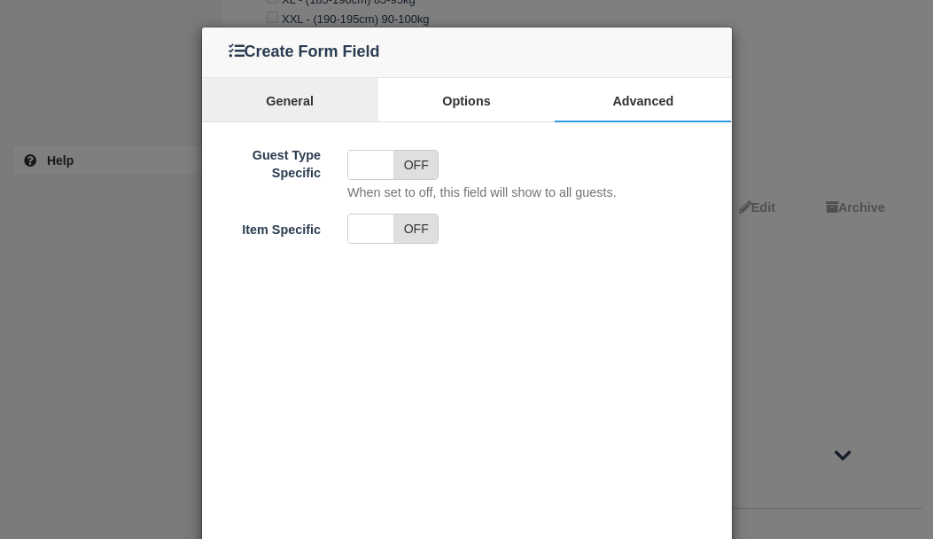
click at [289, 97] on link "General" at bounding box center [290, 100] width 176 height 44
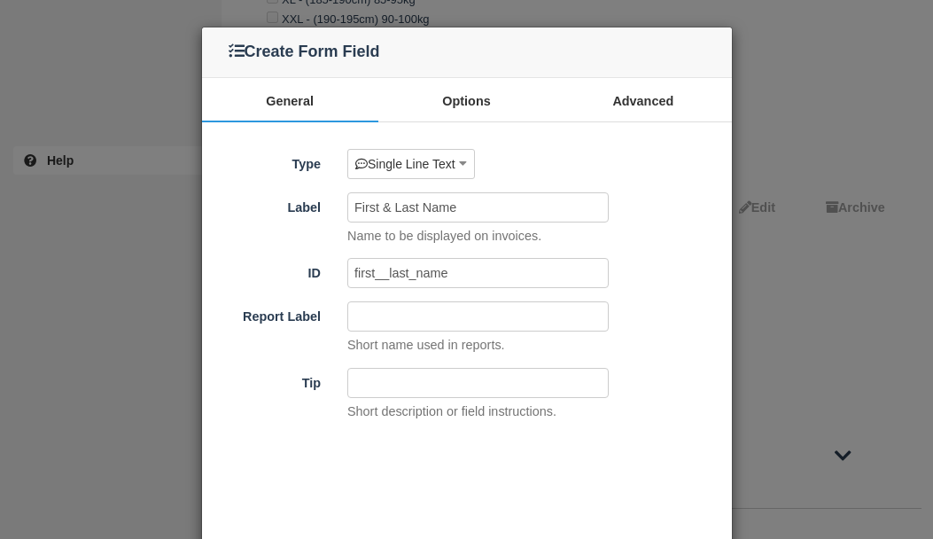
scroll to position [124, 0]
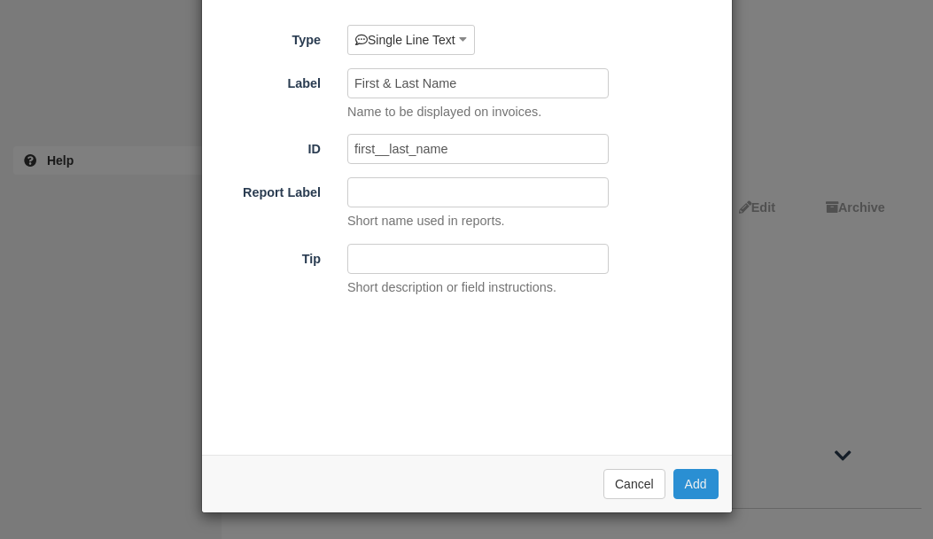
click at [702, 480] on button "Add" at bounding box center [695, 484] width 45 height 30
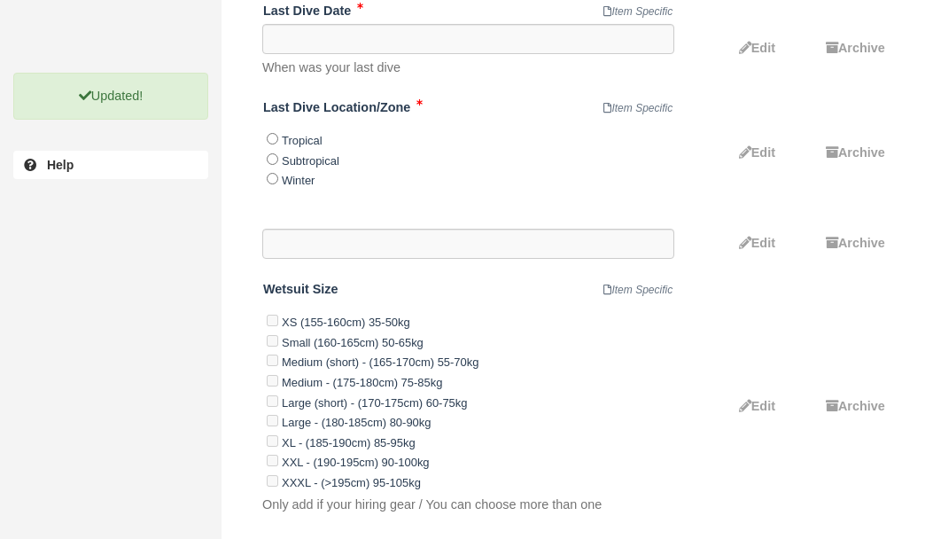
scroll to position [1934, 0]
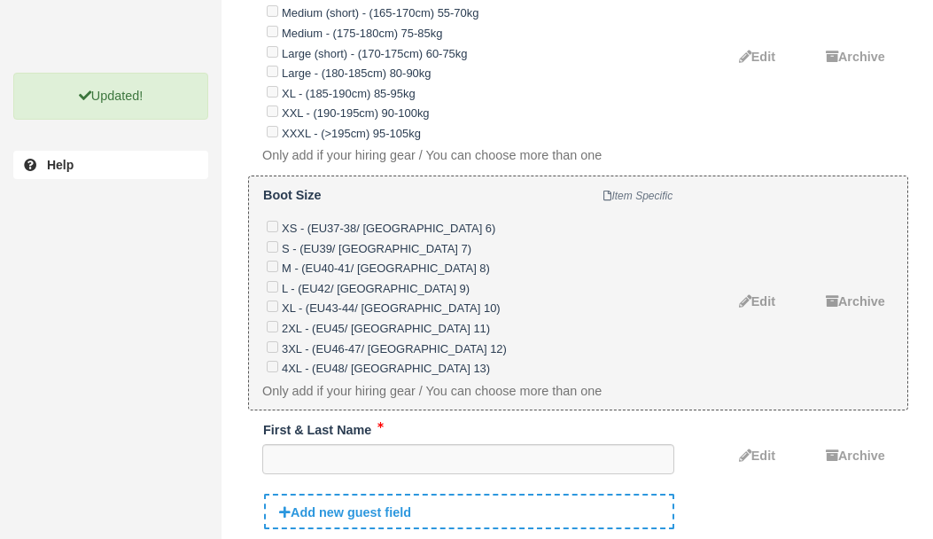
scroll to position [1771, 0]
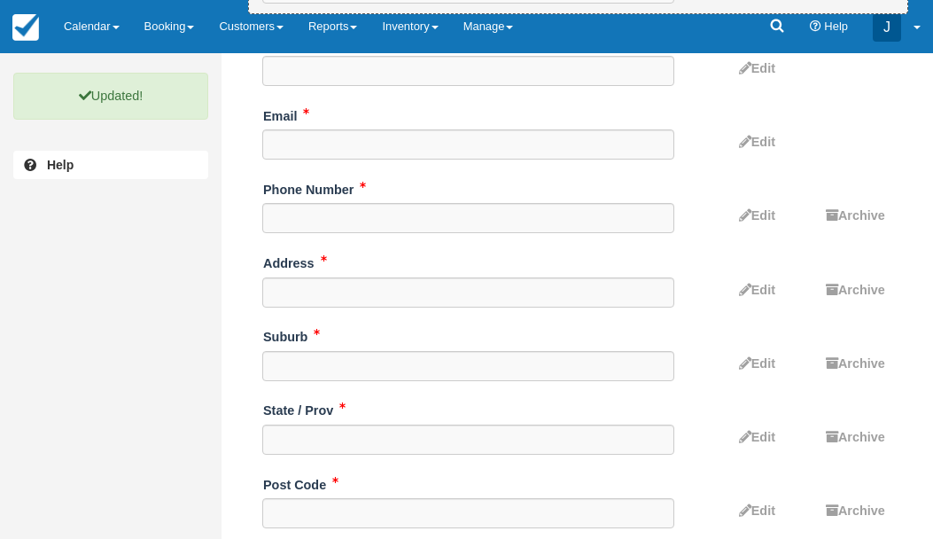
scroll to position [313, 0]
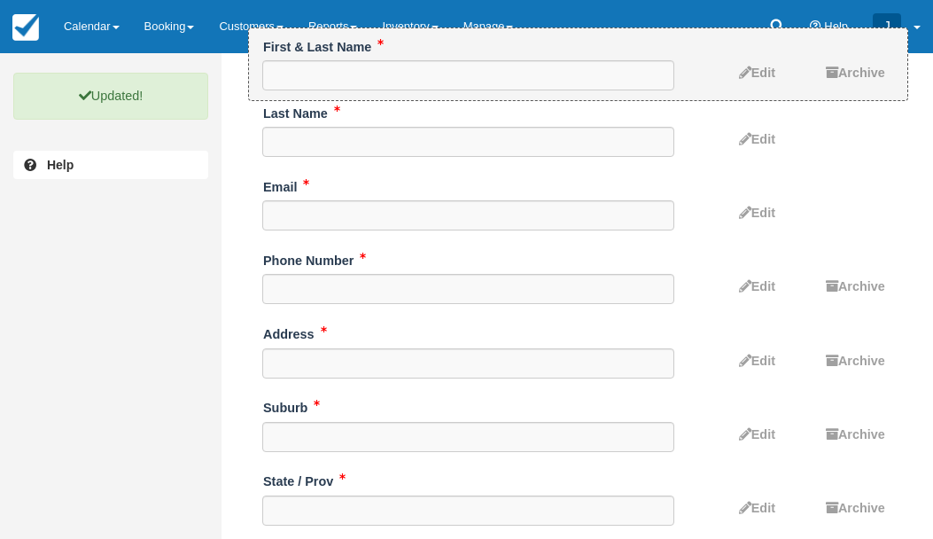
drag, startPoint x: 502, startPoint y: 416, endPoint x: 424, endPoint y: 61, distance: 362.7
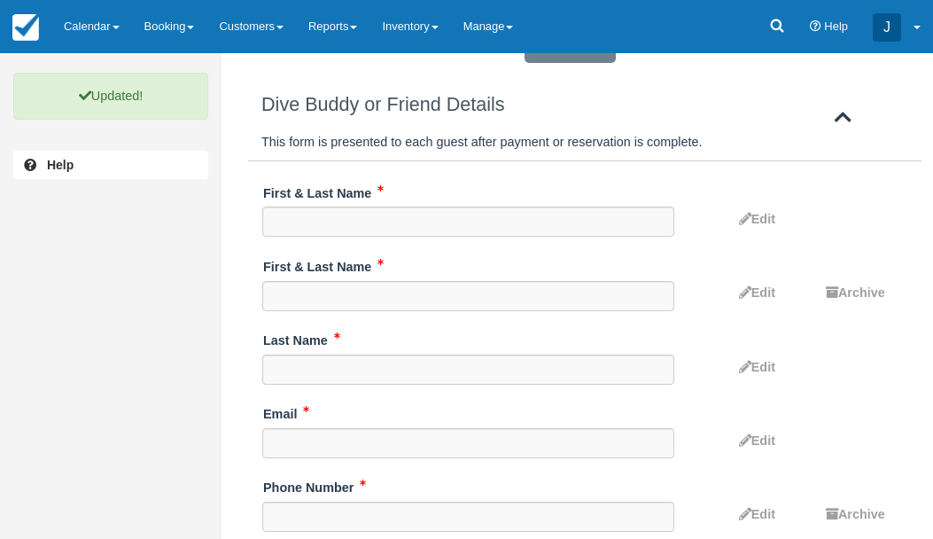
scroll to position [0, 0]
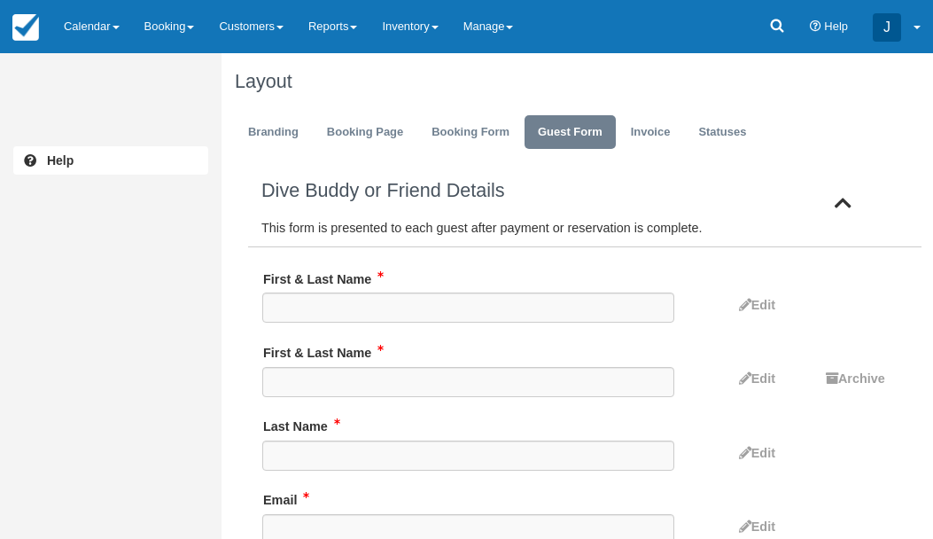
scroll to position [1934, 0]
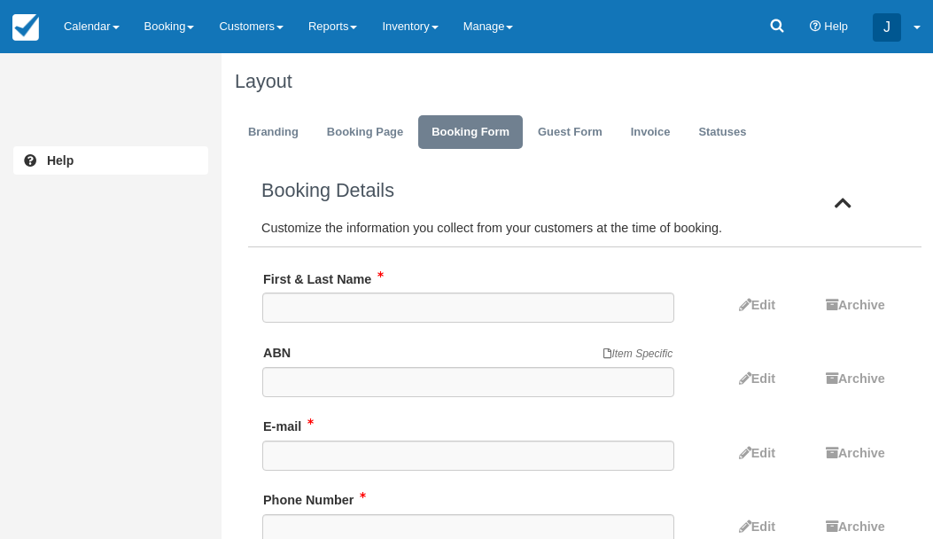
scroll to position [69, 0]
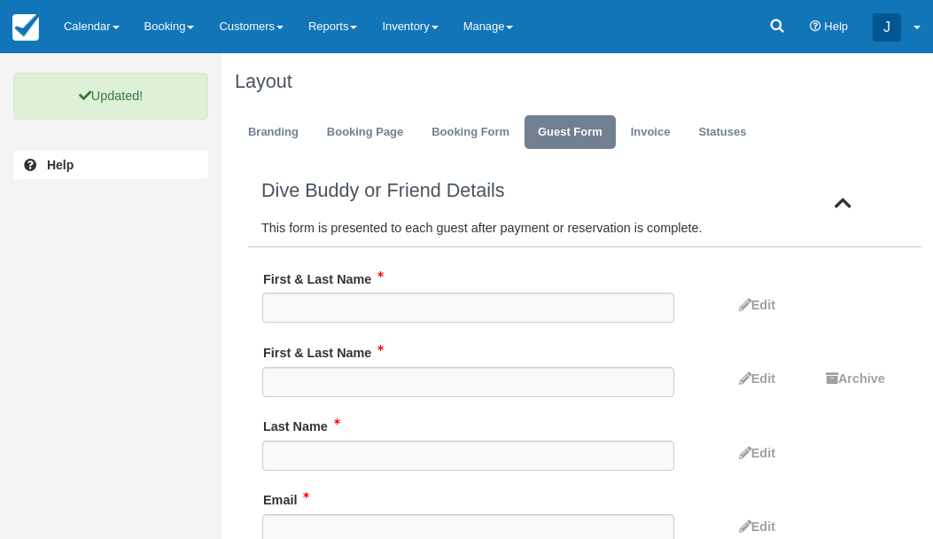
scroll to position [104, 0]
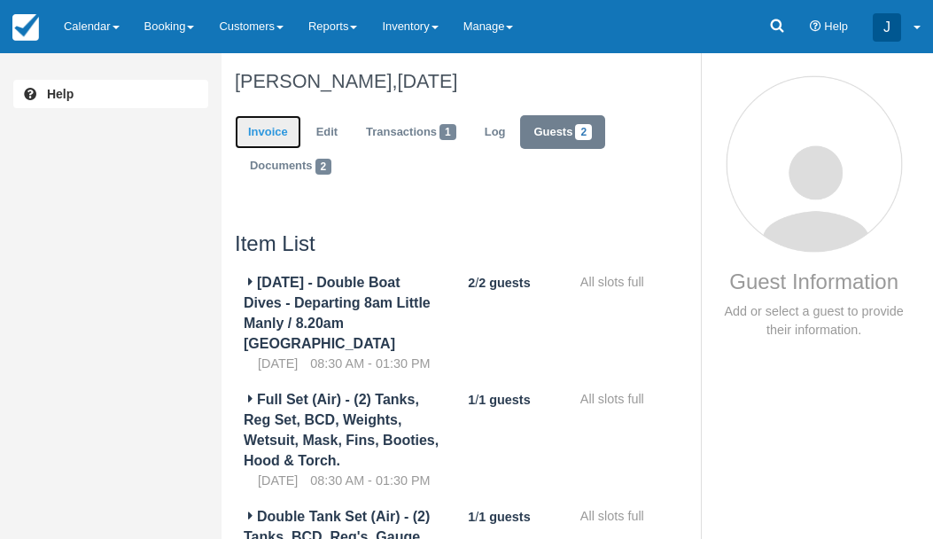
click at [276, 128] on link "Invoice" at bounding box center [268, 132] width 66 height 35
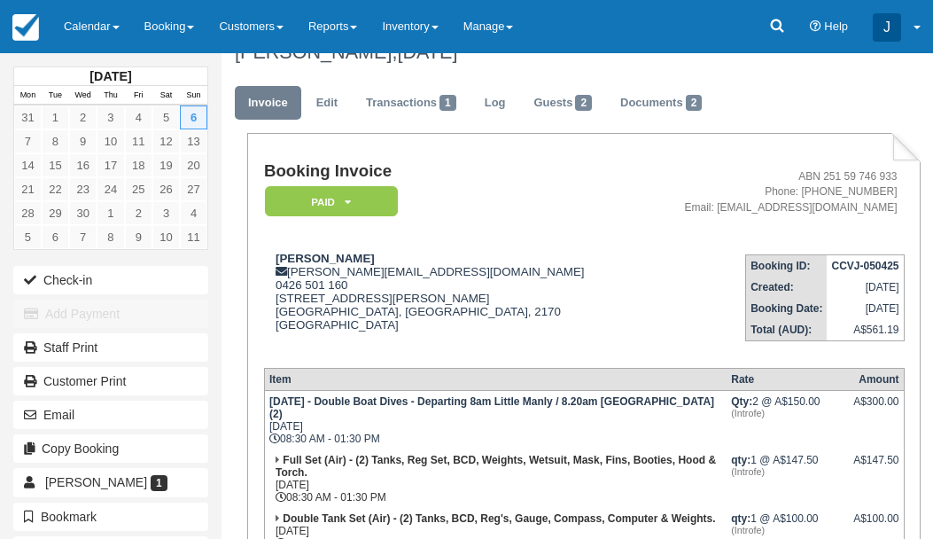
scroll to position [28, 0]
click at [556, 98] on link "Guests 2" at bounding box center [562, 104] width 85 height 35
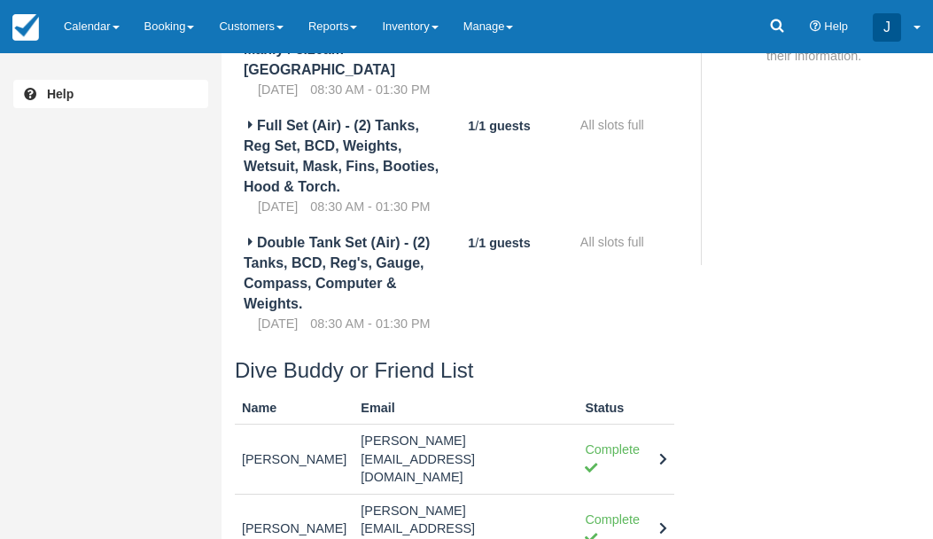
scroll to position [276, 0]
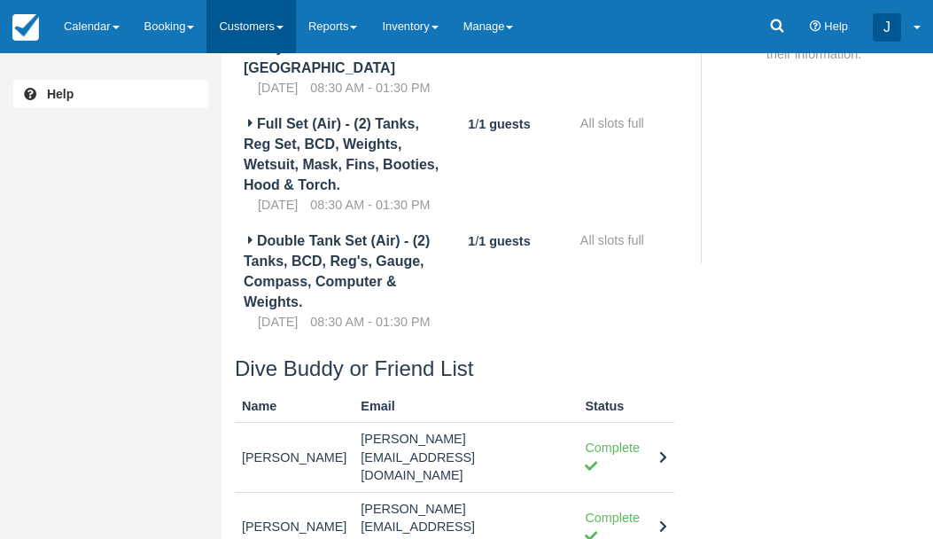
click at [261, 24] on link "Customers" at bounding box center [250, 26] width 89 height 53
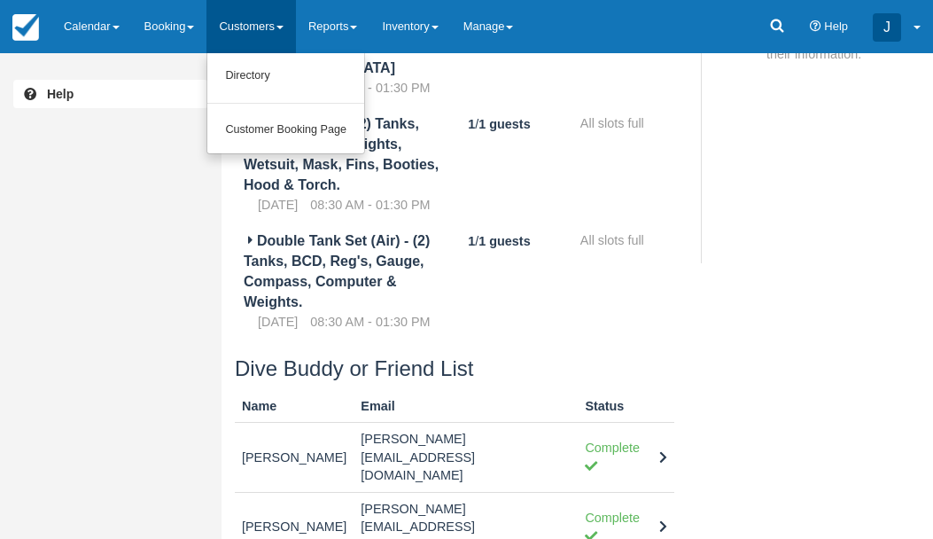
click at [261, 24] on link "Customers" at bounding box center [250, 26] width 89 height 53
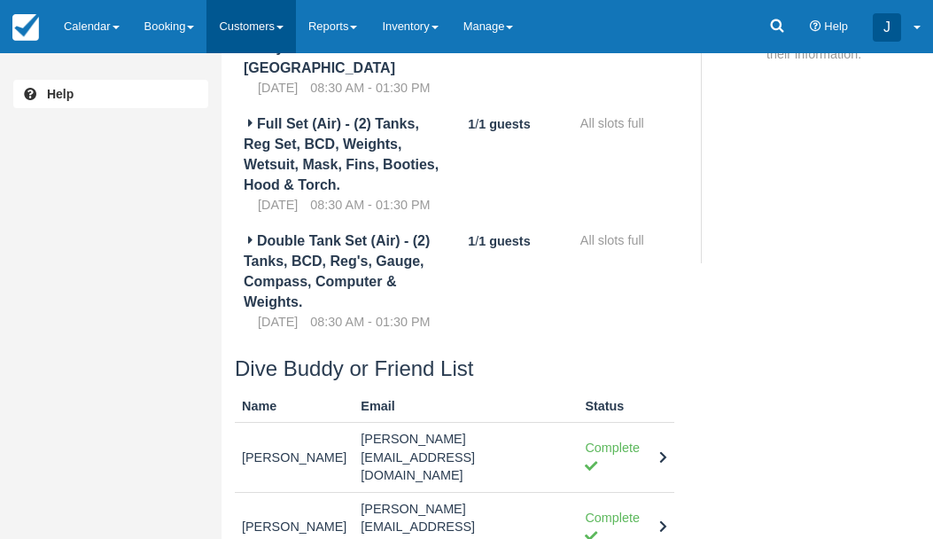
click at [260, 24] on link "Customers" at bounding box center [250, 26] width 89 height 53
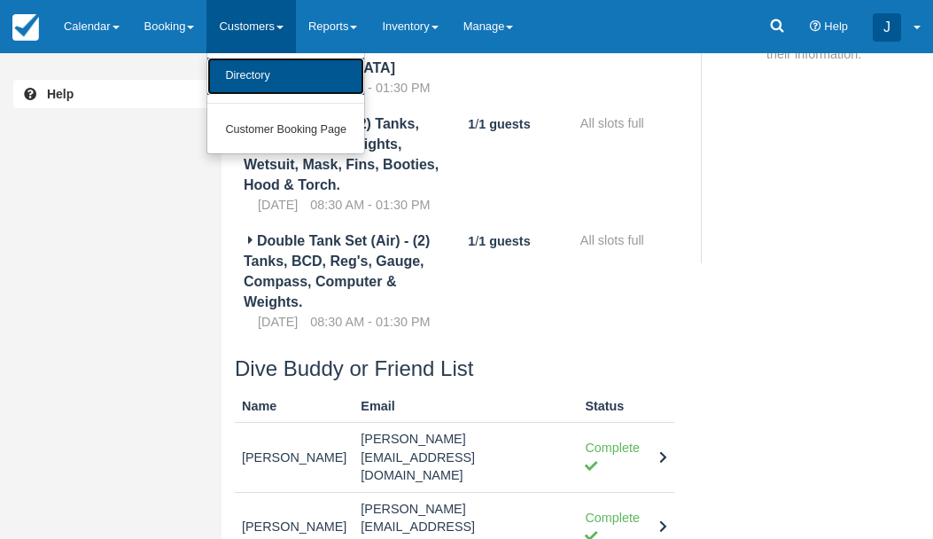
click at [261, 73] on link "Directory" at bounding box center [285, 76] width 157 height 37
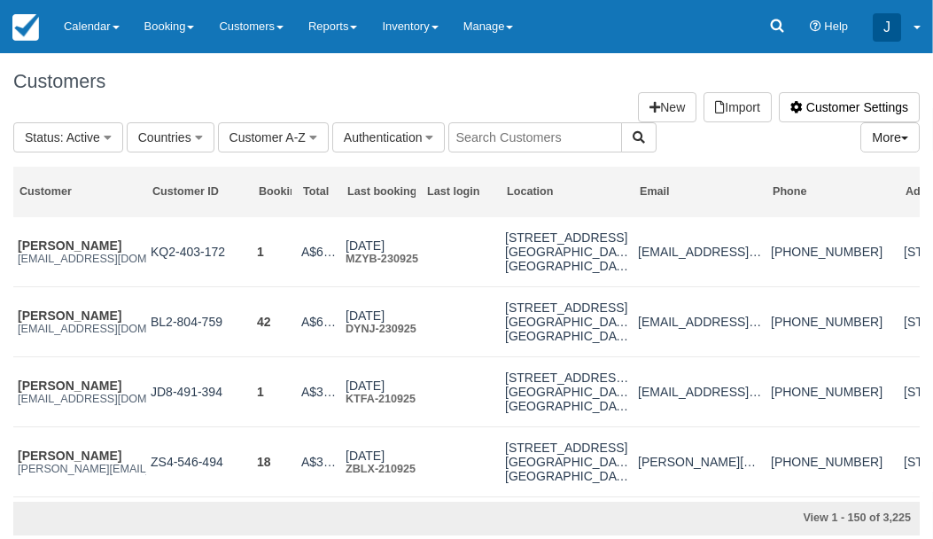
click at [550, 141] on input "text" at bounding box center [535, 137] width 174 height 30
type input "yilan wang"
click at [621, 133] on button "button" at bounding box center [638, 137] width 35 height 30
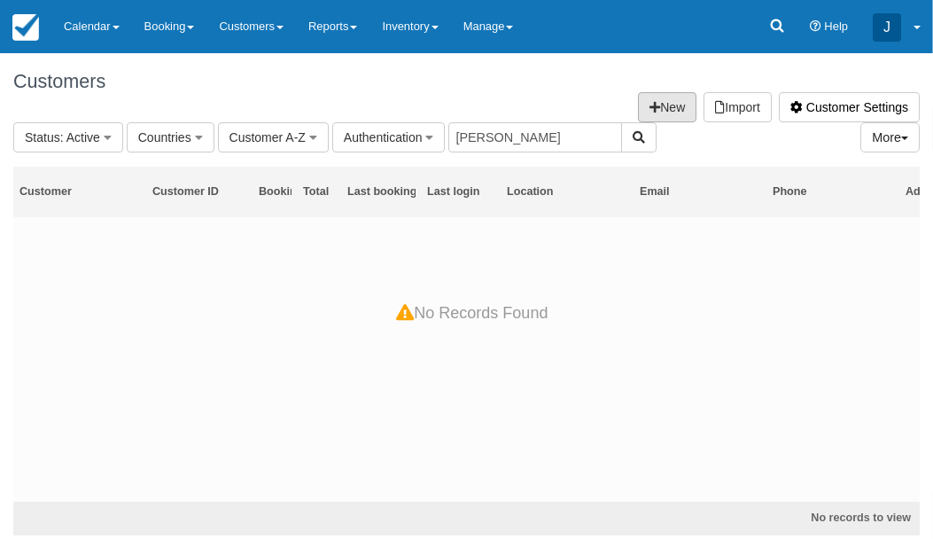
click at [660, 99] on link "New" at bounding box center [667, 107] width 58 height 30
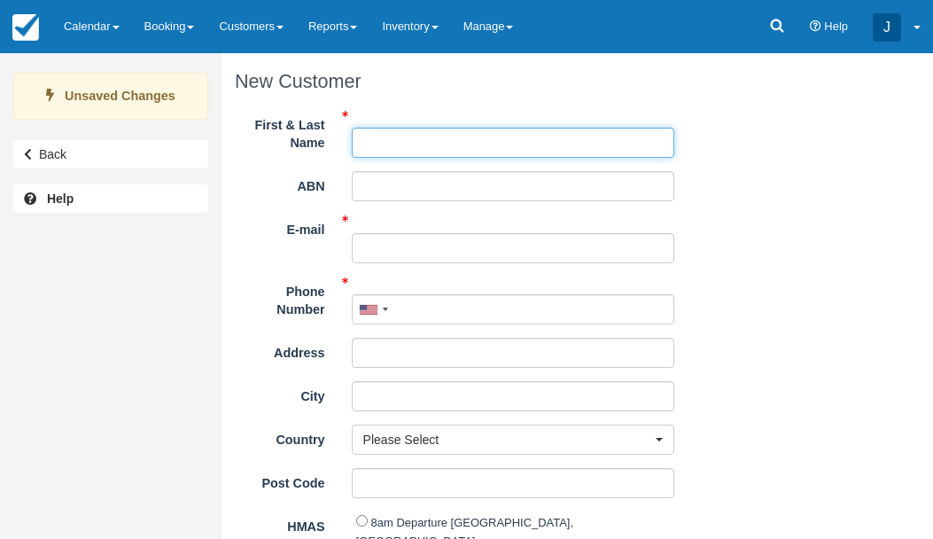
click at [506, 150] on input "First & Last Name" at bounding box center [513, 143] width 323 height 30
type input "[PERSON_NAME]"
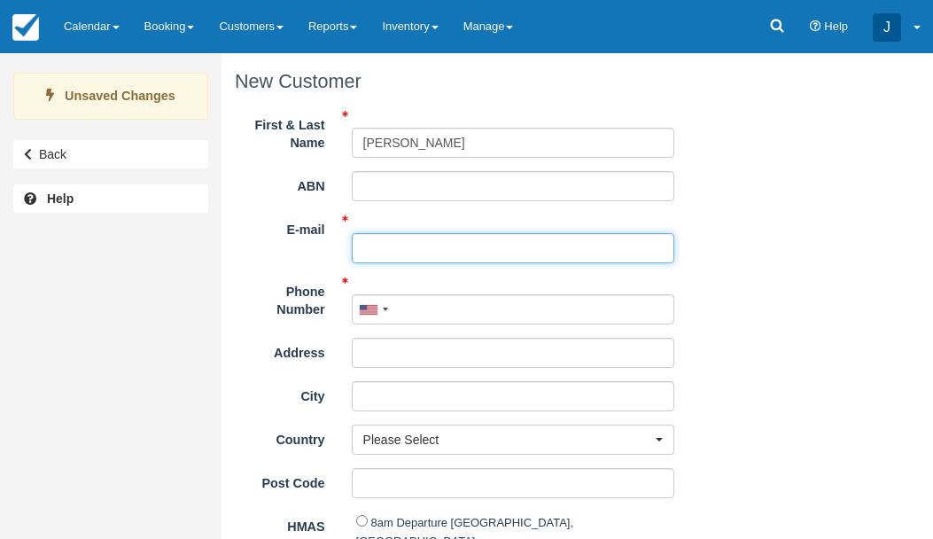
click at [400, 248] on input "E-mail" at bounding box center [513, 248] width 323 height 30
type input "[PERSON_NAME][EMAIL_ADDRESS][DOMAIN_NAME]"
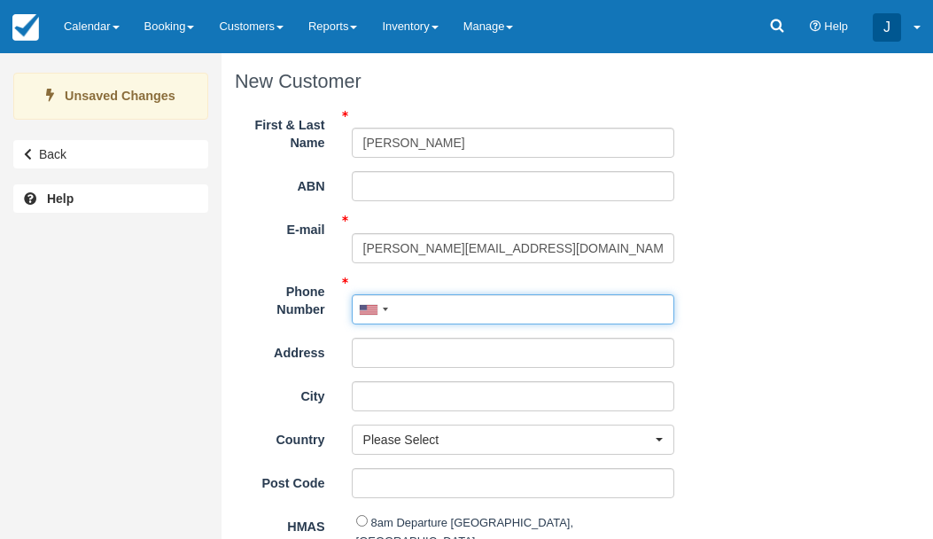
click at [427, 314] on input "Phone Number" at bounding box center [513, 309] width 323 height 30
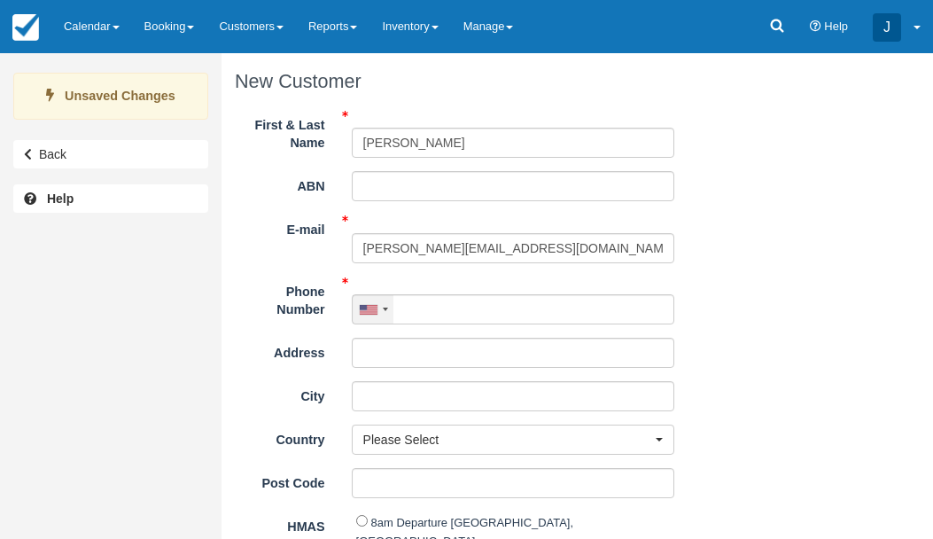
click at [385, 308] on div at bounding box center [385, 309] width 5 height 4
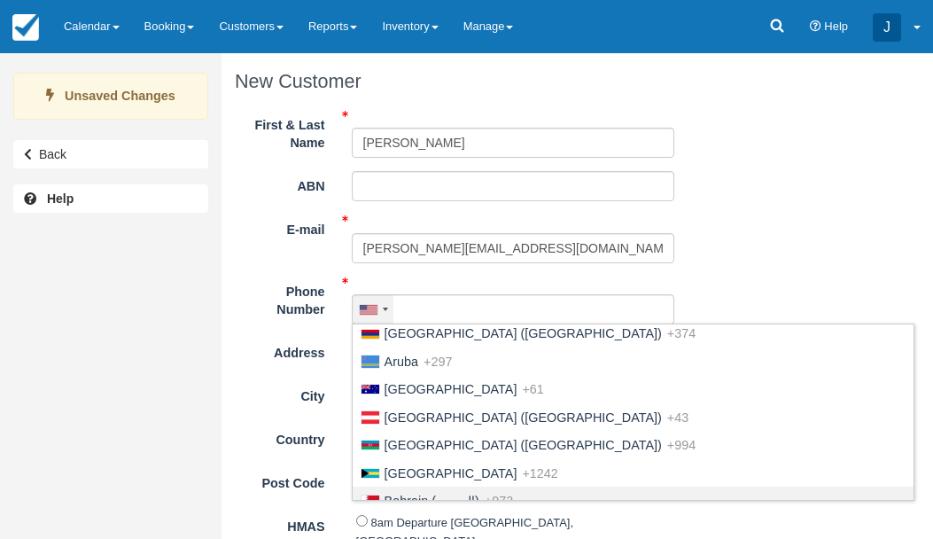
scroll to position [346, 0]
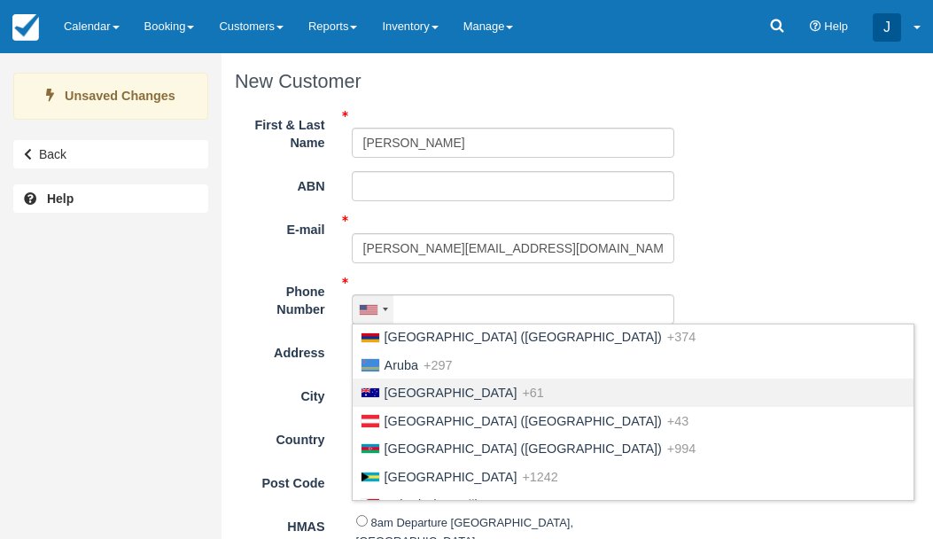
click at [430, 393] on span "[GEOGRAPHIC_DATA]" at bounding box center [451, 392] width 133 height 14
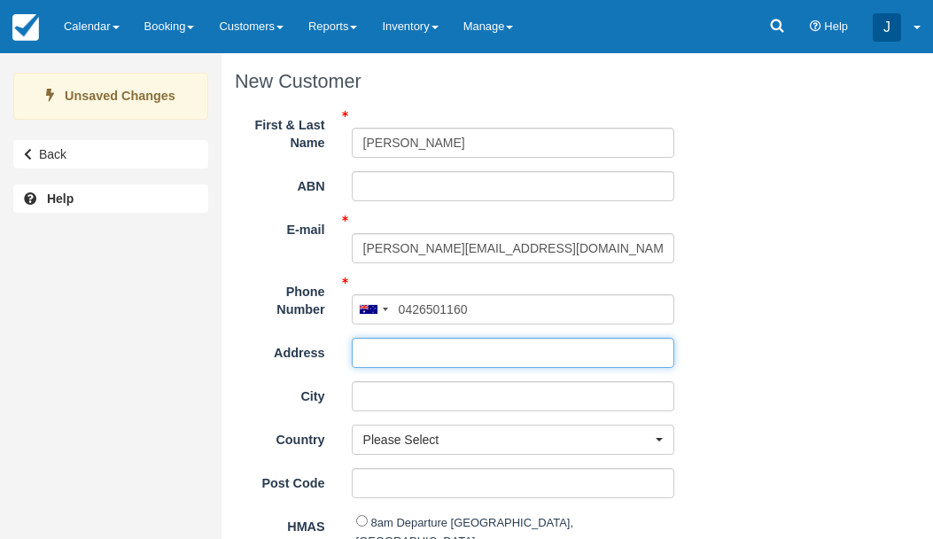
type input "0426 501 160"
click at [412, 359] on input "Address" at bounding box center [513, 353] width 323 height 30
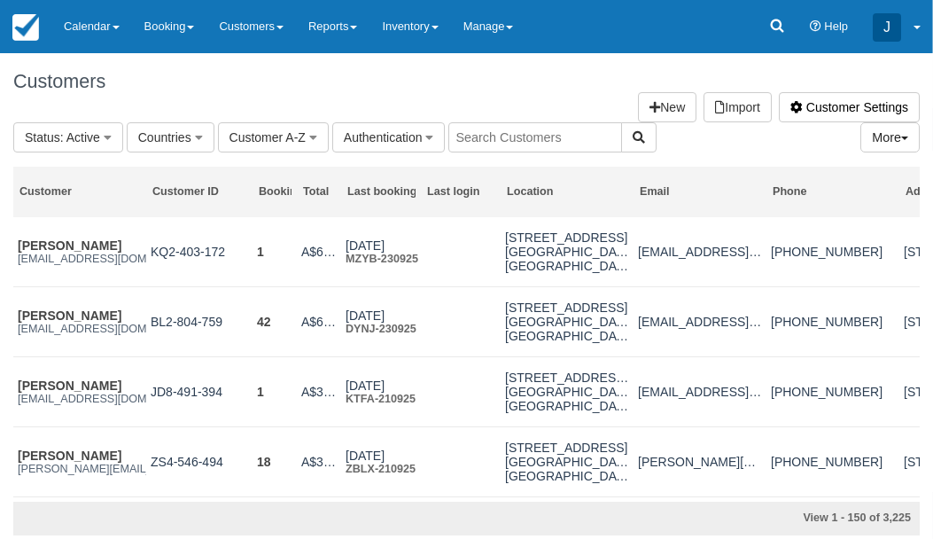
click at [494, 128] on input "text" at bounding box center [535, 137] width 174 height 30
click at [464, 136] on input "[PERSON_NAME]" at bounding box center [535, 137] width 174 height 30
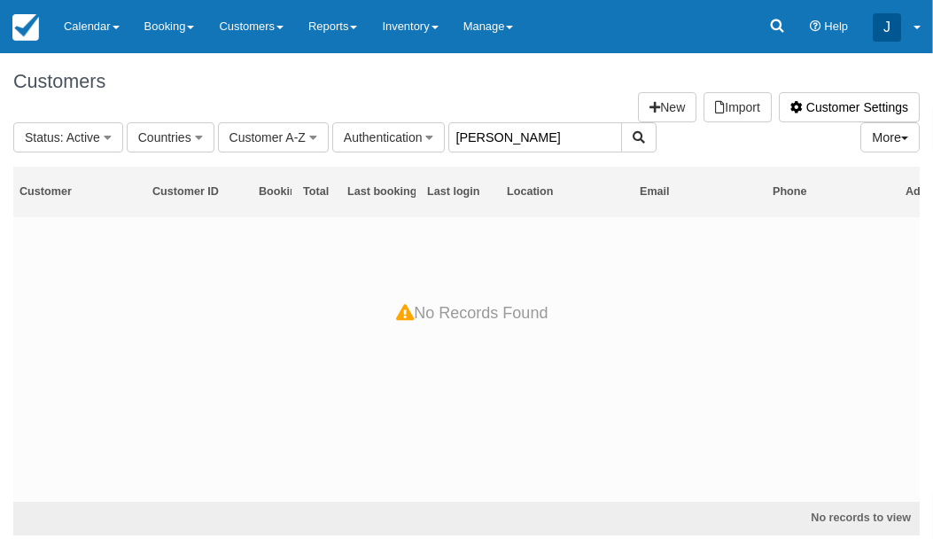
click at [520, 138] on input "yilan wang" at bounding box center [535, 137] width 174 height 30
click at [633, 136] on icon "button" at bounding box center [639, 137] width 12 height 12
click at [544, 140] on input "yilan" at bounding box center [535, 137] width 174 height 30
type input "y"
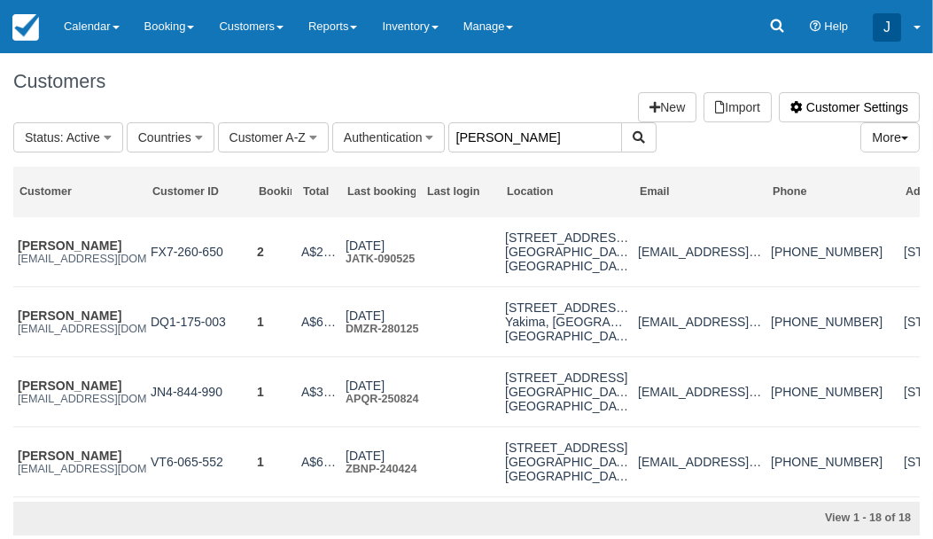
click at [553, 135] on input "wang" at bounding box center [535, 137] width 174 height 30
type input "w"
type input "[PERSON_NAME][EMAIL_ADDRESS][DOMAIN_NAME]"
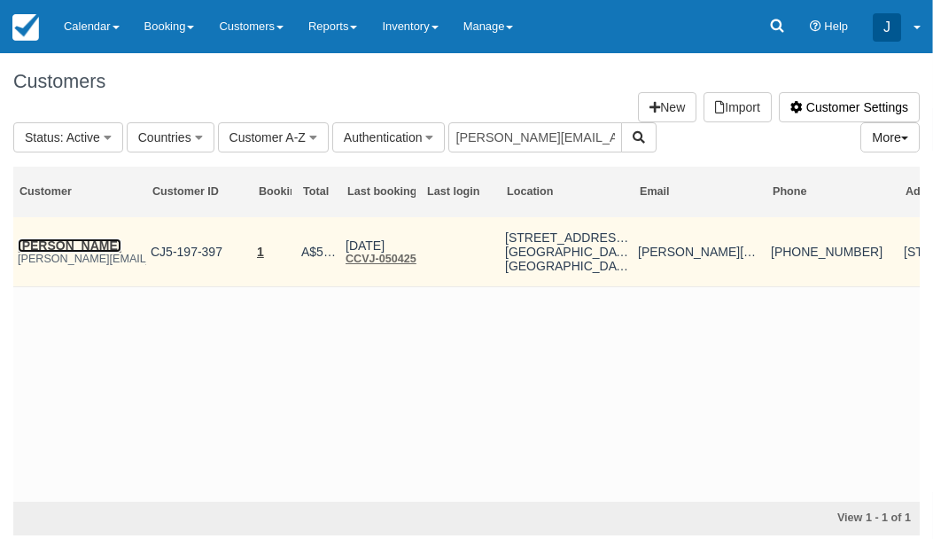
click at [47, 245] on link "[PERSON_NAME]" at bounding box center [70, 245] width 104 height 14
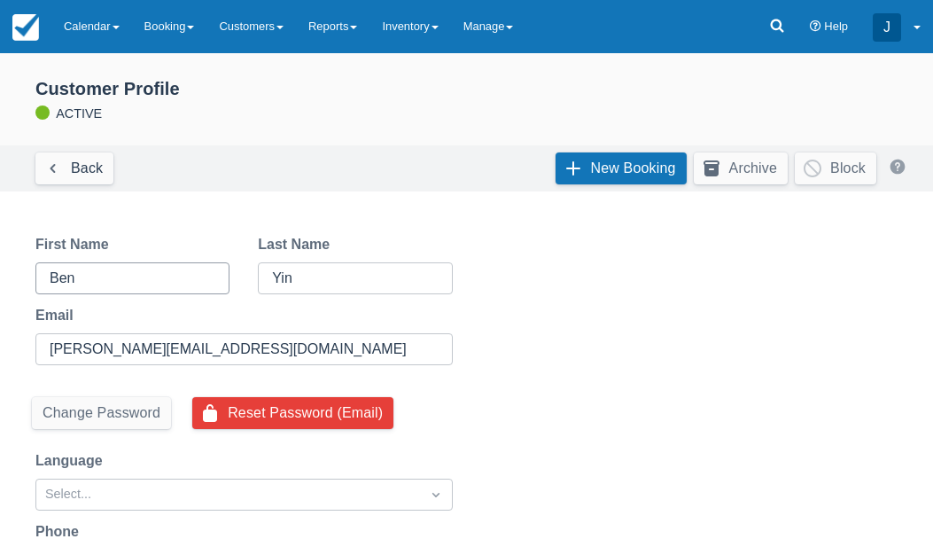
click at [89, 275] on input "Ben" at bounding box center [131, 278] width 162 height 32
type input "B"
type input "Yilan"
click at [350, 284] on input "Yin" at bounding box center [353, 278] width 162 height 32
type input "Y"
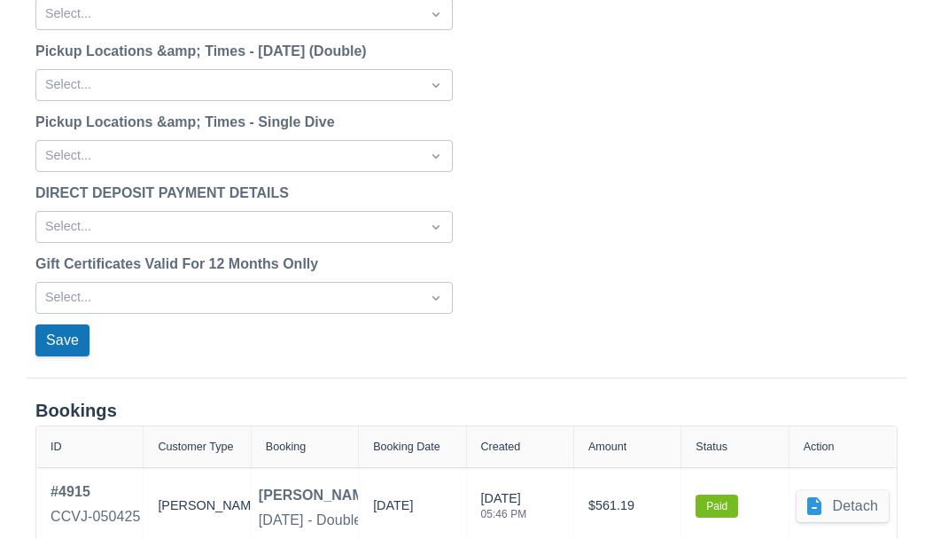
scroll to position [2327, 0]
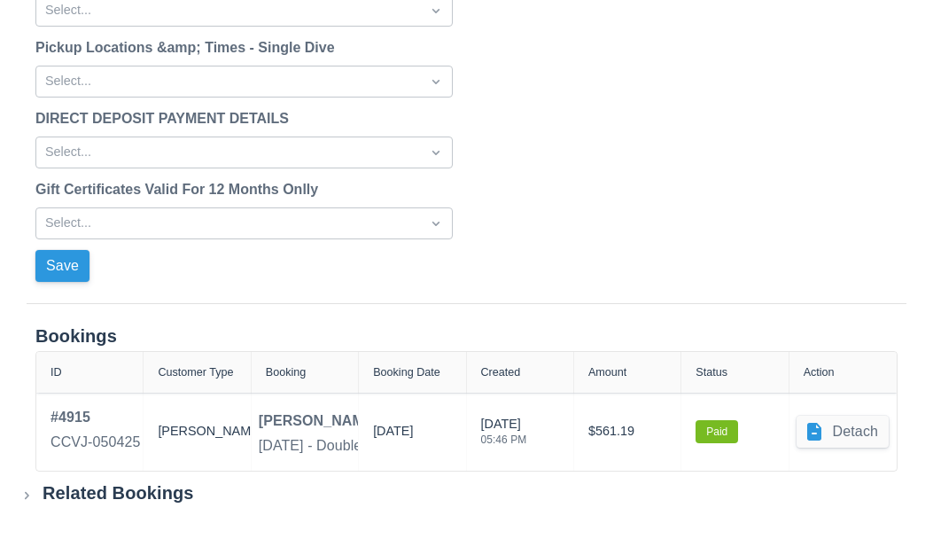
type input "[PERSON_NAME]"
click at [52, 261] on button "Save" at bounding box center [62, 266] width 54 height 32
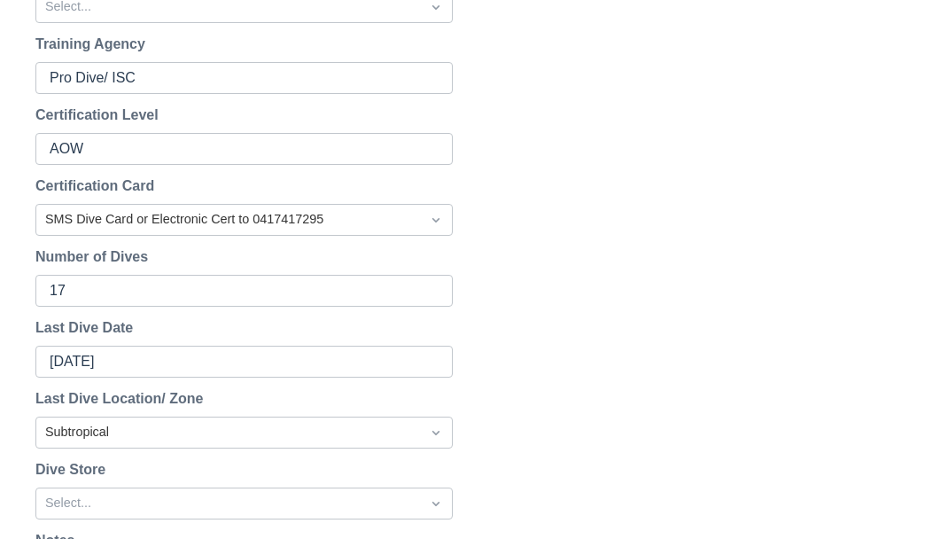
scroll to position [67, 0]
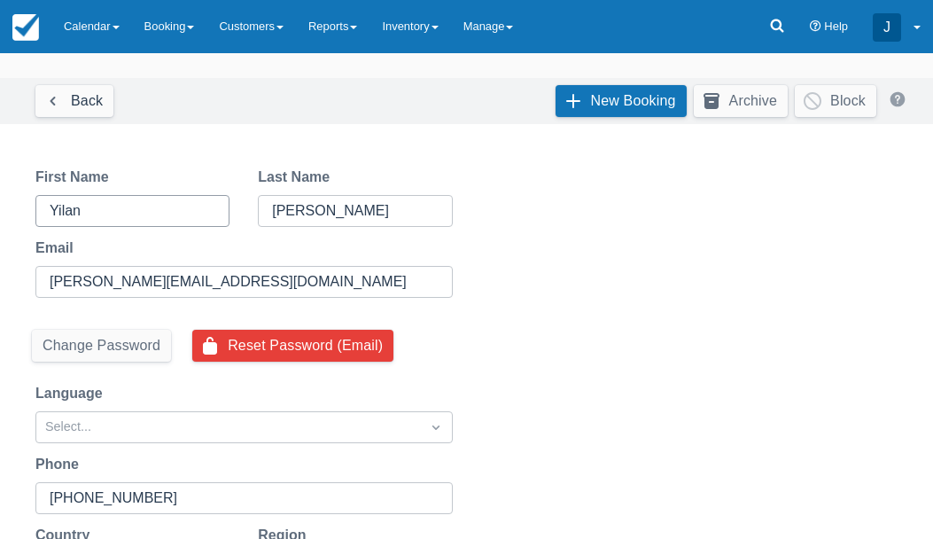
click at [178, 209] on input "Yilan" at bounding box center [131, 211] width 162 height 32
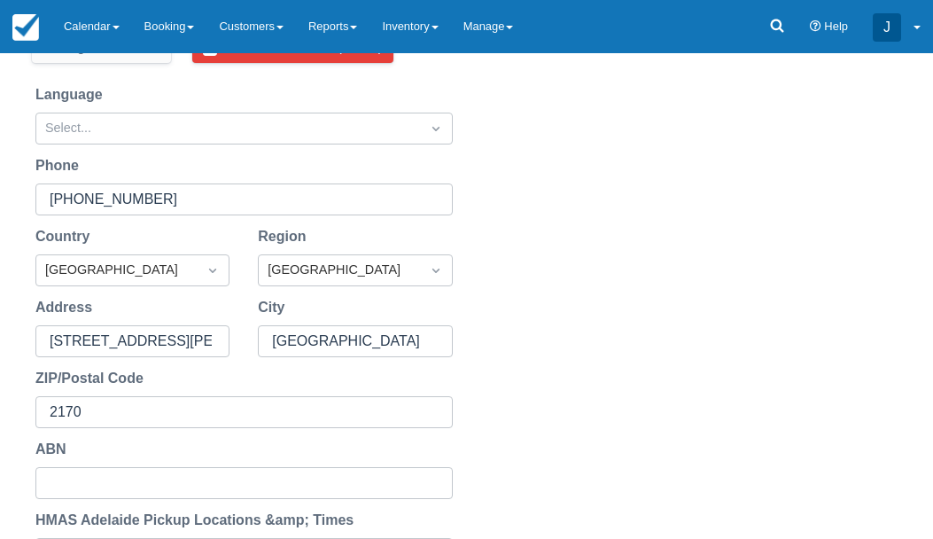
scroll to position [0, 0]
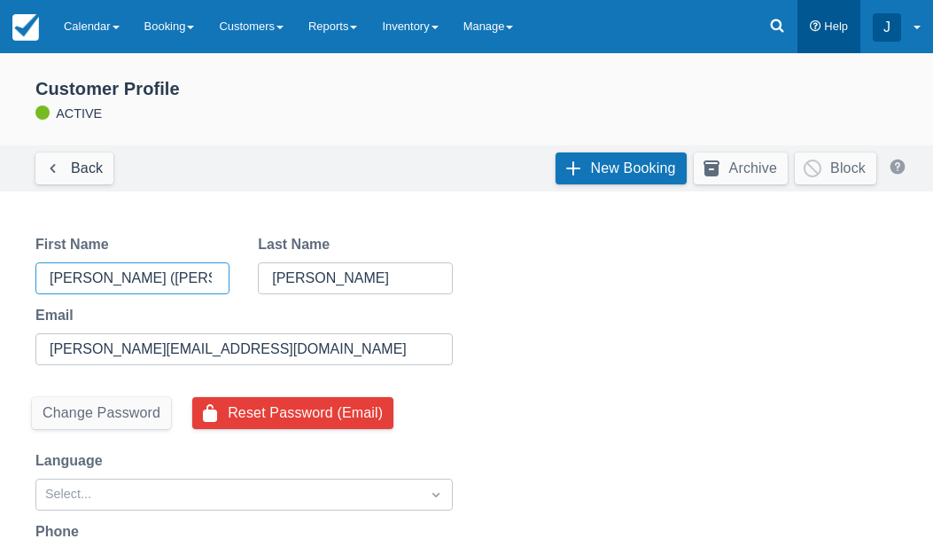
type input "[PERSON_NAME] ([PERSON_NAME])"
